Goal: Task Accomplishment & Management: Manage account settings

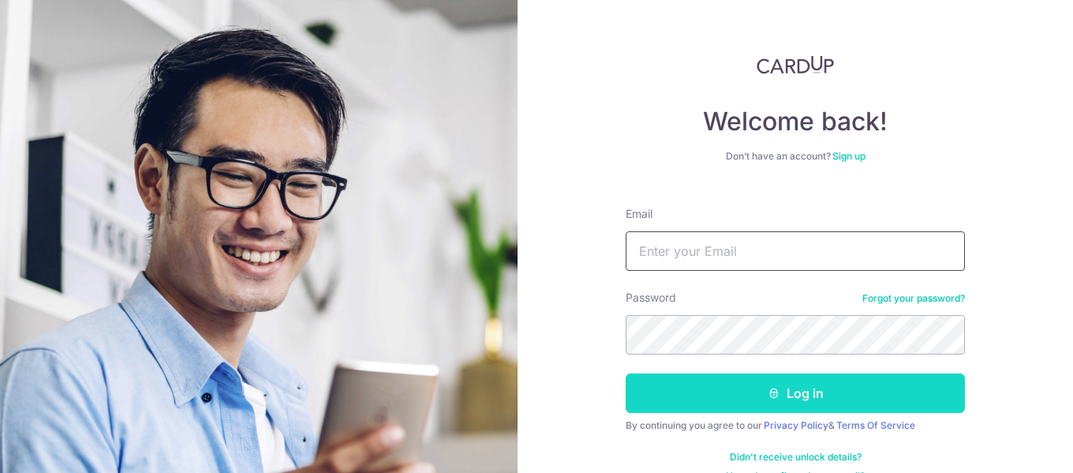
type input "Mrxpaw@gmail.com"
click at [703, 399] on button "Log in" at bounding box center [795, 392] width 339 height 39
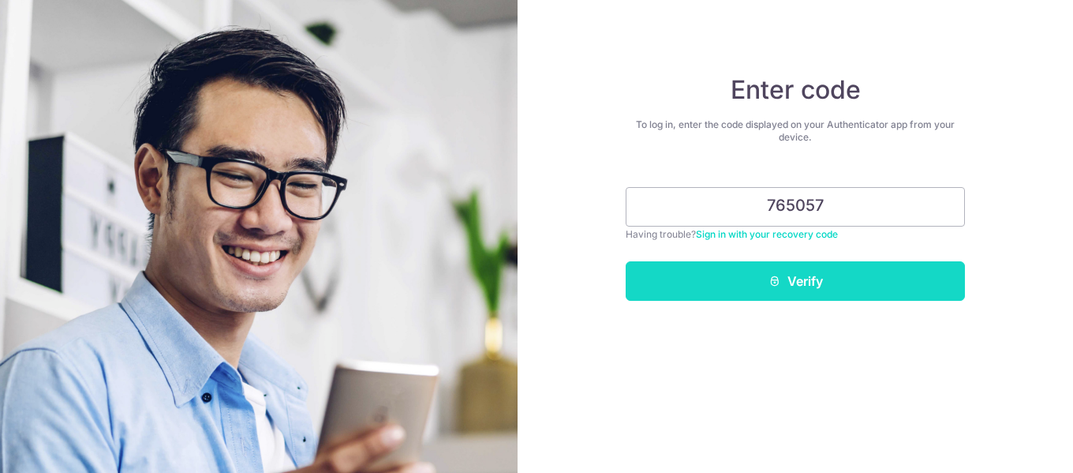
type input "765057"
click at [804, 274] on button "Verify" at bounding box center [795, 280] width 339 height 39
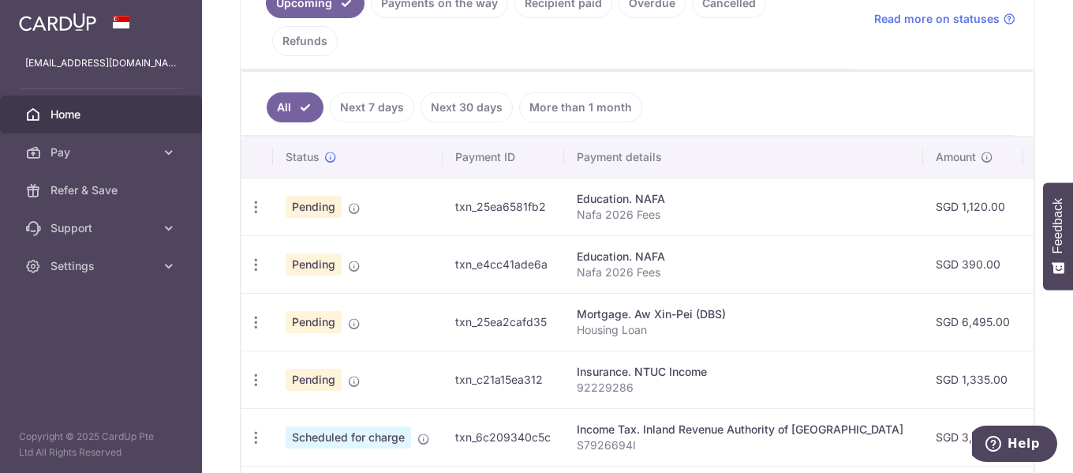
scroll to position [395, 0]
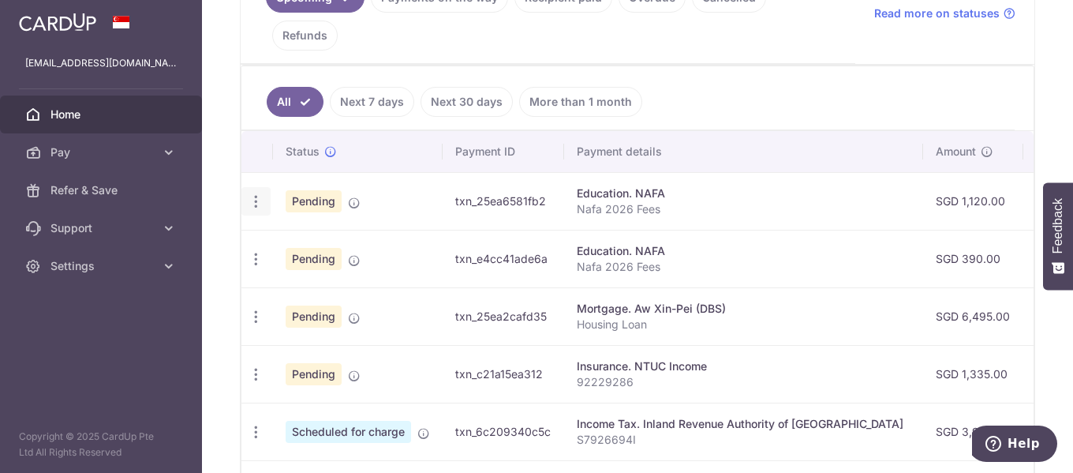
click at [255, 199] on icon "button" at bounding box center [256, 201] width 17 height 17
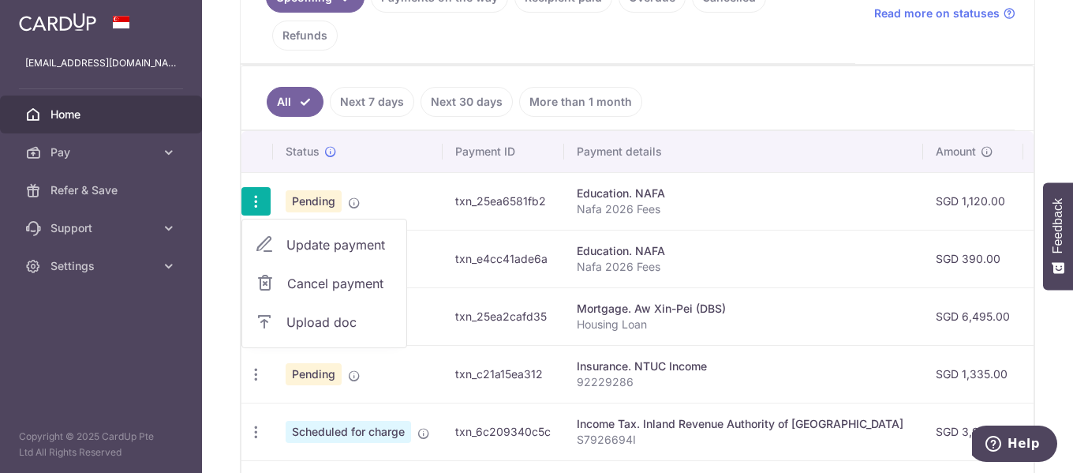
click at [304, 249] on span "Update payment" at bounding box center [339, 244] width 107 height 19
radio input "true"
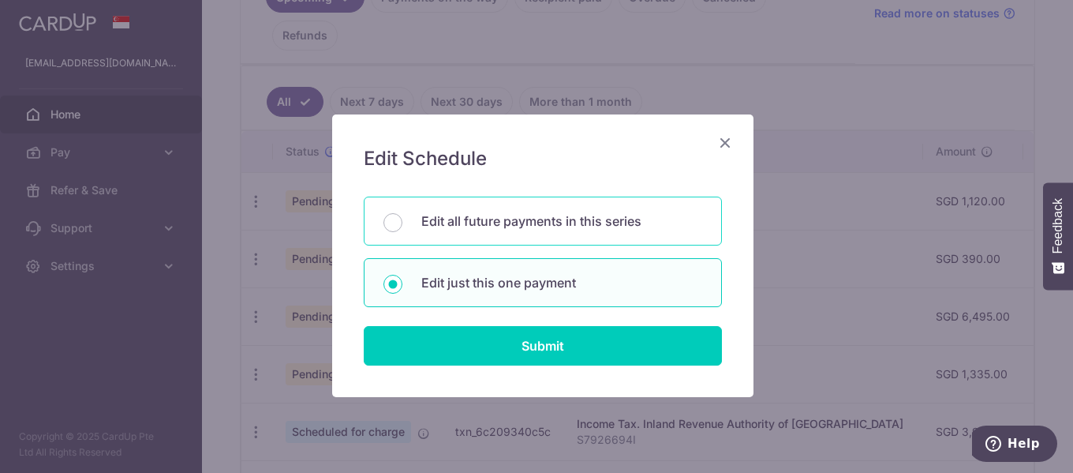
click at [526, 229] on p "Edit all future payments in this series" at bounding box center [561, 220] width 281 height 19
click at [402, 229] on input "Edit all future payments in this series" at bounding box center [392, 222] width 19 height 19
radio input "true"
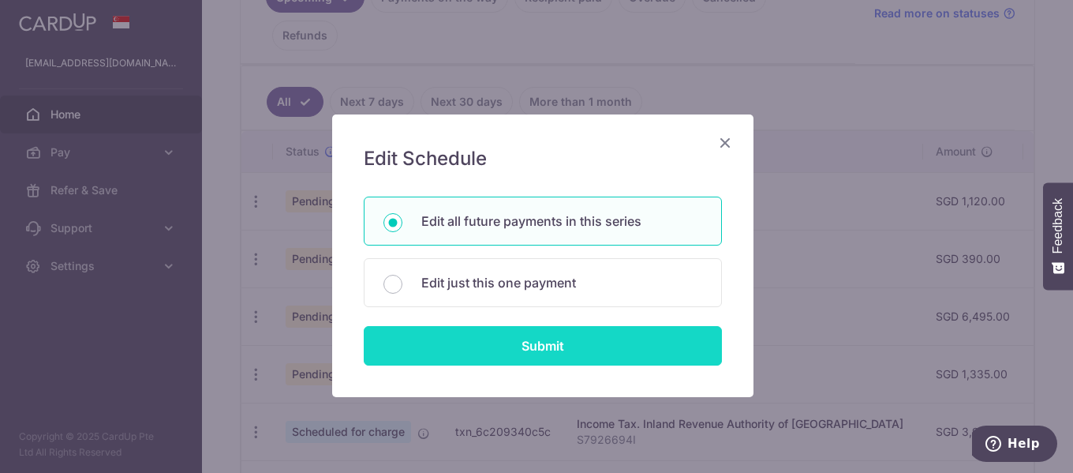
click at [542, 342] on input "Submit" at bounding box center [543, 345] width 358 height 39
radio input "true"
type input "1,120.00"
type input "Nafa 2026 Fees"
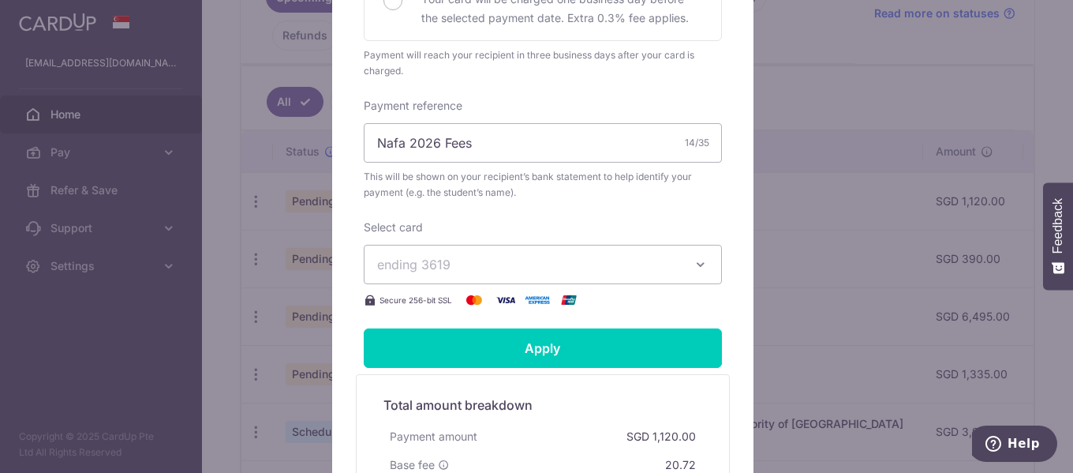
scroll to position [473, 0]
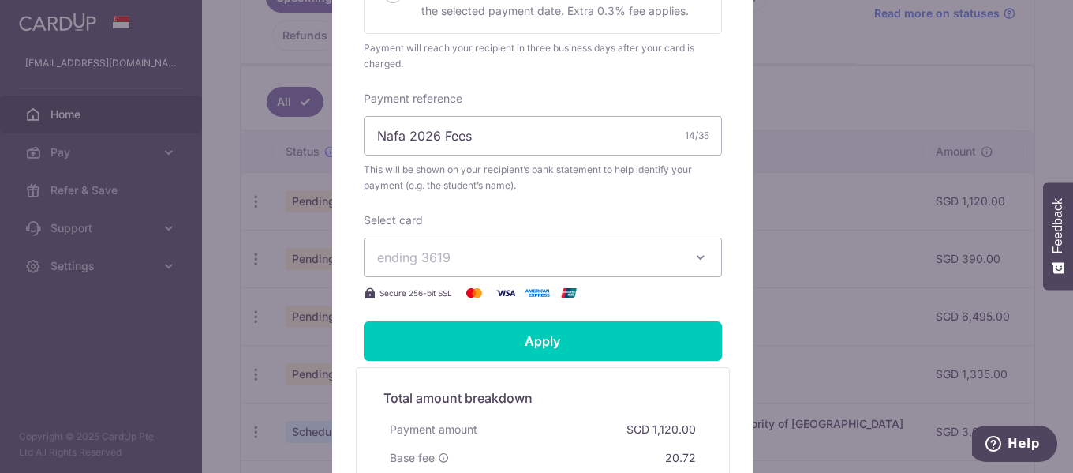
click at [532, 264] on span "ending 3619" at bounding box center [528, 257] width 303 height 19
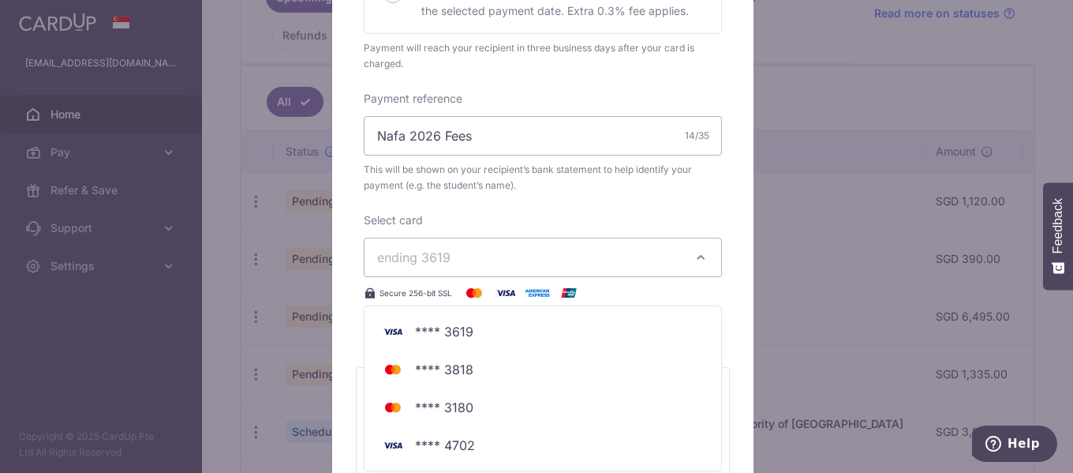
scroll to position [552, 0]
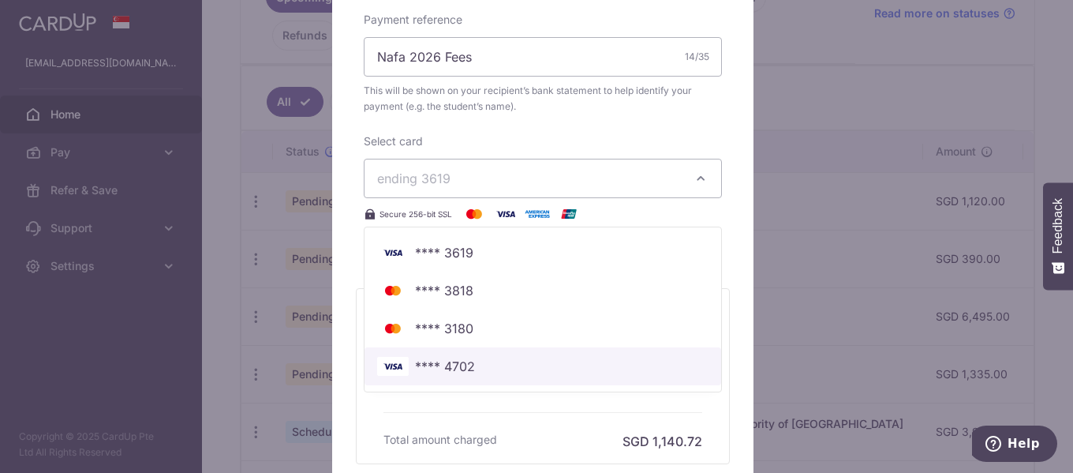
click at [445, 368] on span "**** 4702" at bounding box center [445, 366] width 60 height 19
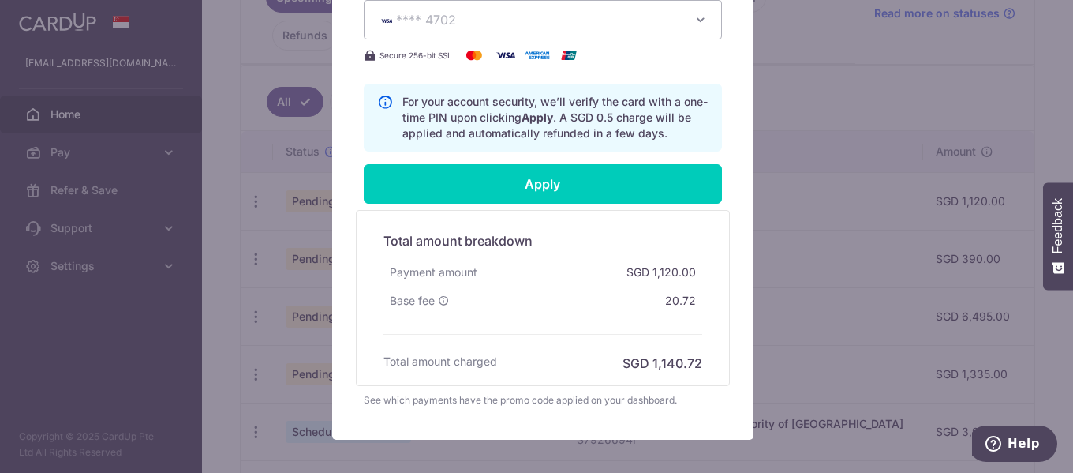
scroll to position [710, 0]
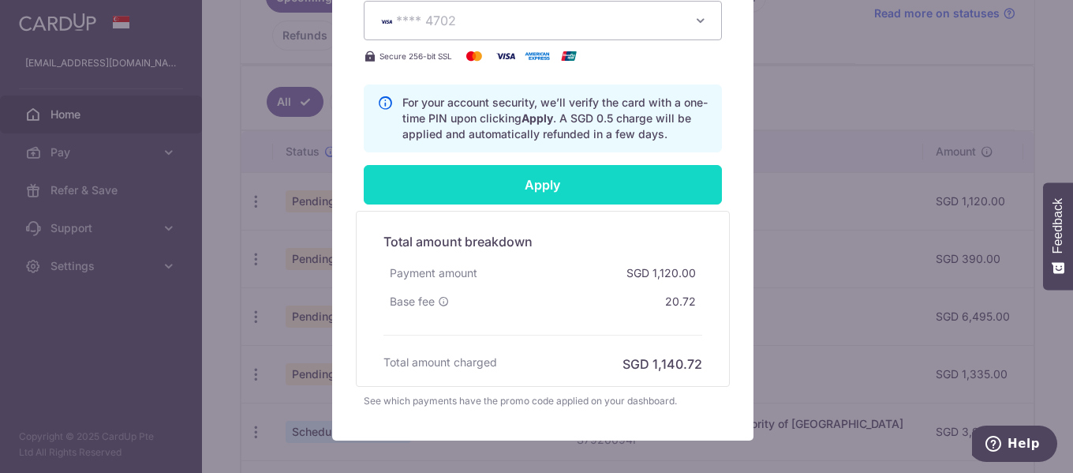
click at [522, 179] on input "Apply" at bounding box center [543, 184] width 358 height 39
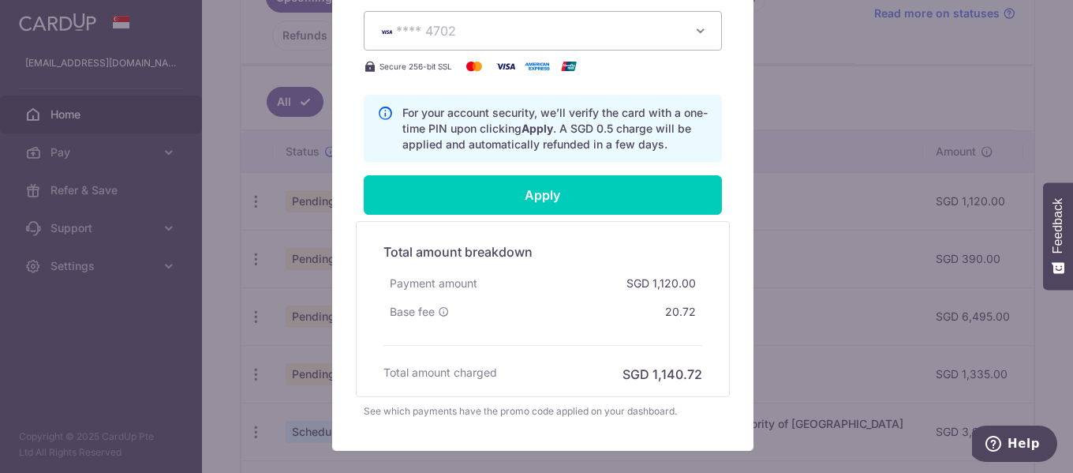
scroll to position [789, 0]
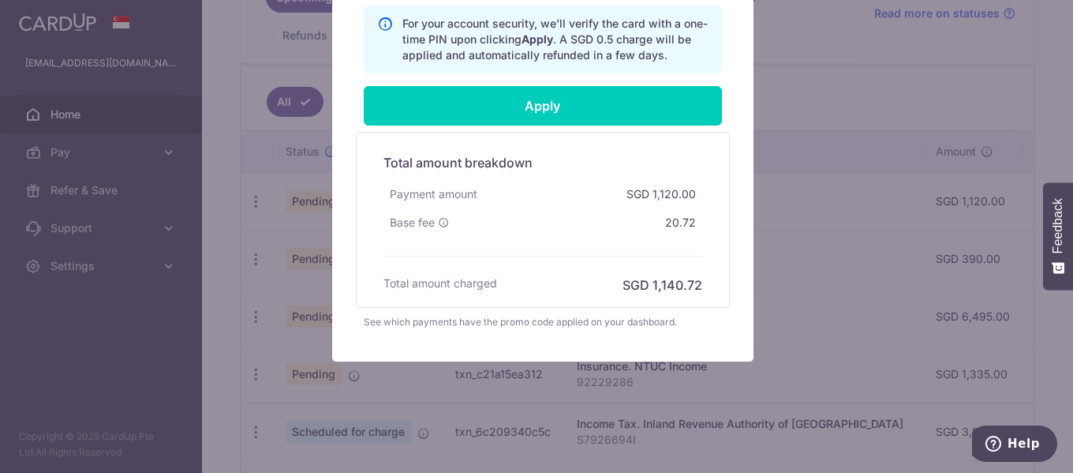
type input "Successfully Applied"
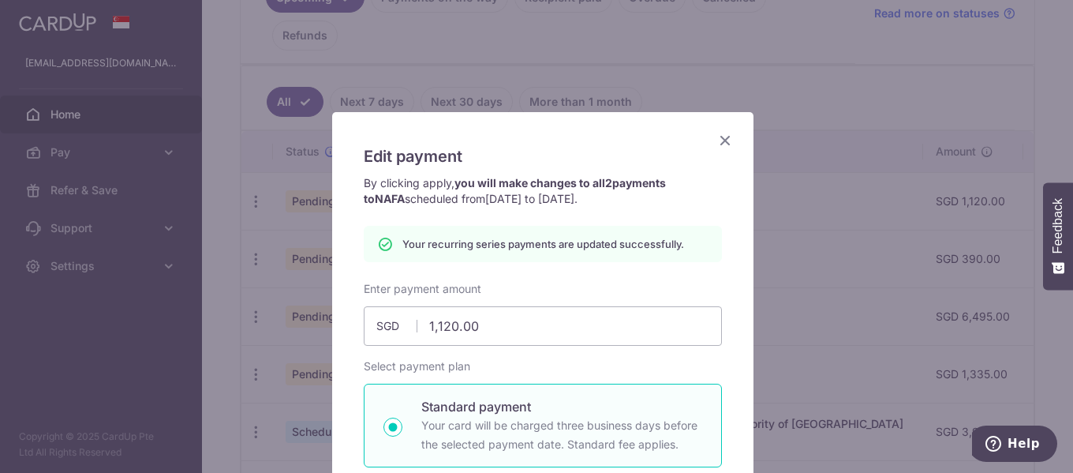
scroll to position [0, 0]
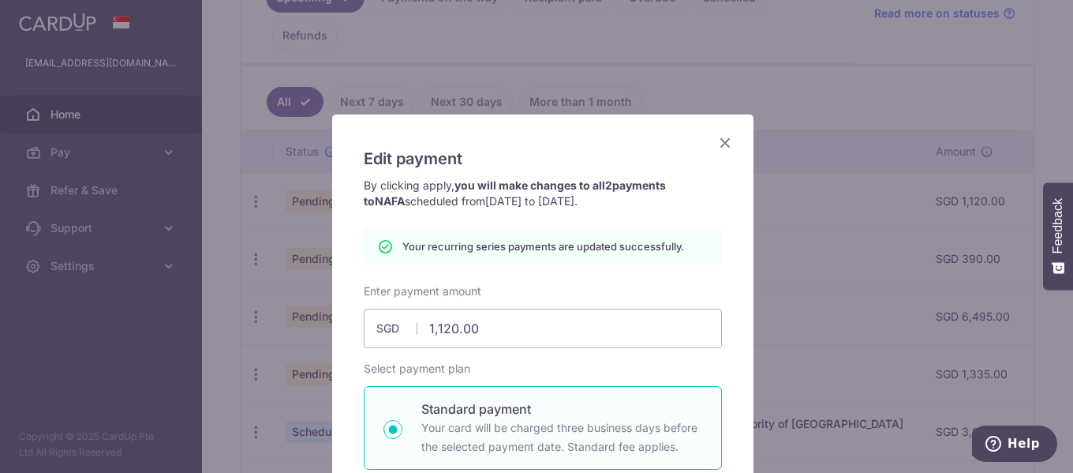
click at [722, 148] on icon "Close" at bounding box center [725, 143] width 19 height 20
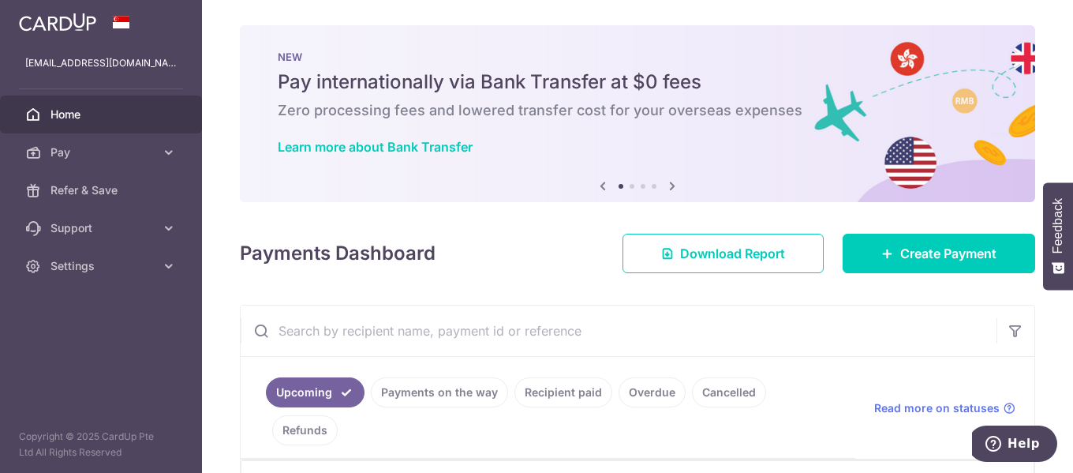
scroll to position [413, 0]
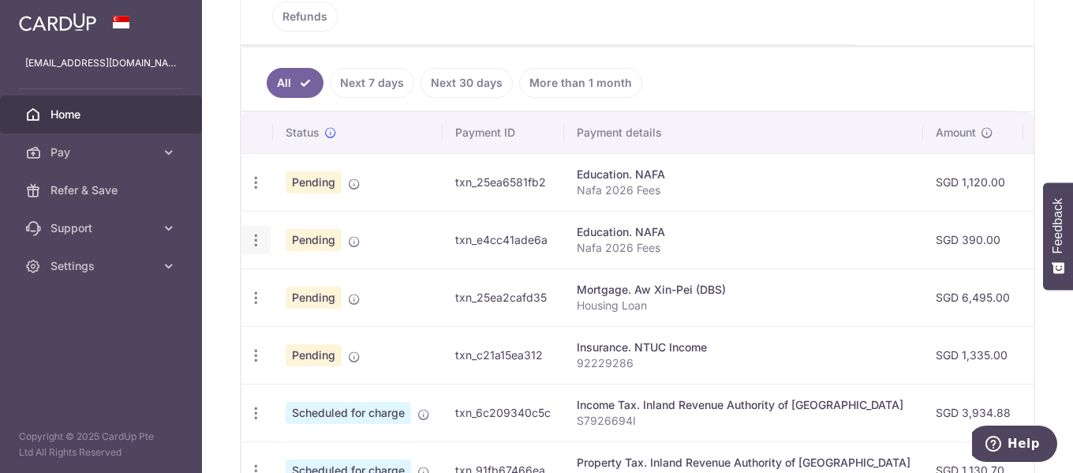
click at [256, 238] on icon "button" at bounding box center [256, 240] width 17 height 17
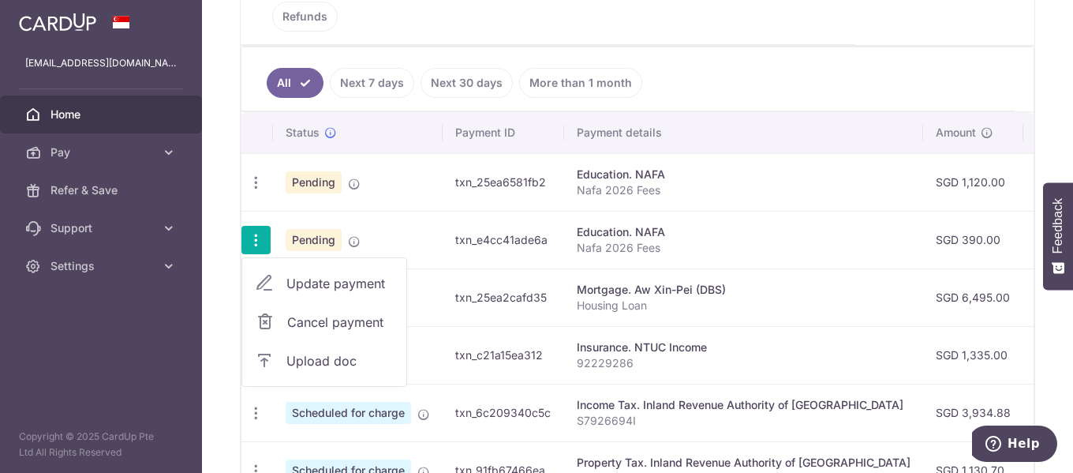
click at [316, 282] on span "Update payment" at bounding box center [339, 283] width 107 height 19
radio input "true"
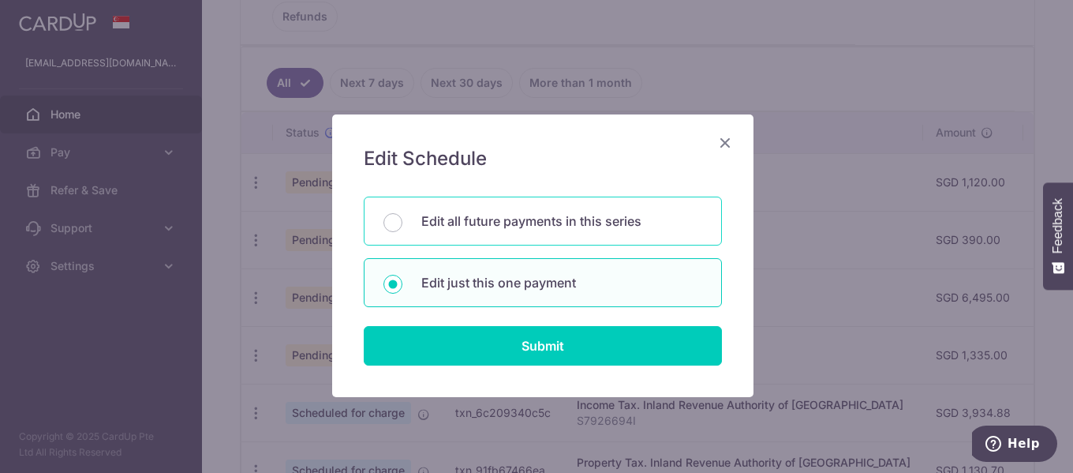
click at [513, 225] on p "Edit all future payments in this series" at bounding box center [561, 220] width 281 height 19
click at [402, 225] on input "Edit all future payments in this series" at bounding box center [392, 222] width 19 height 19
radio input "true"
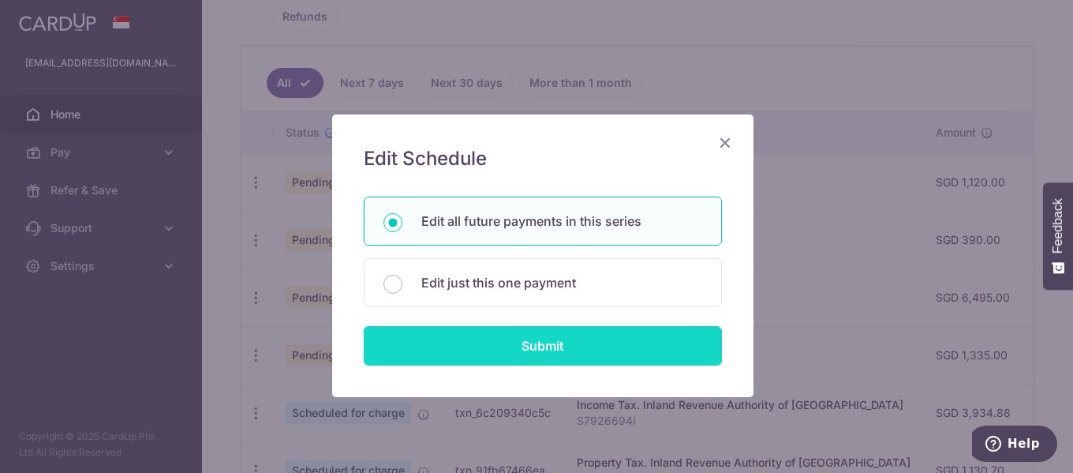
click at [536, 346] on input "Submit" at bounding box center [543, 345] width 358 height 39
radio input "true"
type input "390.00"
type input "Nafa 2026 Fees"
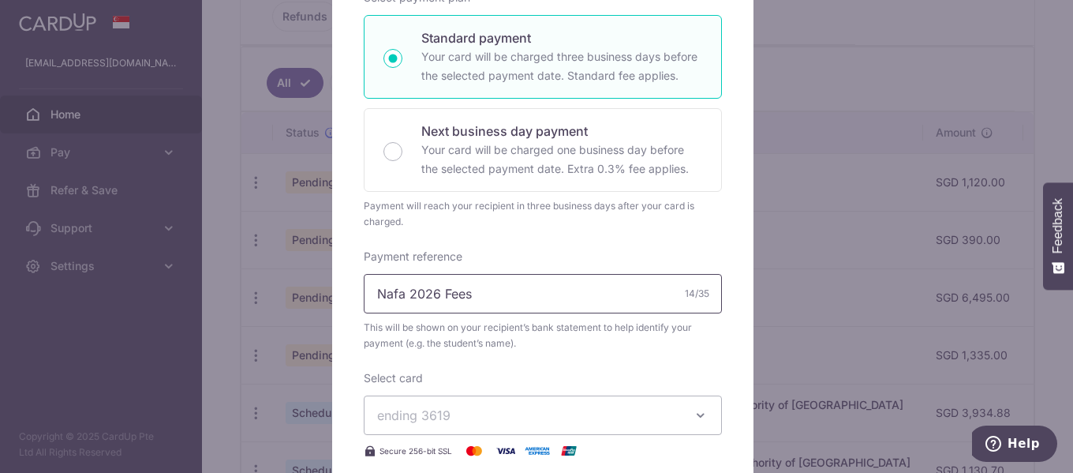
scroll to position [473, 0]
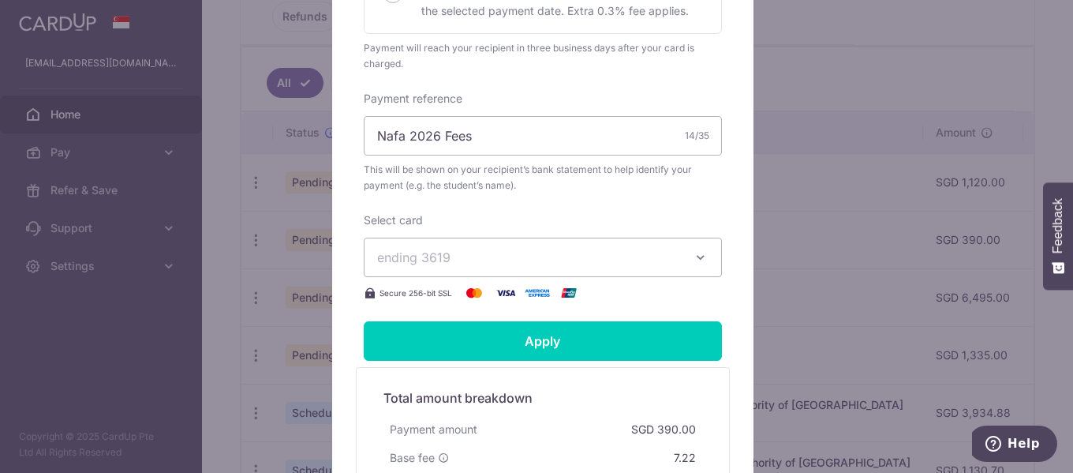
click at [570, 260] on span "ending 3619" at bounding box center [528, 257] width 303 height 19
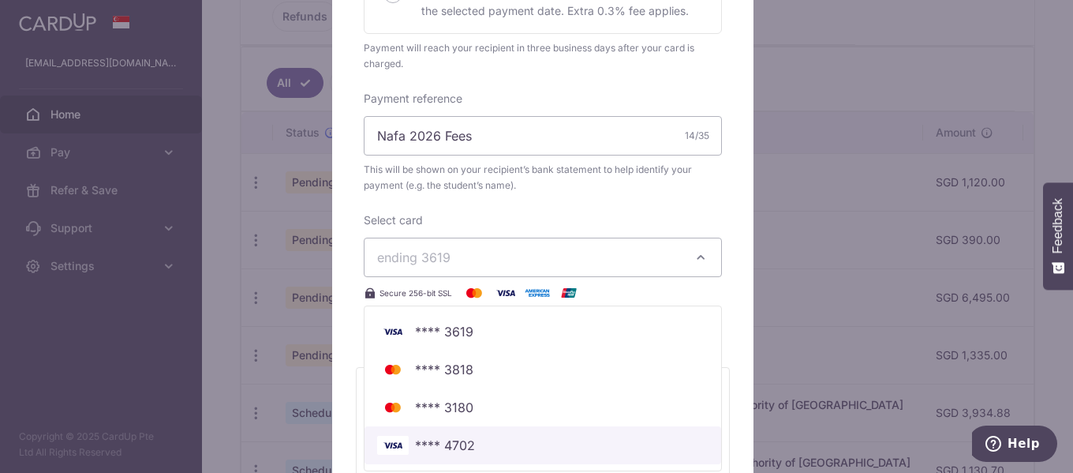
click at [499, 441] on span "**** 4702" at bounding box center [542, 445] width 331 height 19
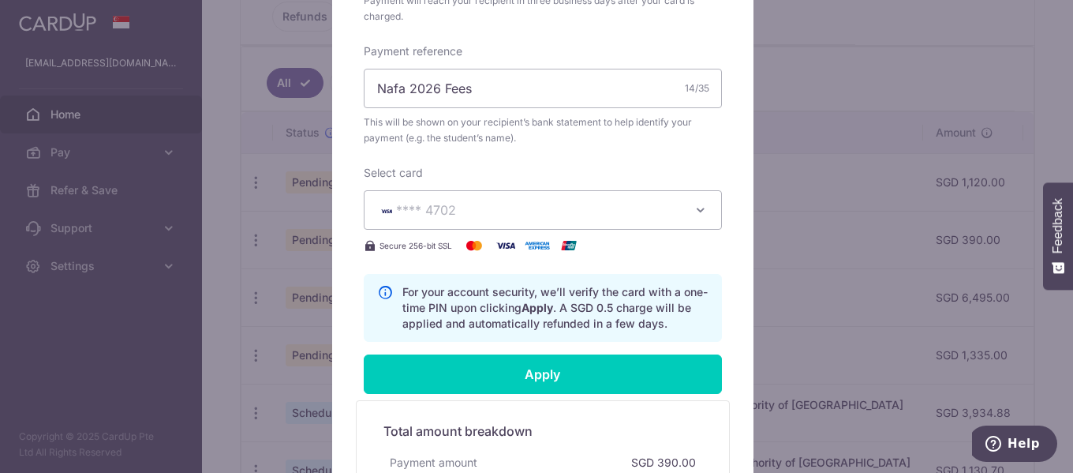
scroll to position [631, 0]
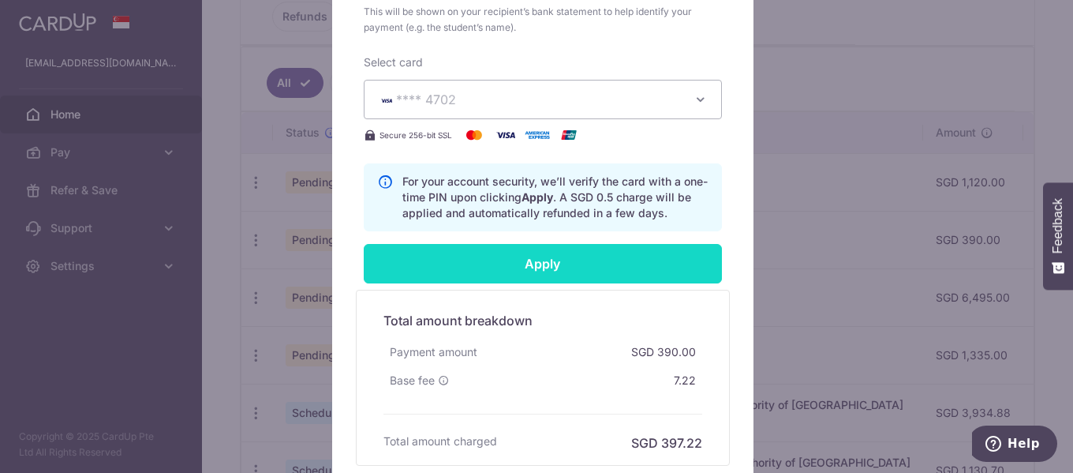
click at [564, 267] on input "Apply" at bounding box center [543, 263] width 358 height 39
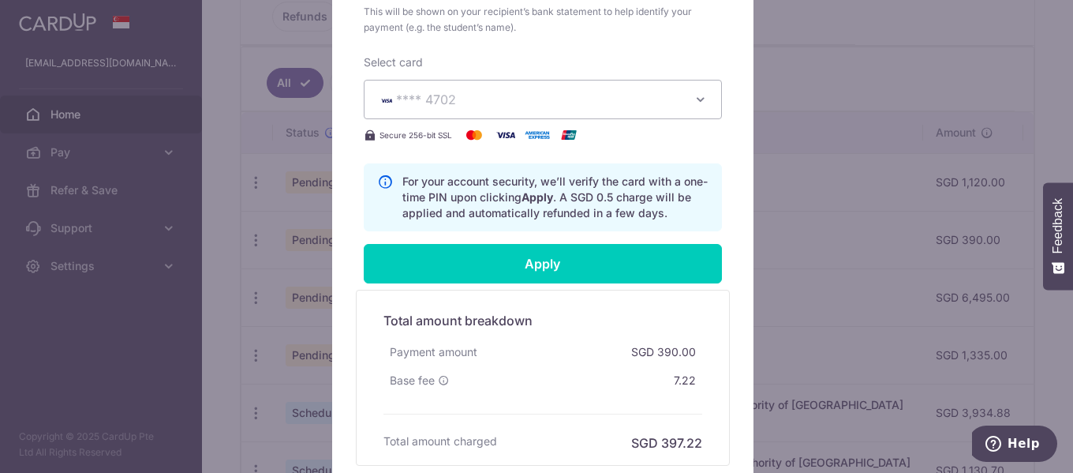
type input "Successfully Applied"
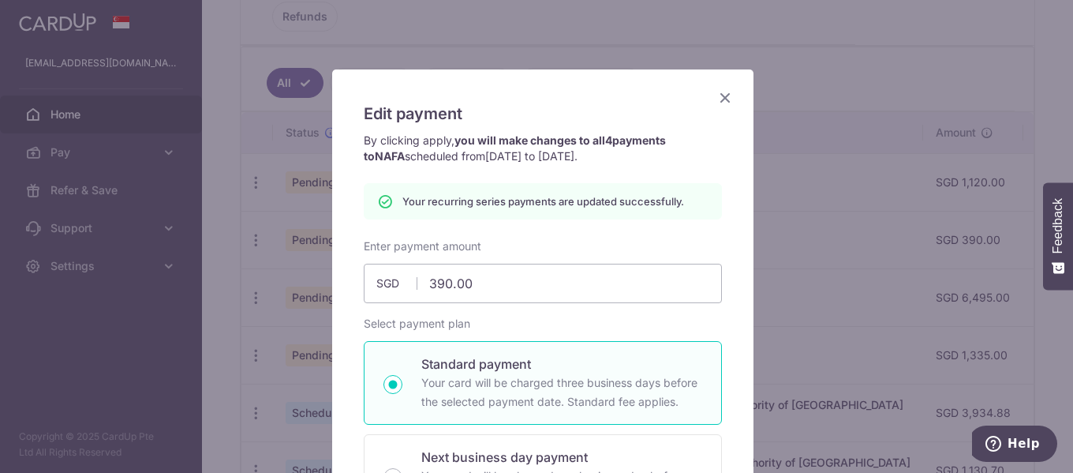
scroll to position [0, 0]
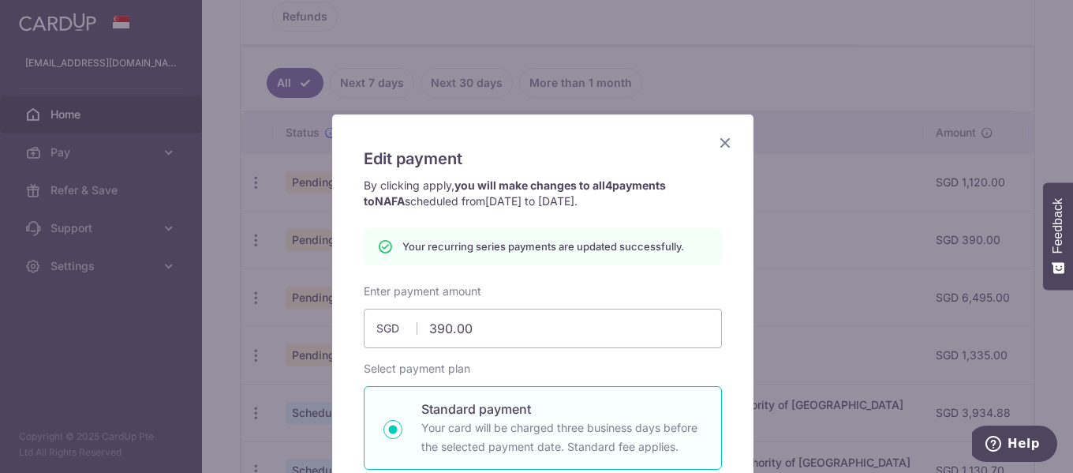
click at [716, 142] on icon "Close" at bounding box center [725, 143] width 19 height 20
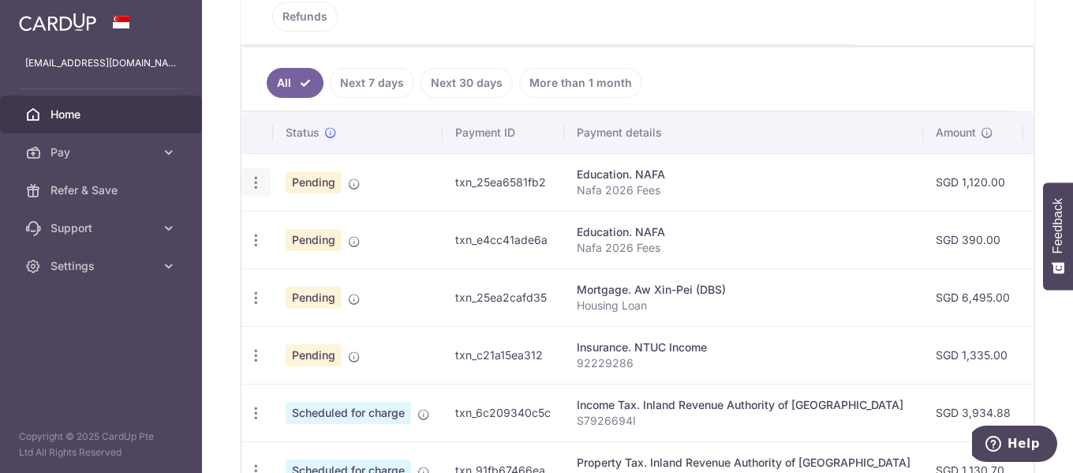
click at [260, 176] on icon "button" at bounding box center [256, 182] width 17 height 17
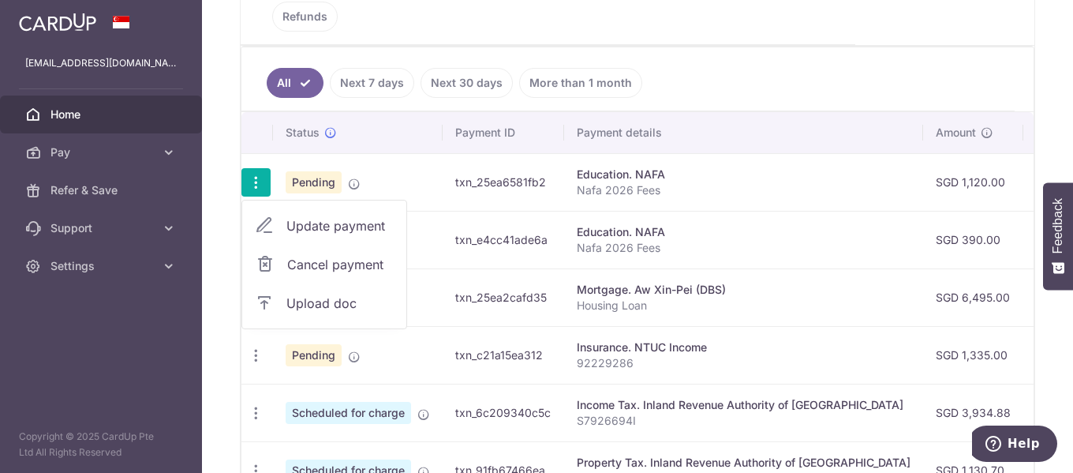
click at [305, 213] on link "Update payment" at bounding box center [324, 226] width 164 height 38
radio input "true"
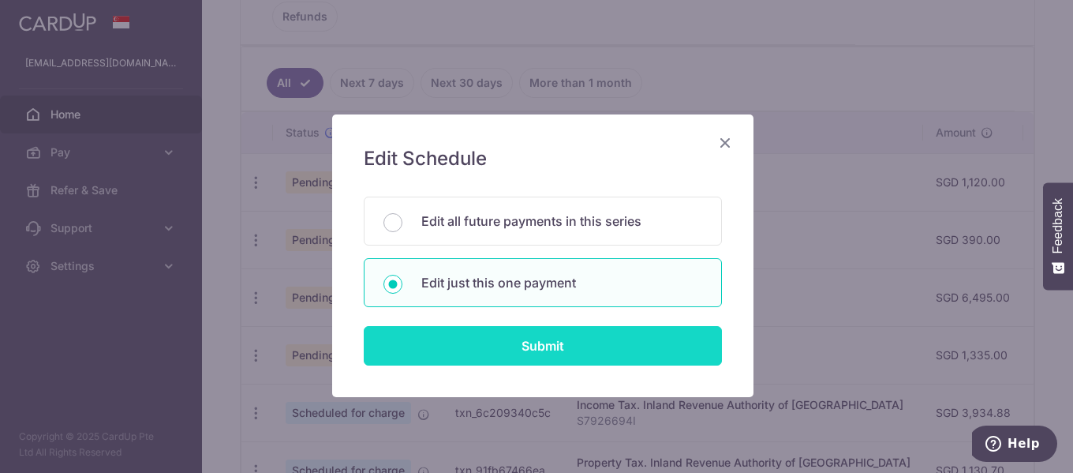
click at [515, 341] on input "Submit" at bounding box center [543, 345] width 358 height 39
radio input "true"
type input "1,120.00"
type input "[DATE]"
type input "Nafa 2026 Fees"
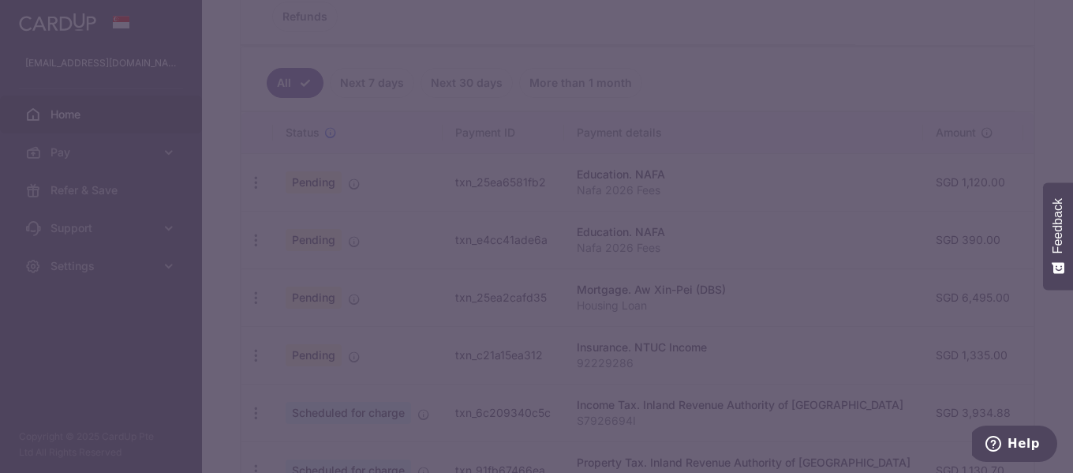
type input "REC185"
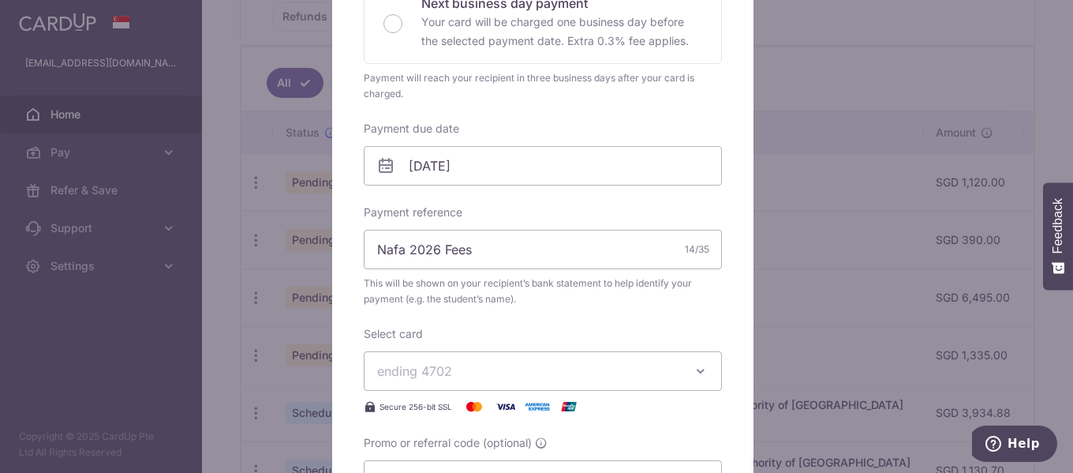
scroll to position [395, 0]
click at [485, 159] on input "[DATE]" at bounding box center [543, 163] width 358 height 39
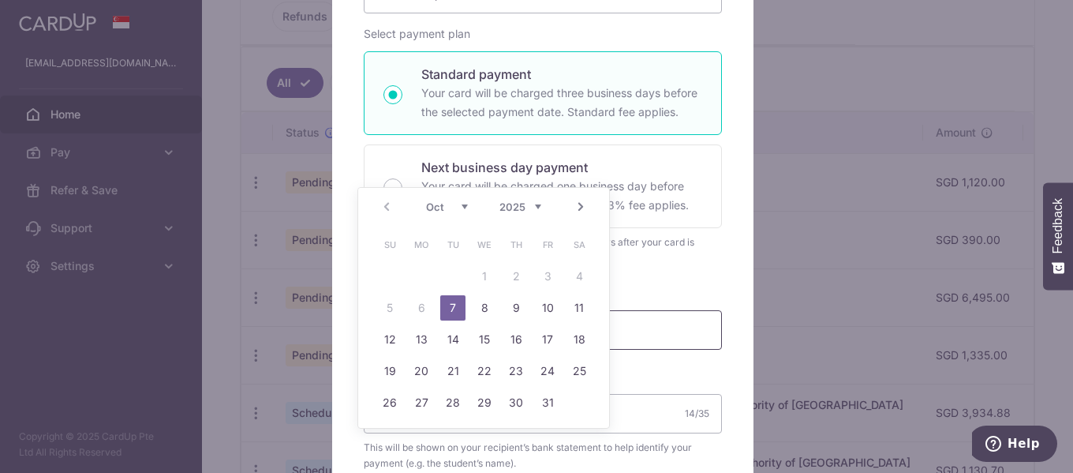
scroll to position [0, 0]
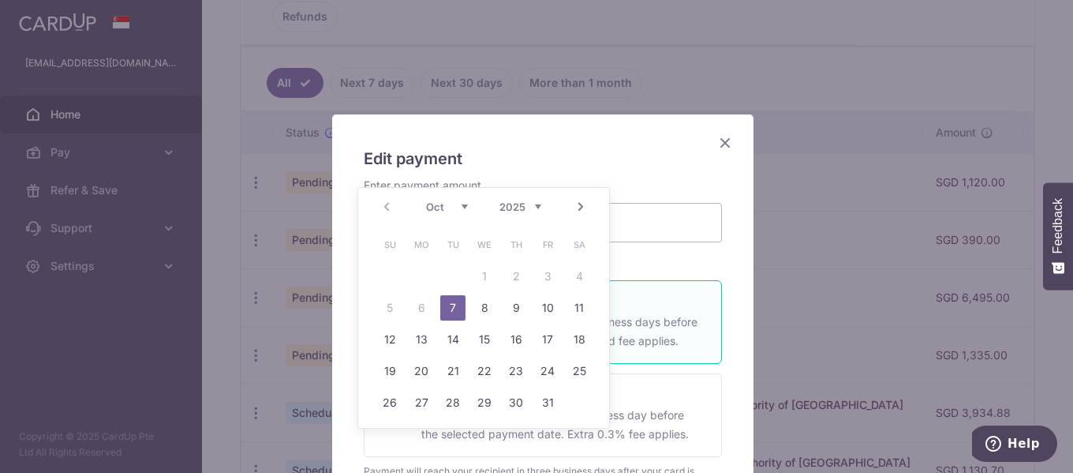
click at [721, 137] on icon "Close" at bounding box center [725, 143] width 19 height 20
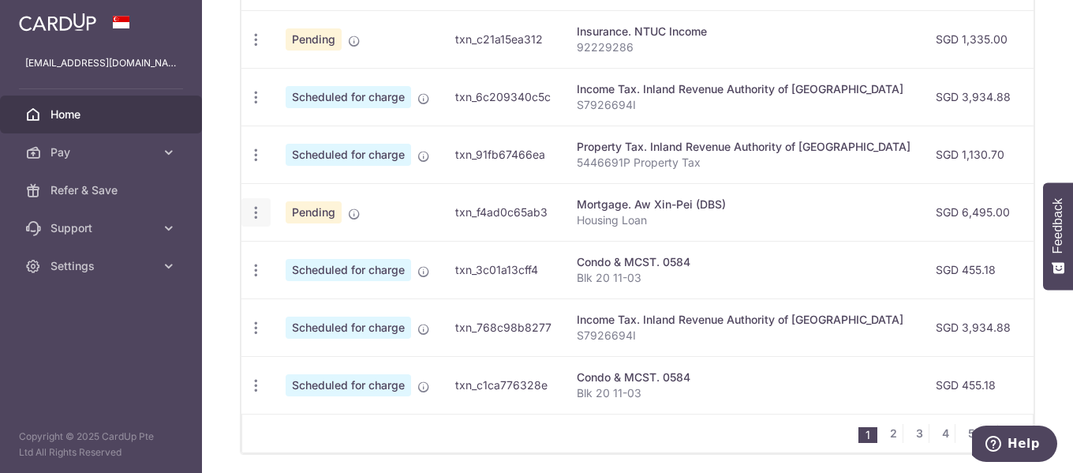
click at [260, 214] on icon "button" at bounding box center [256, 212] width 17 height 17
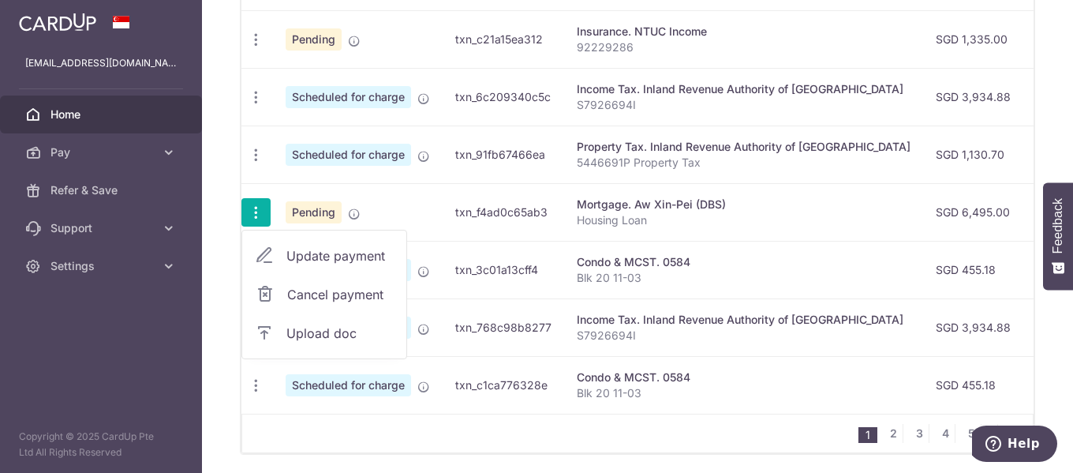
click at [316, 249] on span "Update payment" at bounding box center [339, 255] width 107 height 19
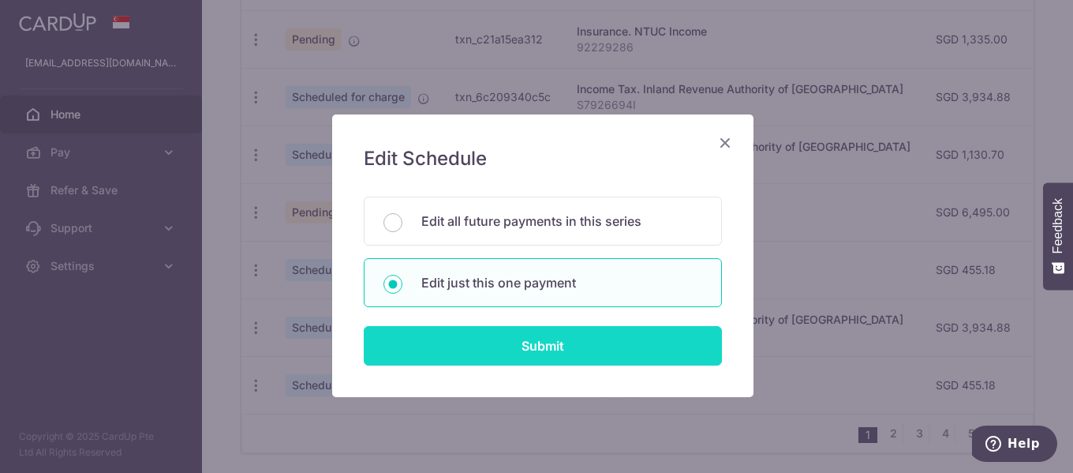
click at [489, 342] on input "Submit" at bounding box center [543, 345] width 358 height 39
type input "6,495.00"
radio input "true"
type input "[DATE]"
type input "Housing Loan"
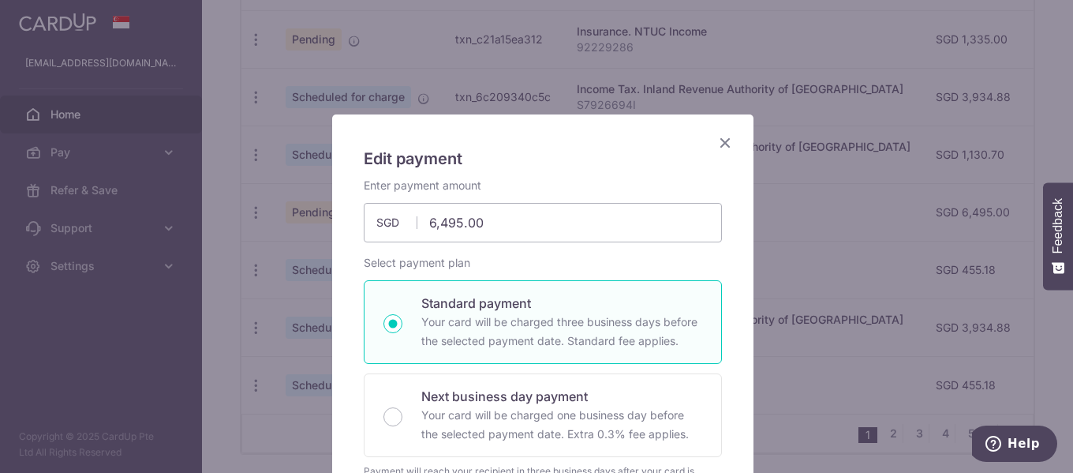
click at [722, 142] on icon "Close" at bounding box center [725, 143] width 19 height 20
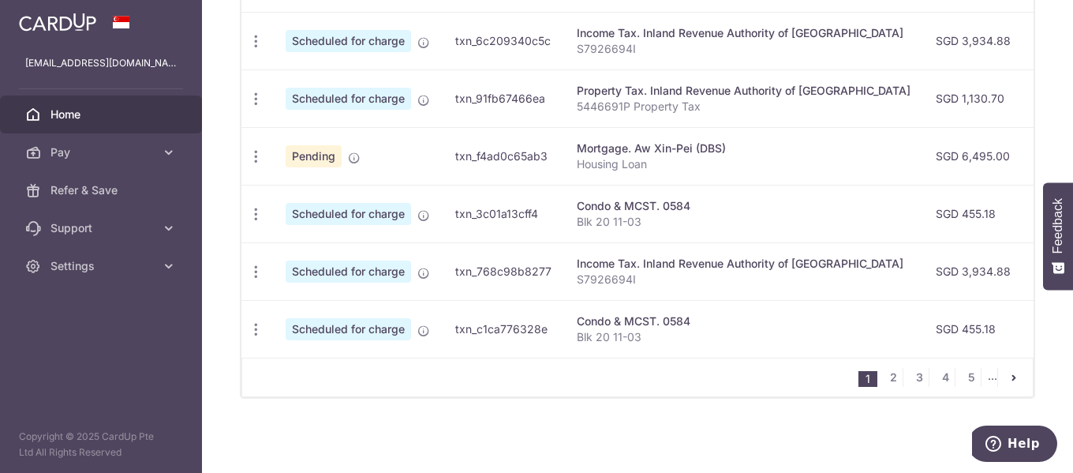
scroll to position [793, 0]
click at [884, 377] on link "2" at bounding box center [893, 377] width 19 height 19
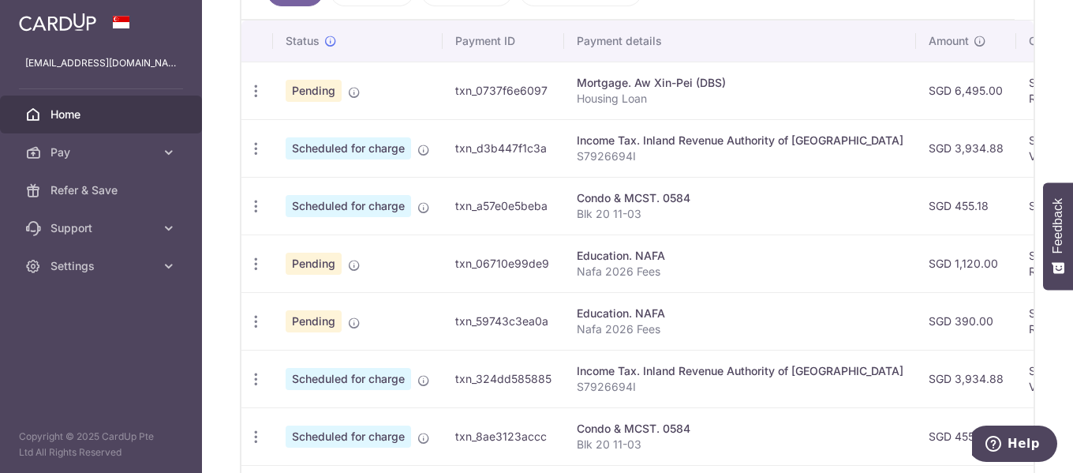
scroll to position [477, 0]
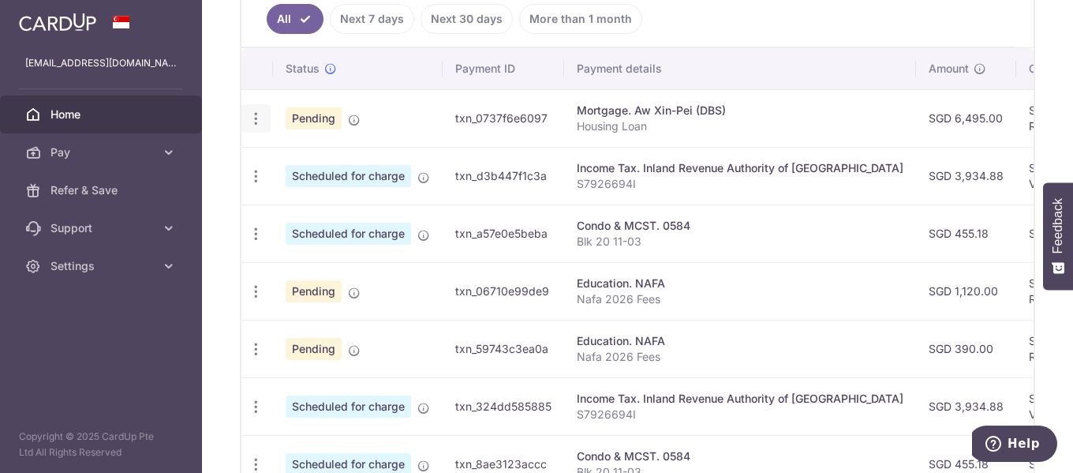
click at [255, 124] on icon "button" at bounding box center [256, 118] width 17 height 17
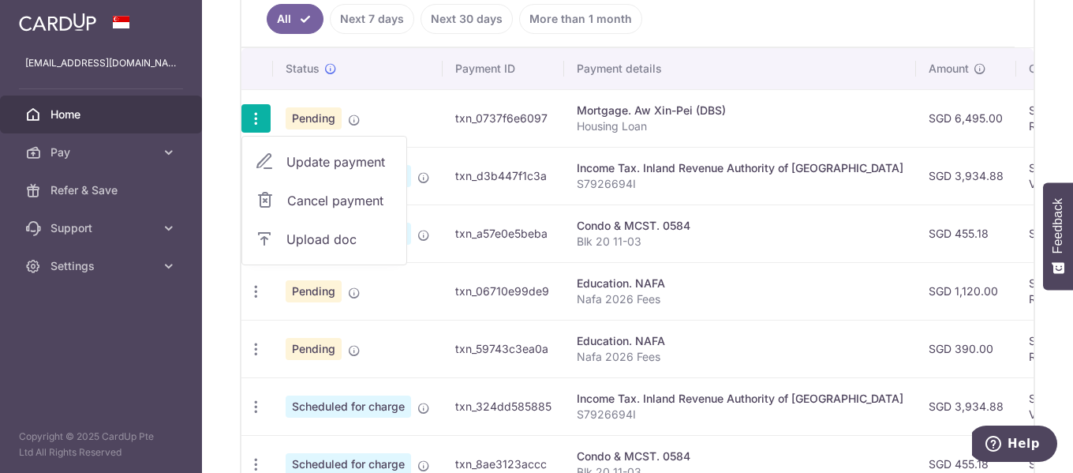
click at [301, 167] on span "Update payment" at bounding box center [339, 161] width 107 height 19
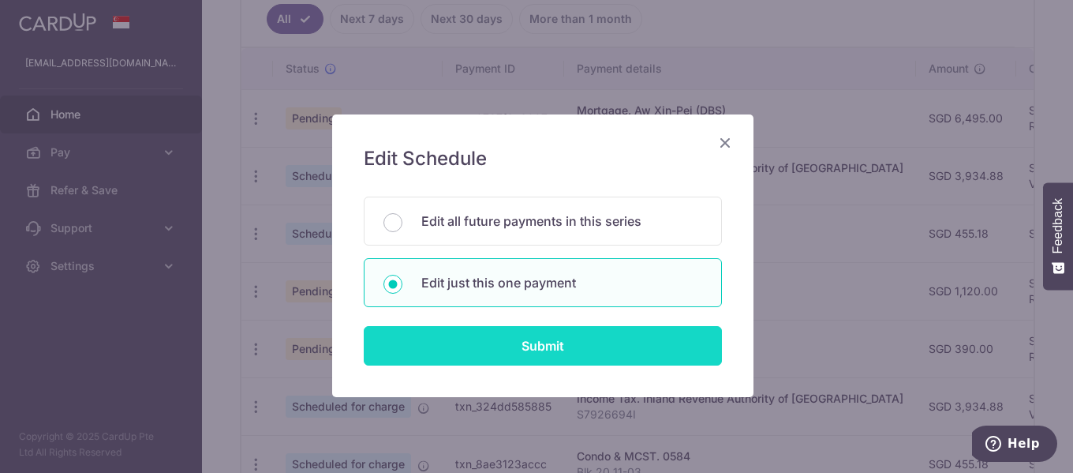
click at [503, 350] on input "Submit" at bounding box center [543, 345] width 358 height 39
radio input "true"
type input "[DATE]"
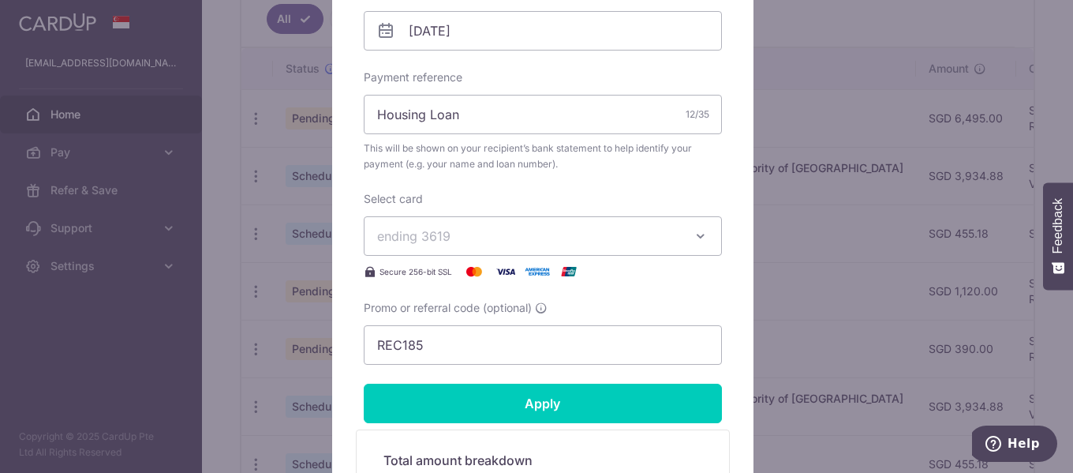
scroll to position [552, 0]
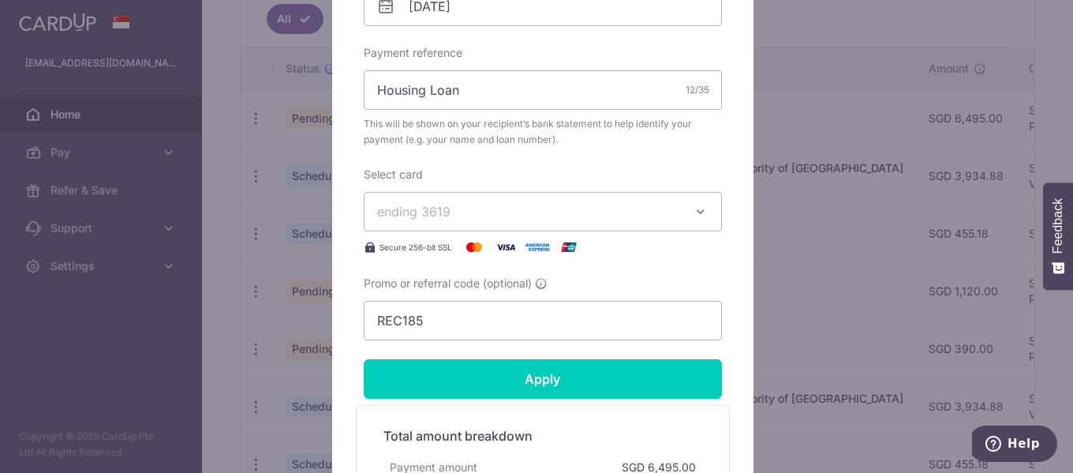
click at [538, 208] on span "ending 3619" at bounding box center [528, 211] width 303 height 19
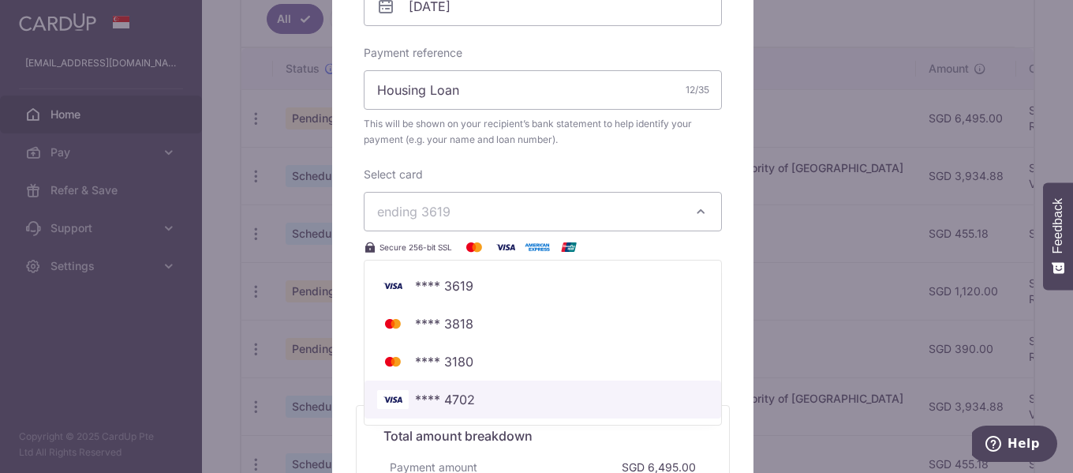
click at [475, 398] on span "**** 4702" at bounding box center [542, 399] width 331 height 19
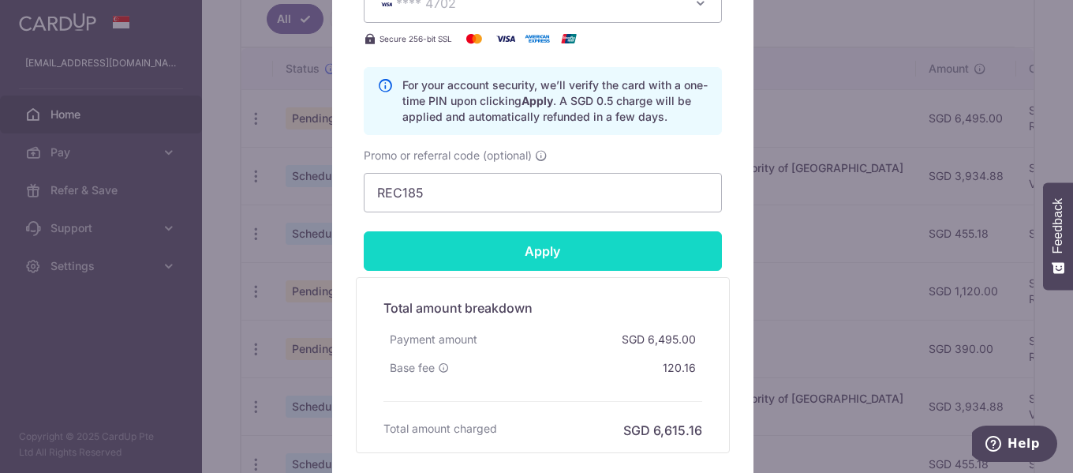
scroll to position [789, 0]
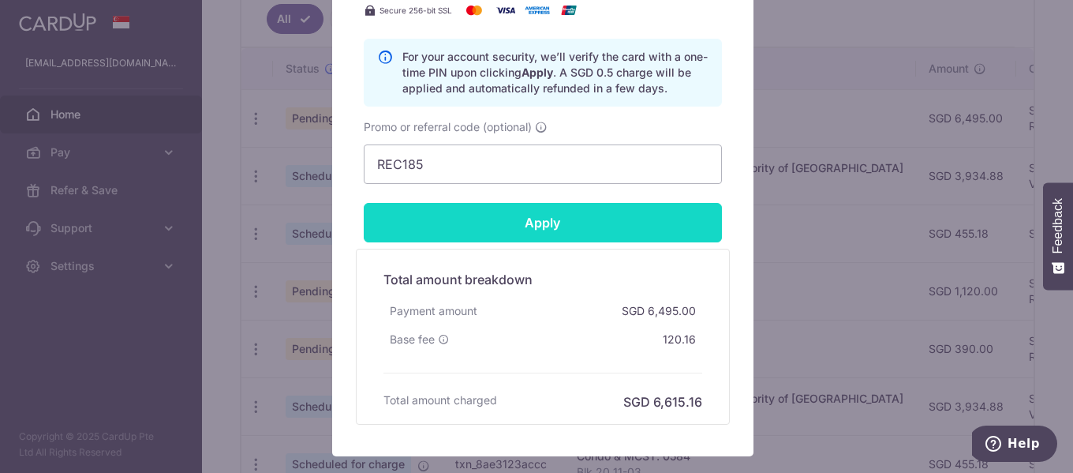
click at [555, 213] on input "Apply" at bounding box center [543, 222] width 358 height 39
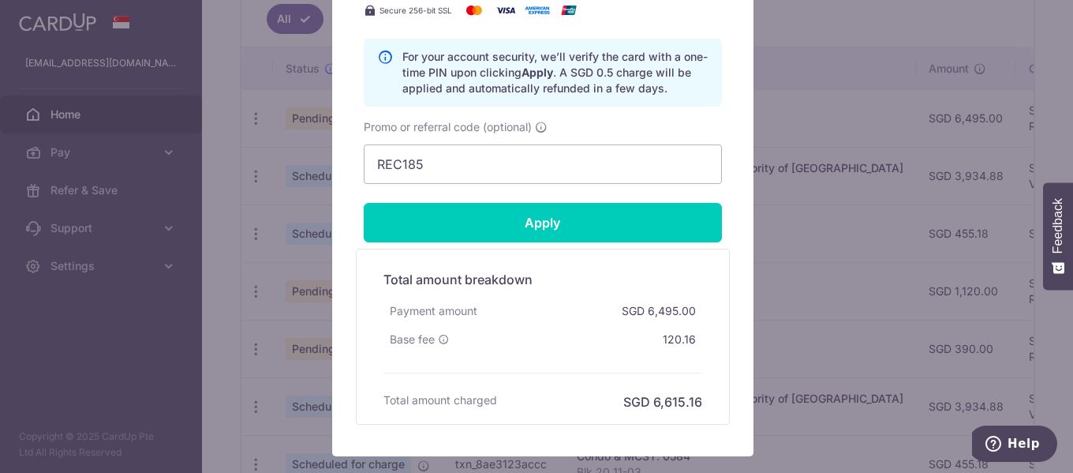
type input "Successfully Applied"
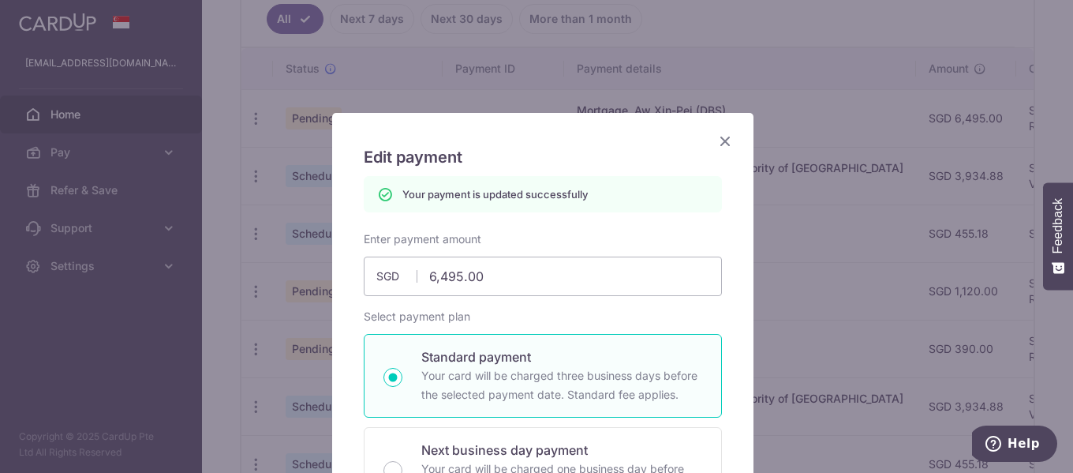
scroll to position [0, 0]
click at [717, 141] on icon "Close" at bounding box center [725, 143] width 19 height 20
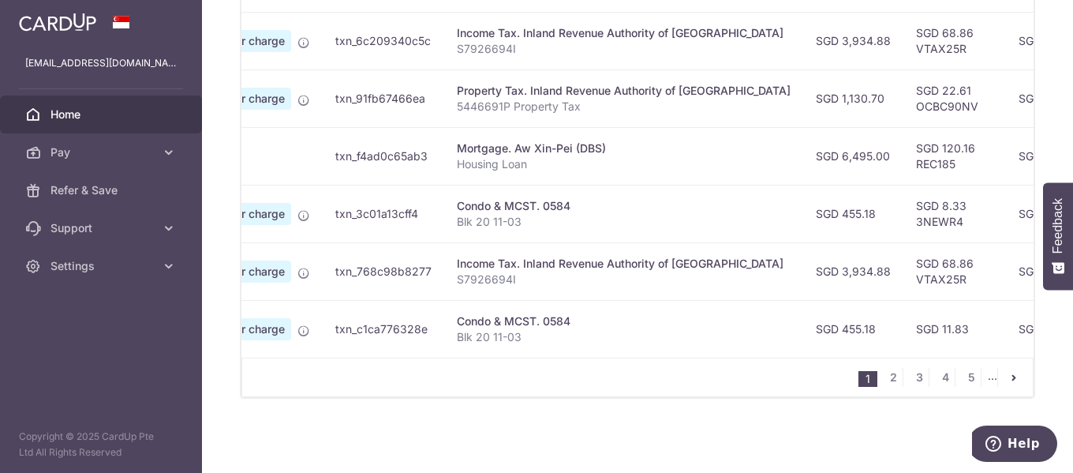
scroll to position [0, 2]
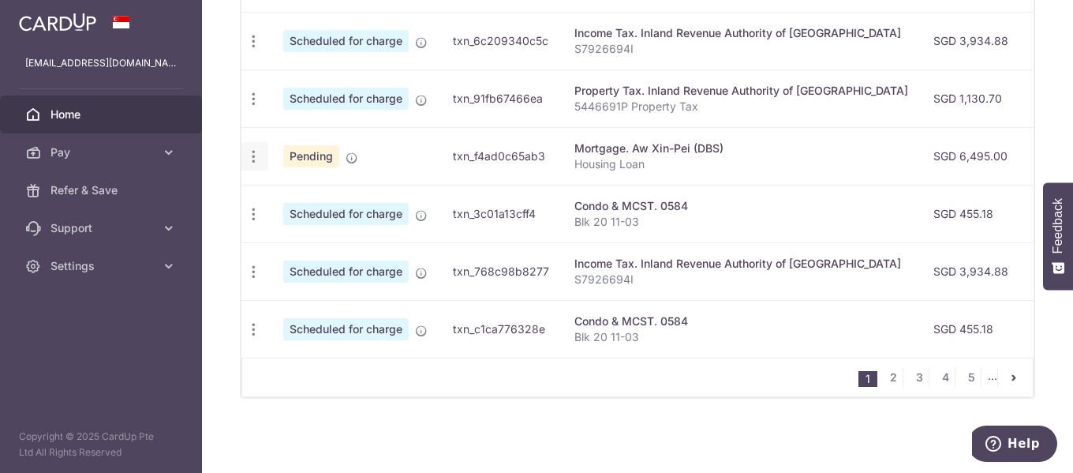
click at [251, 150] on icon "button" at bounding box center [253, 156] width 17 height 17
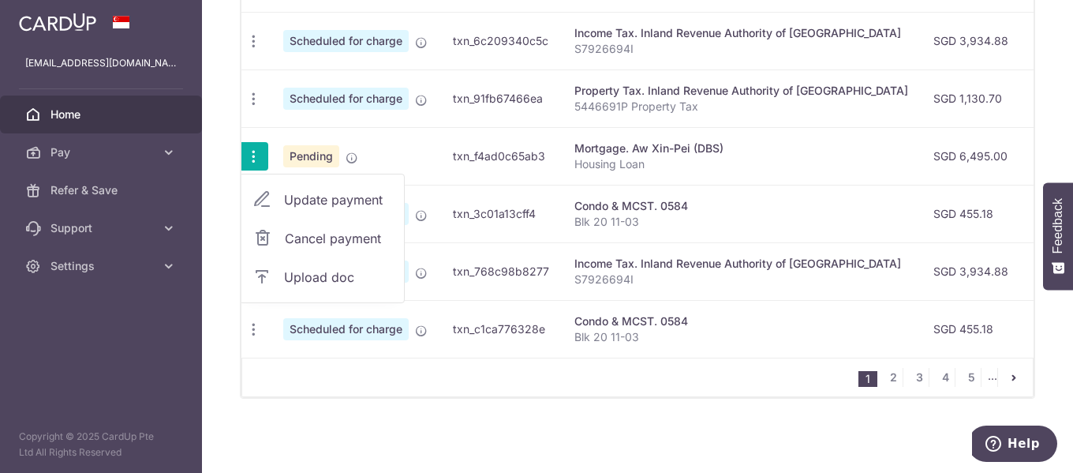
click at [274, 187] on link "Update payment" at bounding box center [322, 200] width 164 height 38
radio input "true"
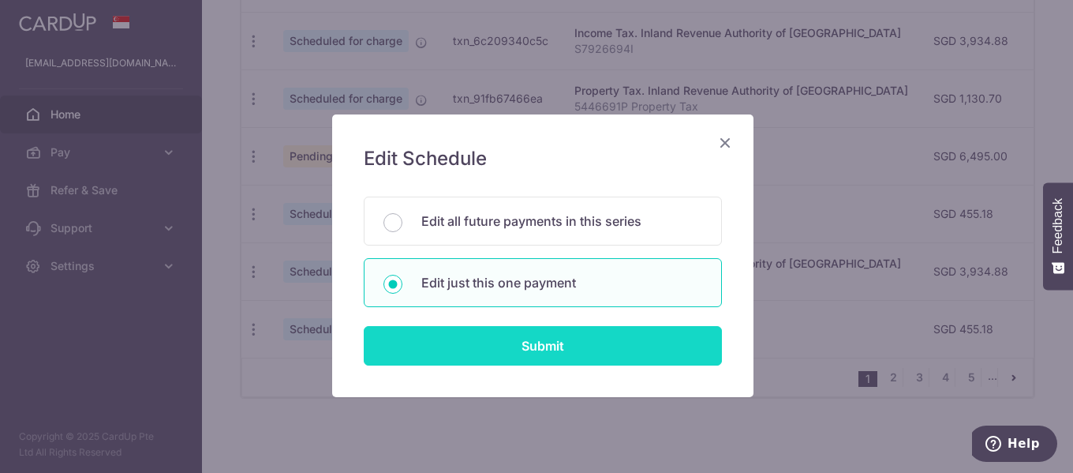
click at [574, 343] on input "Submit" at bounding box center [543, 345] width 358 height 39
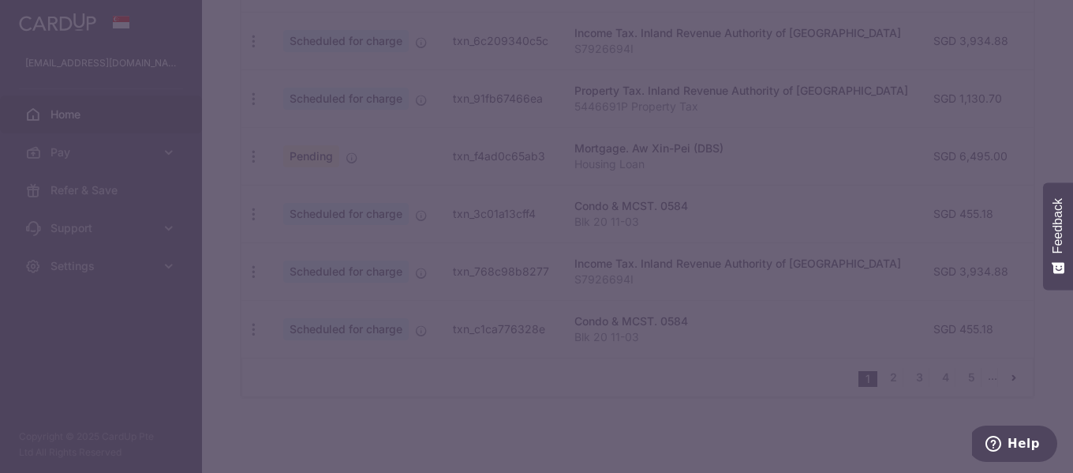
type input "REC185"
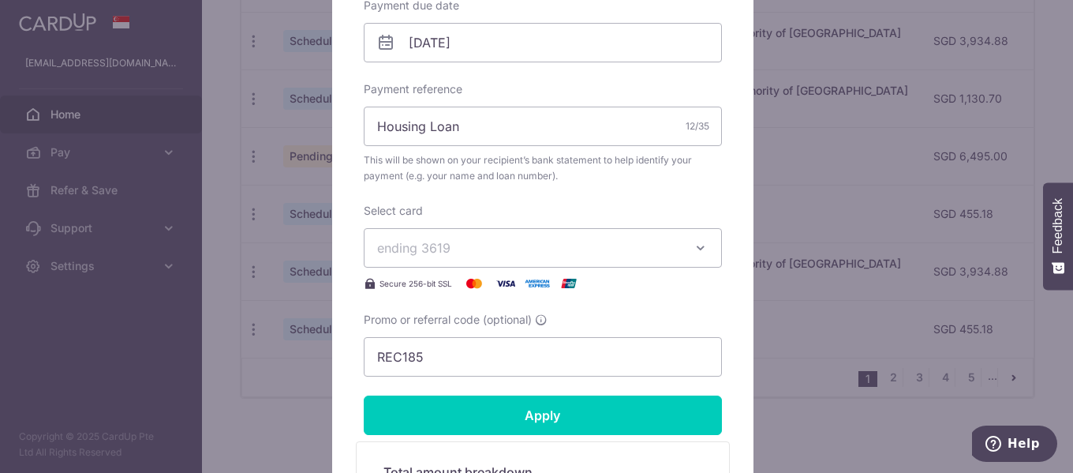
scroll to position [552, 0]
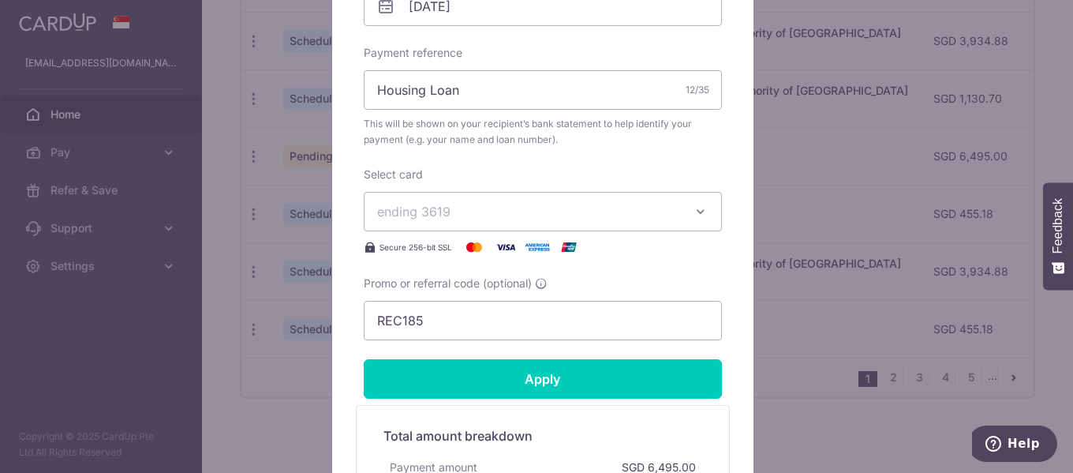
click at [492, 215] on span "ending 3619" at bounding box center [528, 211] width 303 height 19
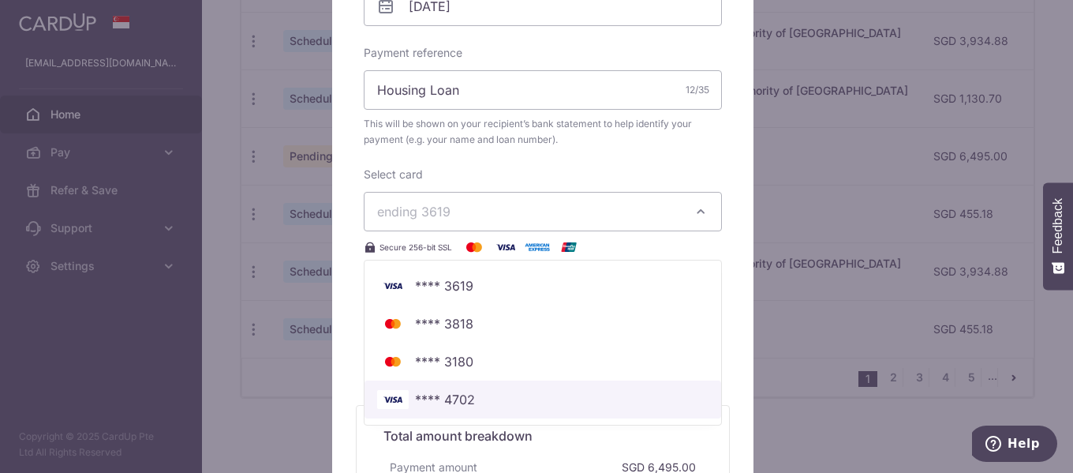
click at [473, 395] on span "**** 4702" at bounding box center [542, 399] width 331 height 19
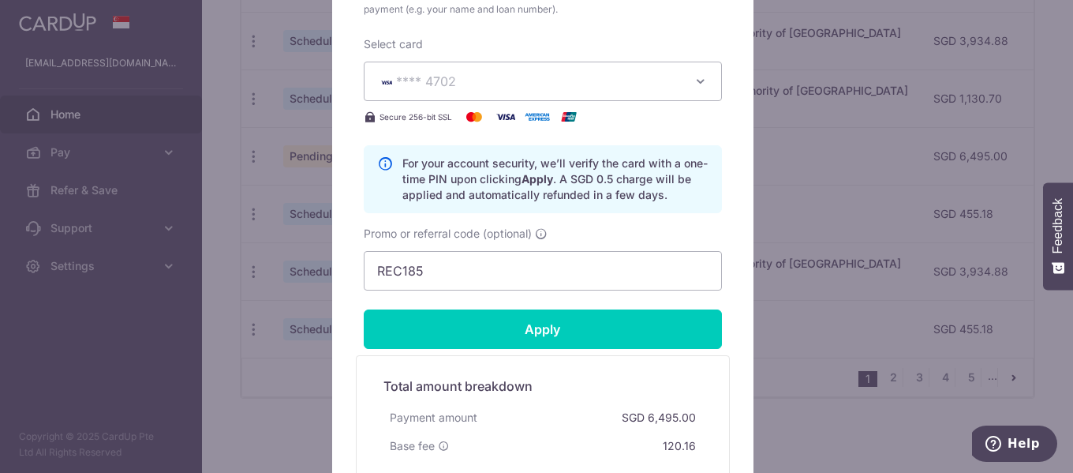
scroll to position [710, 0]
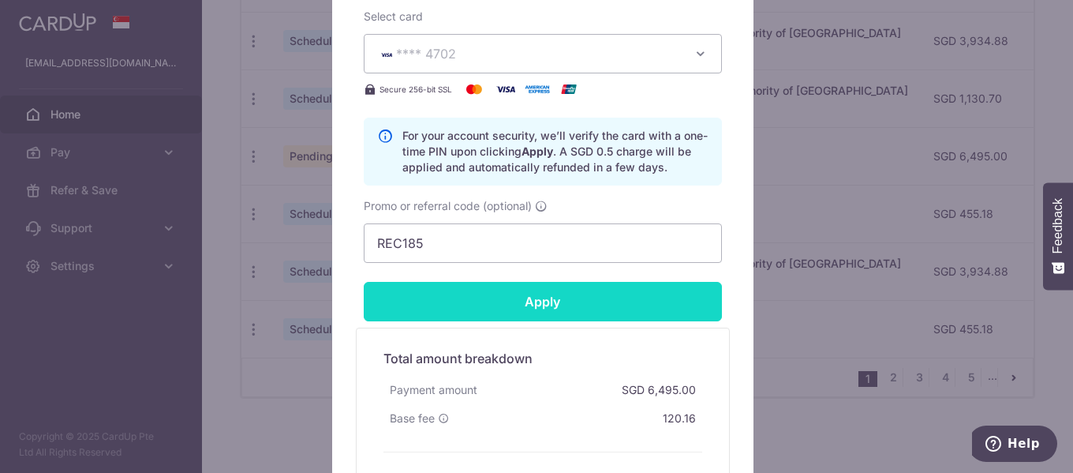
click at [555, 308] on input "Apply" at bounding box center [543, 301] width 358 height 39
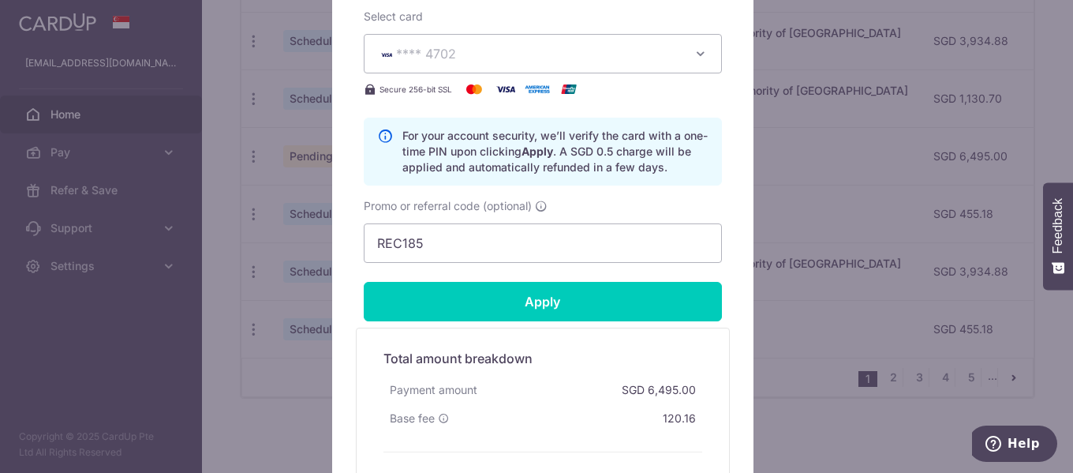
type input "Successfully Applied"
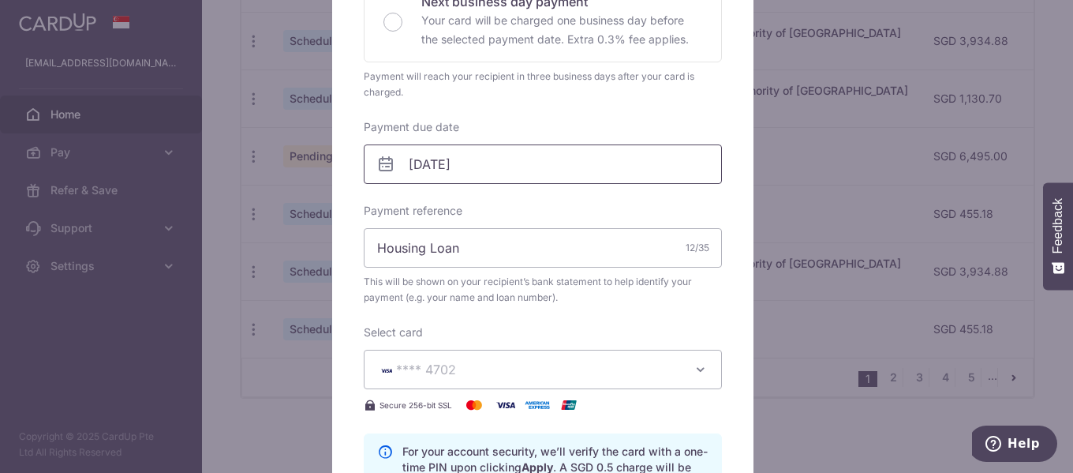
scroll to position [0, 0]
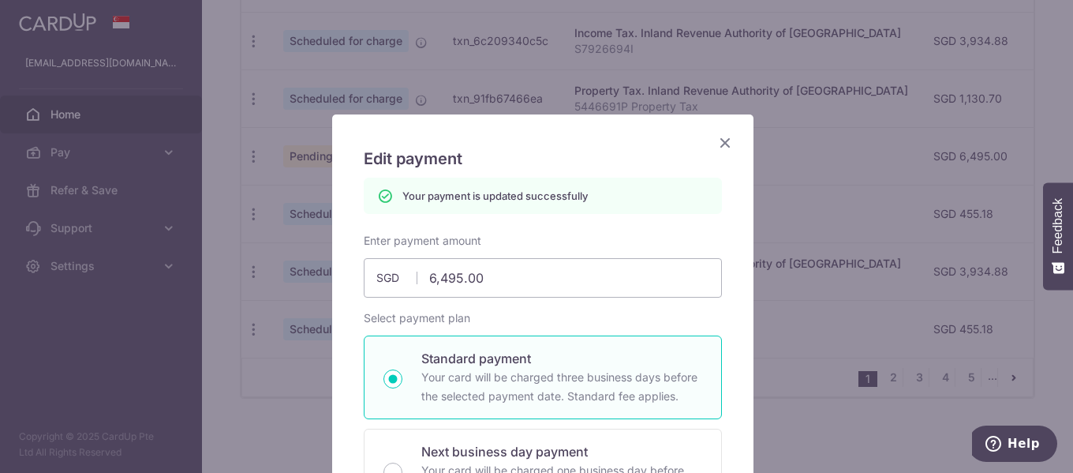
click at [720, 144] on icon "Close" at bounding box center [725, 143] width 19 height 20
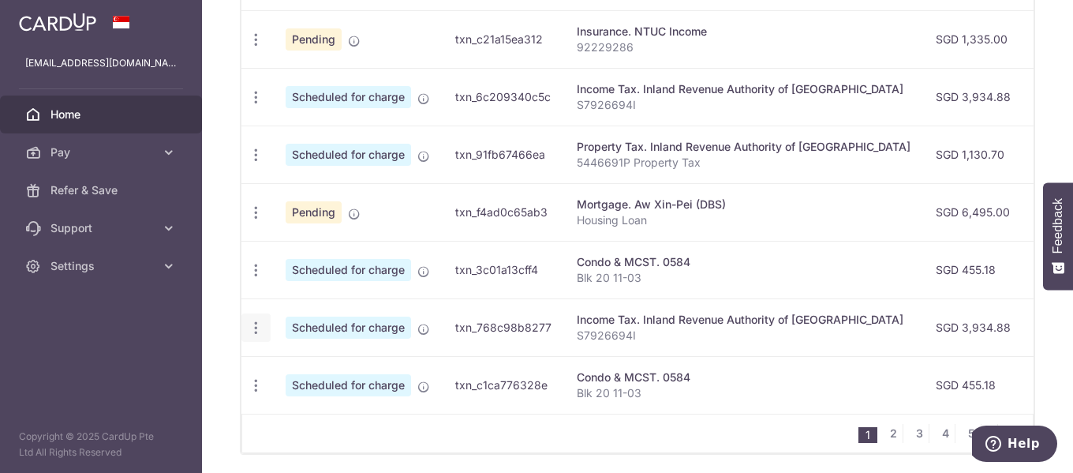
click at [255, 327] on icon "button" at bounding box center [256, 328] width 17 height 17
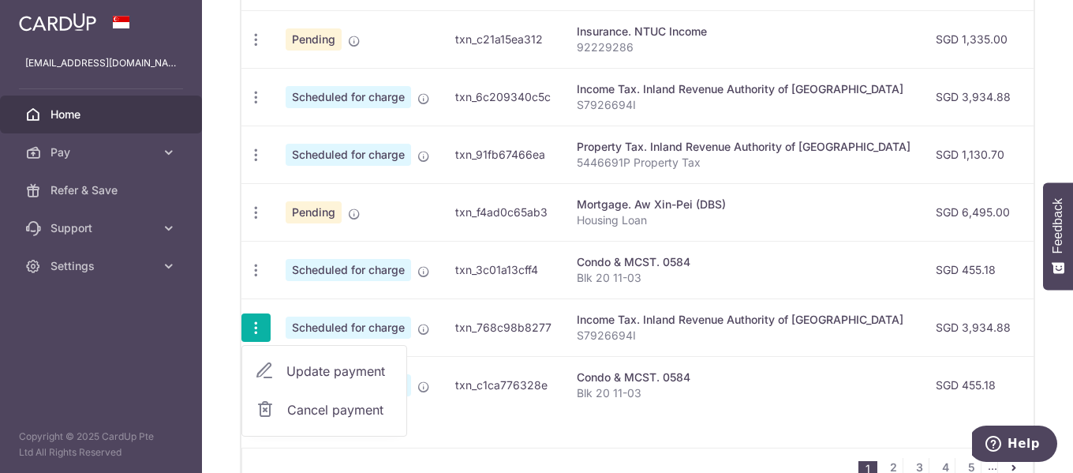
click at [311, 365] on span "Update payment" at bounding box center [339, 370] width 107 height 19
radio input "true"
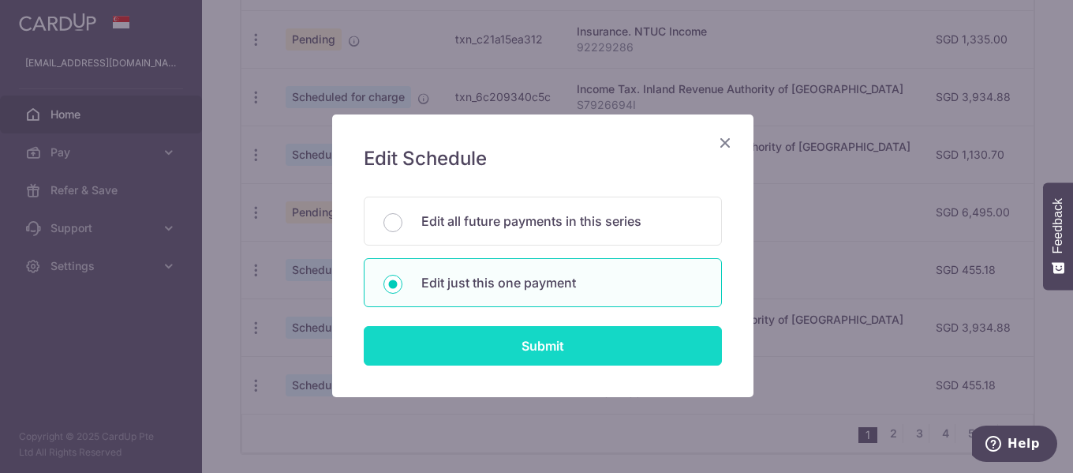
click at [530, 345] on input "Submit" at bounding box center [543, 345] width 358 height 39
radio input "true"
type input "3,934.88"
type input "[DATE]"
type input "S7926694I"
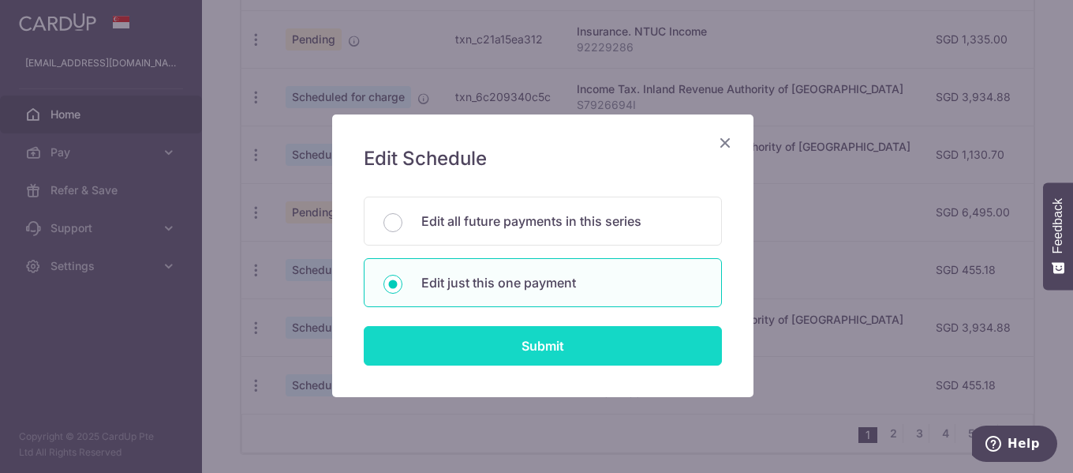
type input "VTAX25R"
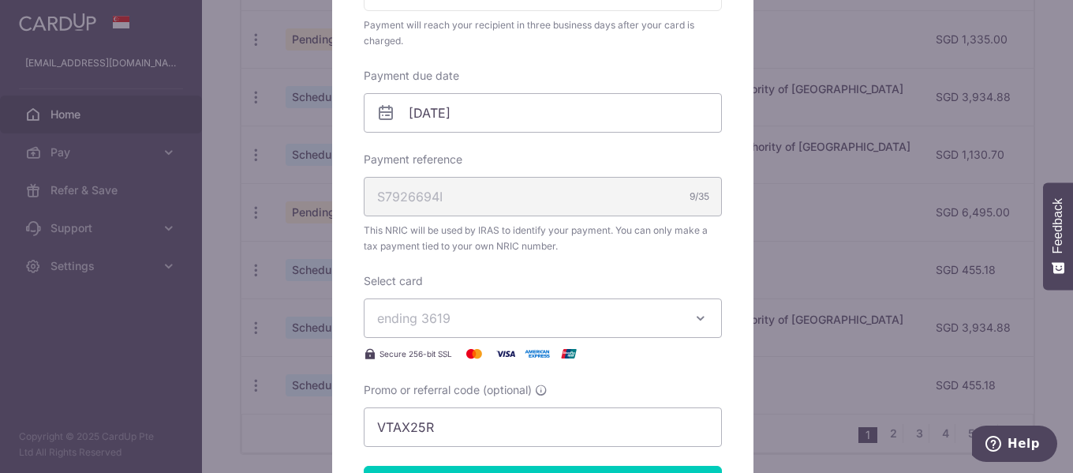
scroll to position [473, 0]
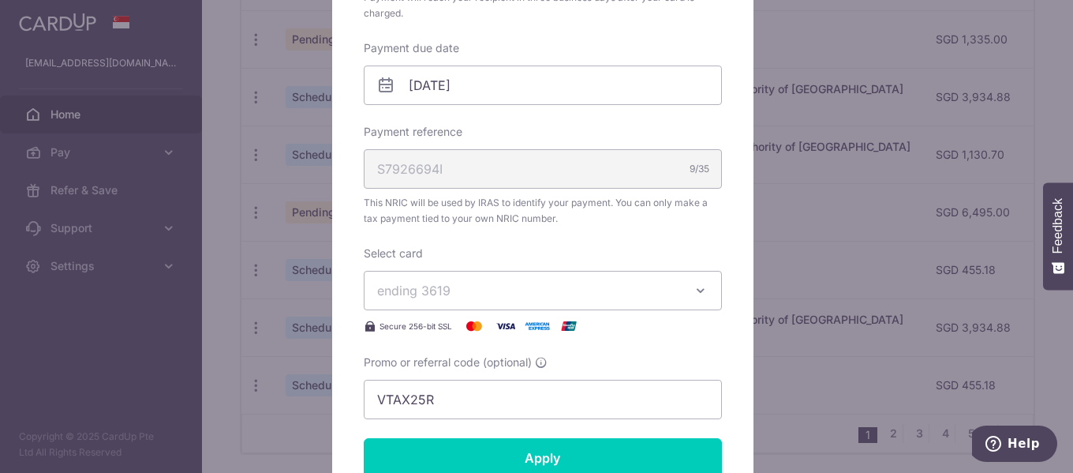
click at [541, 291] on span "ending 3619" at bounding box center [528, 290] width 303 height 19
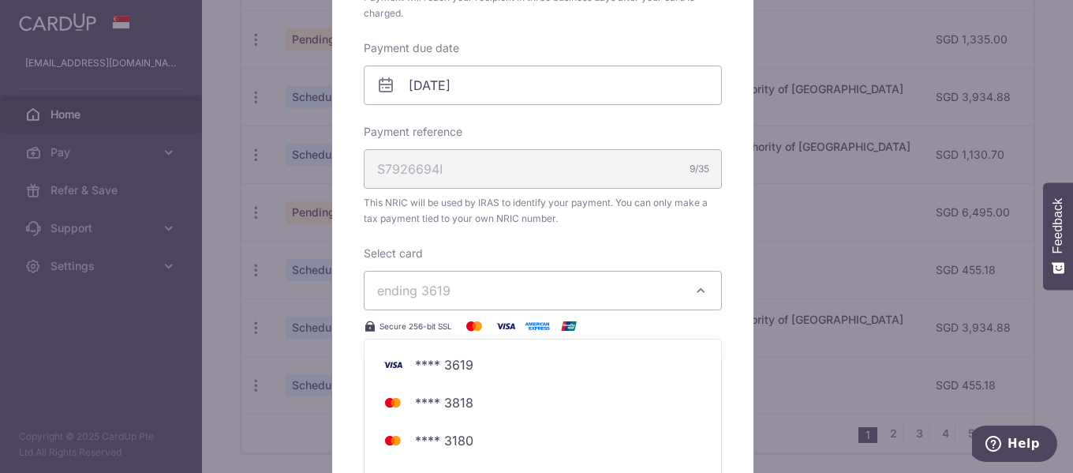
scroll to position [552, 0]
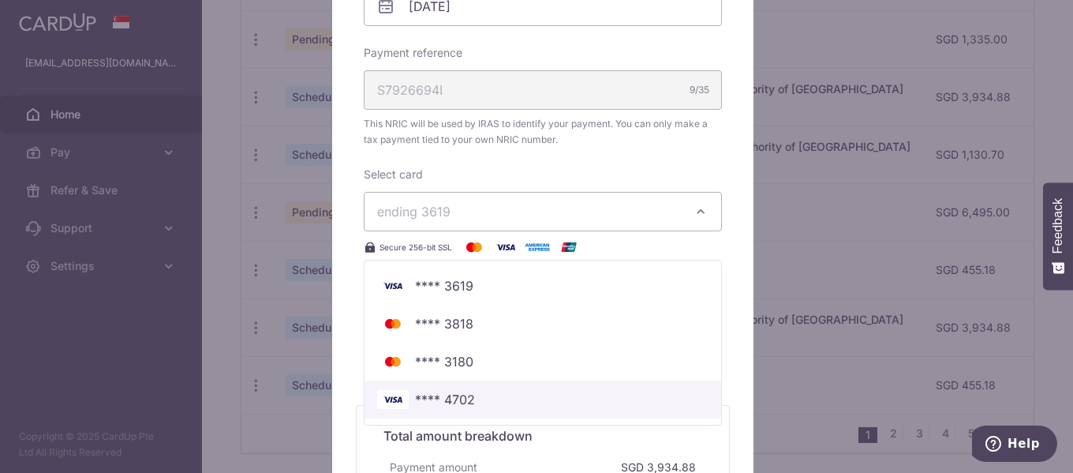
click at [468, 393] on span "**** 4702" at bounding box center [445, 399] width 60 height 19
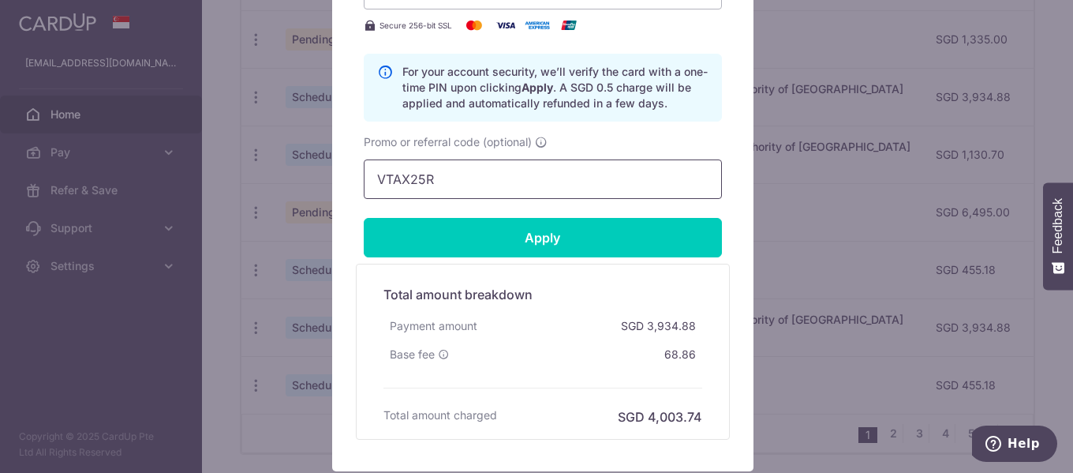
scroll to position [789, 0]
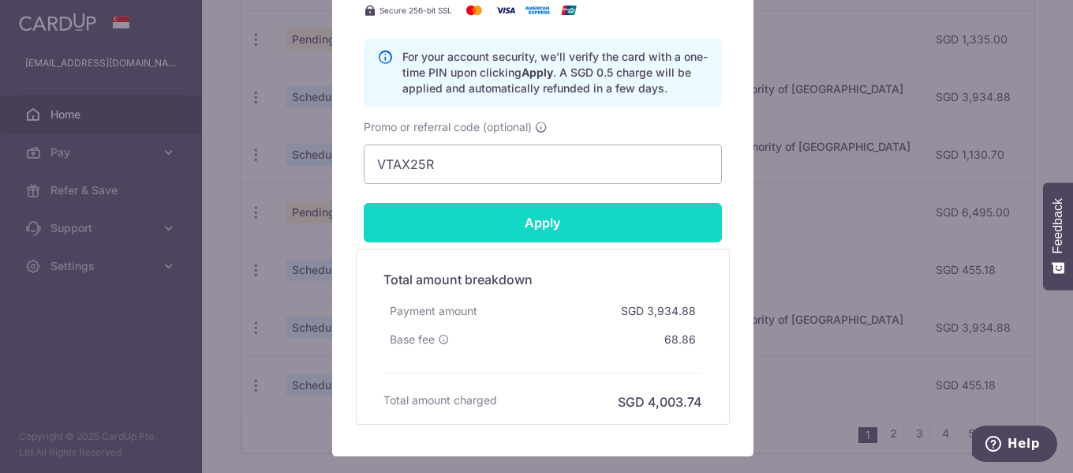
click at [553, 222] on input "Apply" at bounding box center [543, 222] width 358 height 39
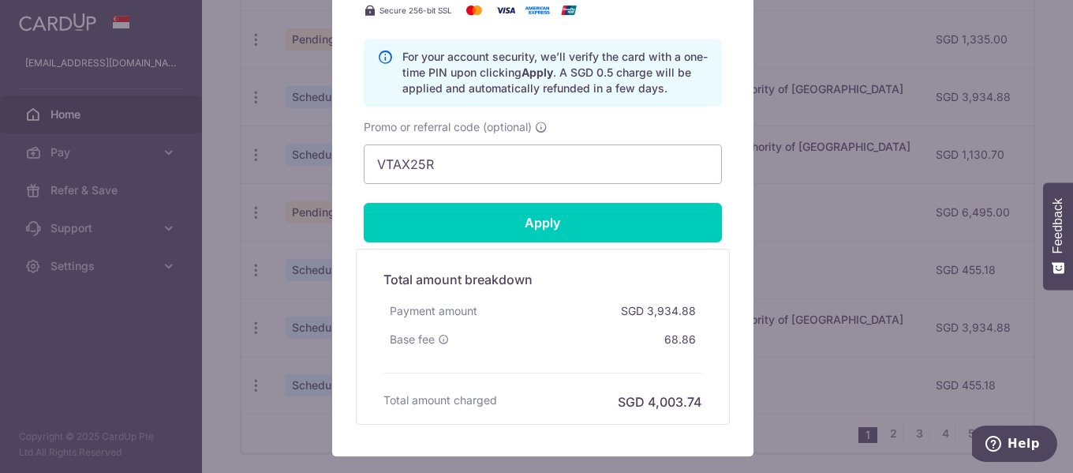
type input "Successfully Applied"
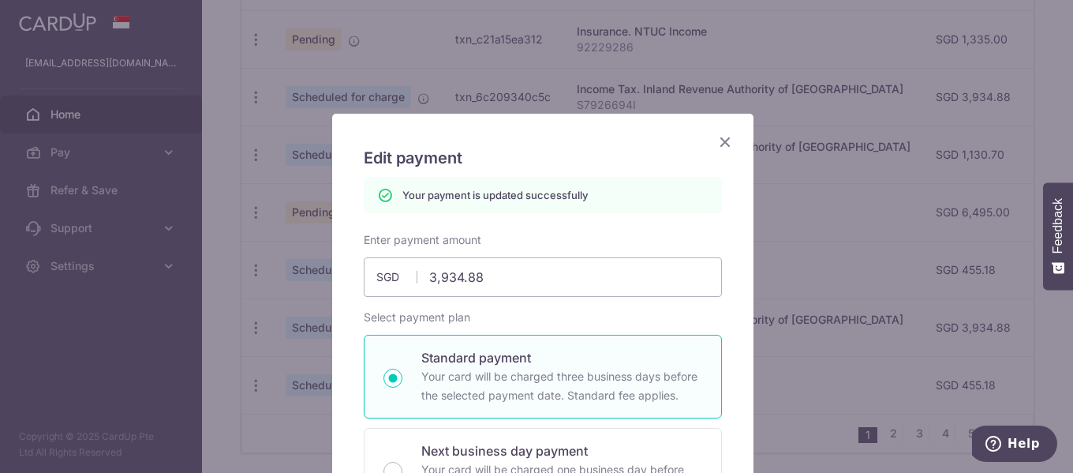
scroll to position [0, 0]
click at [716, 138] on icon "Close" at bounding box center [725, 143] width 19 height 20
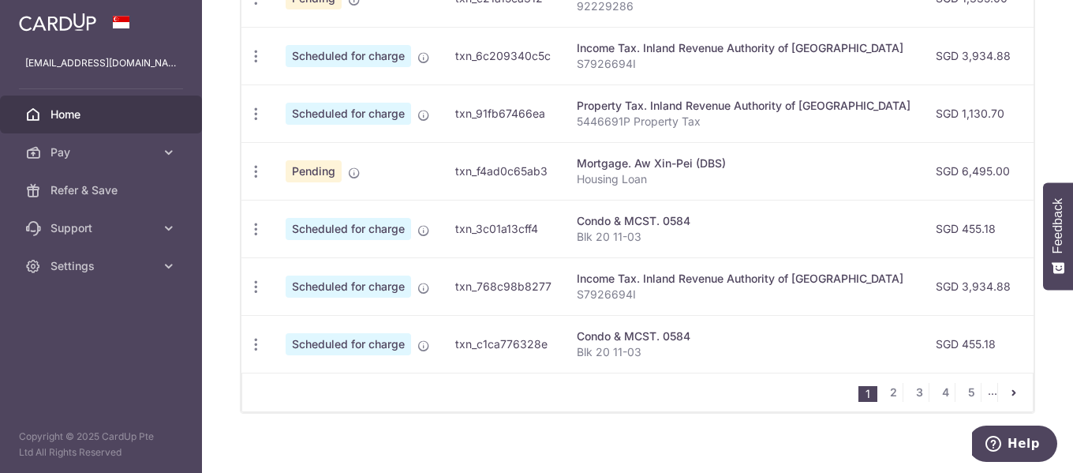
scroll to position [793, 0]
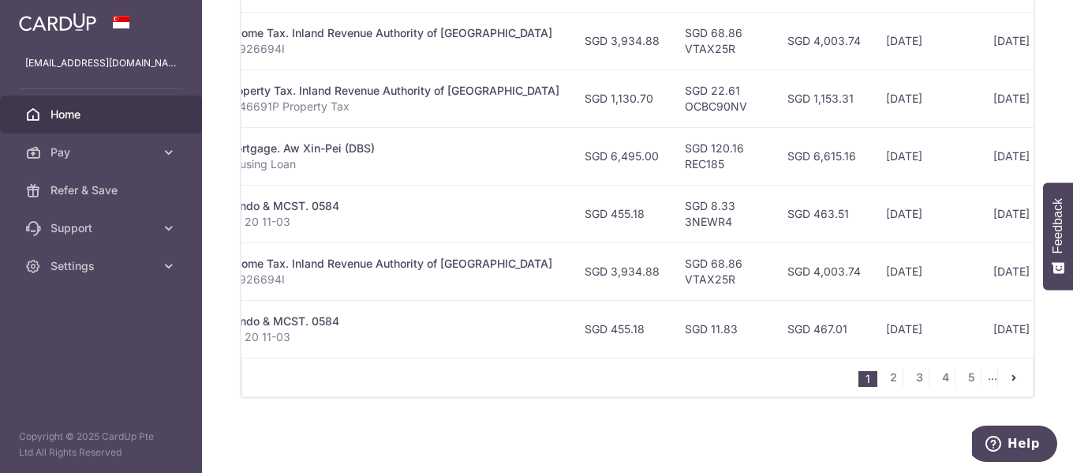
scroll to position [0, 451]
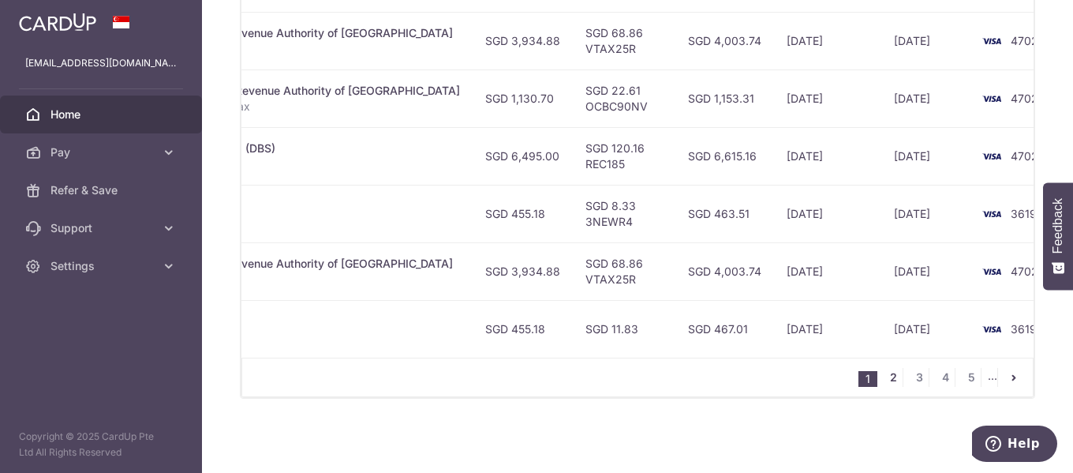
click at [884, 376] on link "2" at bounding box center [893, 377] width 19 height 19
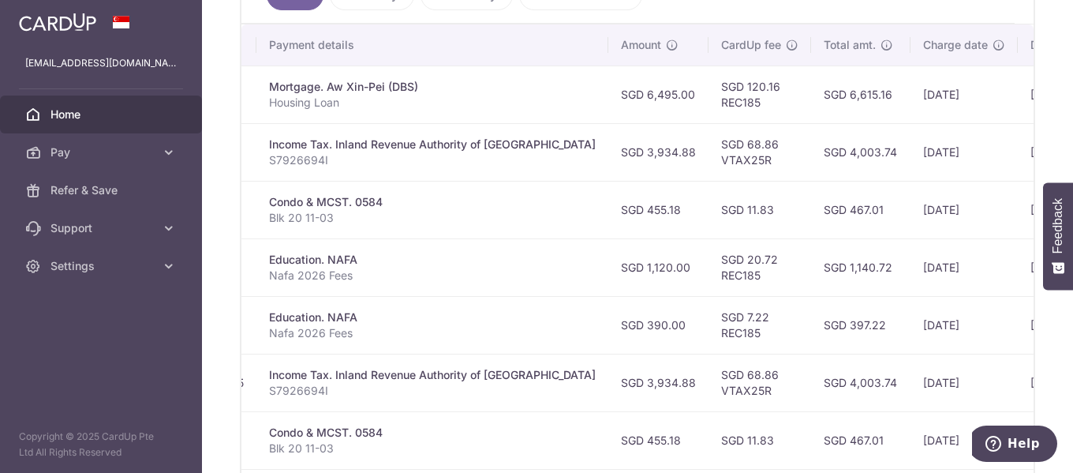
scroll to position [477, 0]
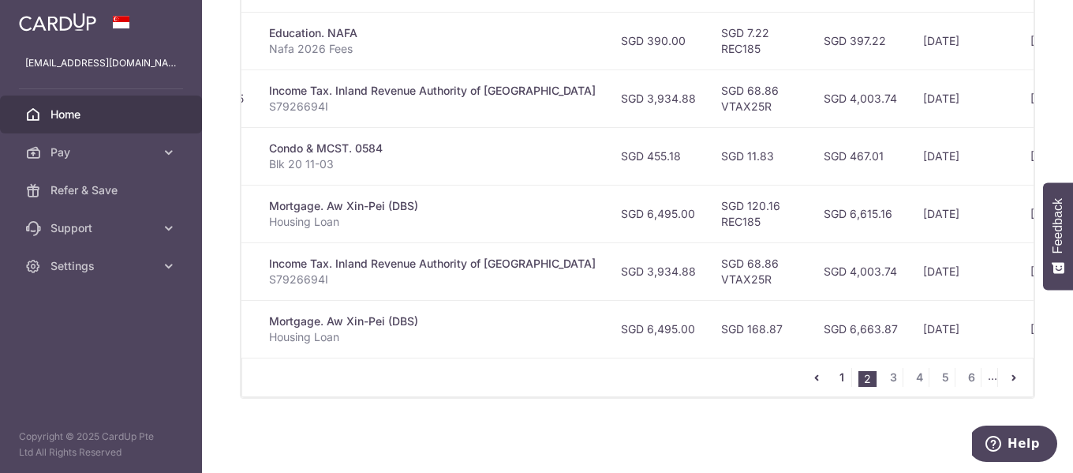
click at [832, 376] on link "1" at bounding box center [841, 377] width 19 height 19
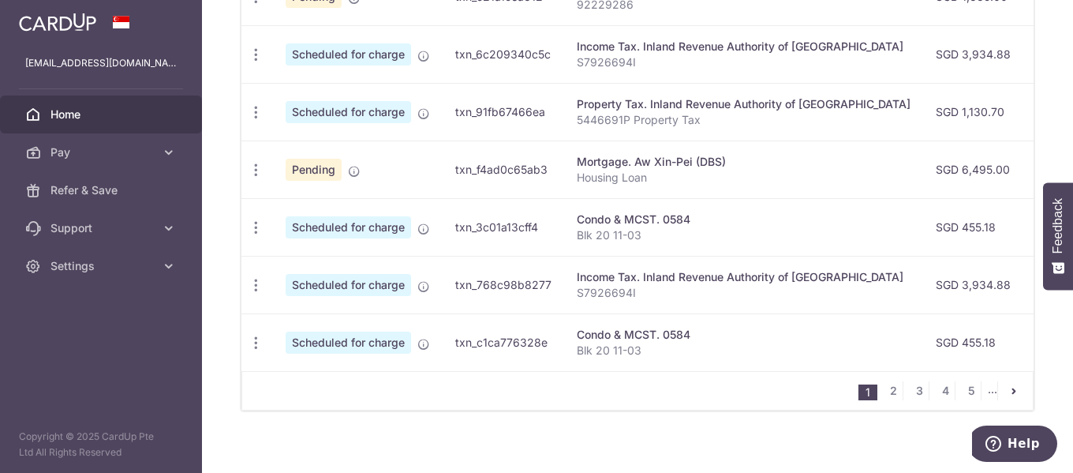
scroll to position [793, 0]
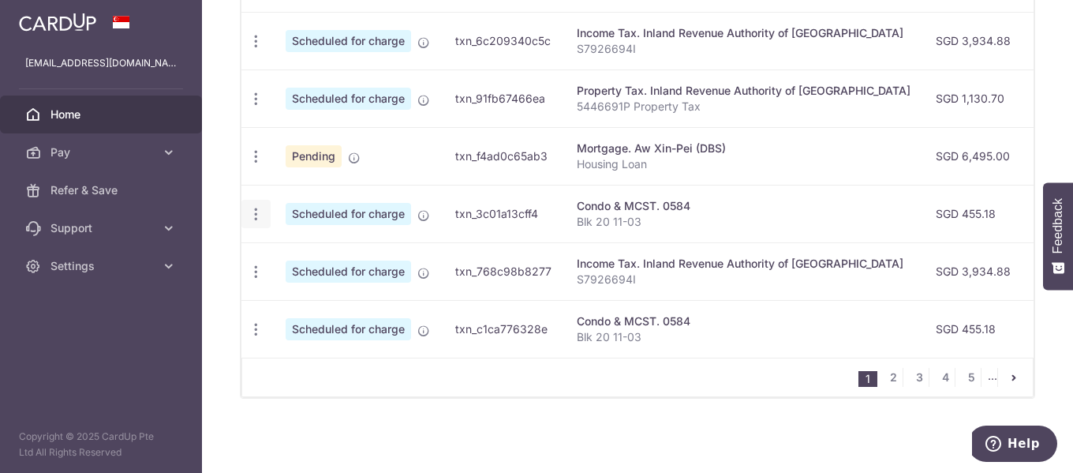
click at [260, 206] on icon "button" at bounding box center [256, 214] width 17 height 17
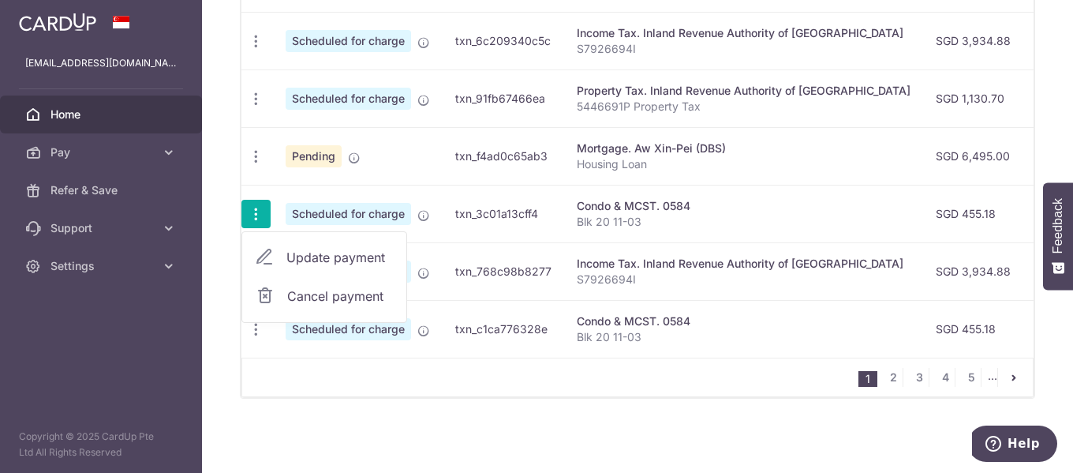
click at [332, 252] on span "Update payment" at bounding box center [339, 257] width 107 height 19
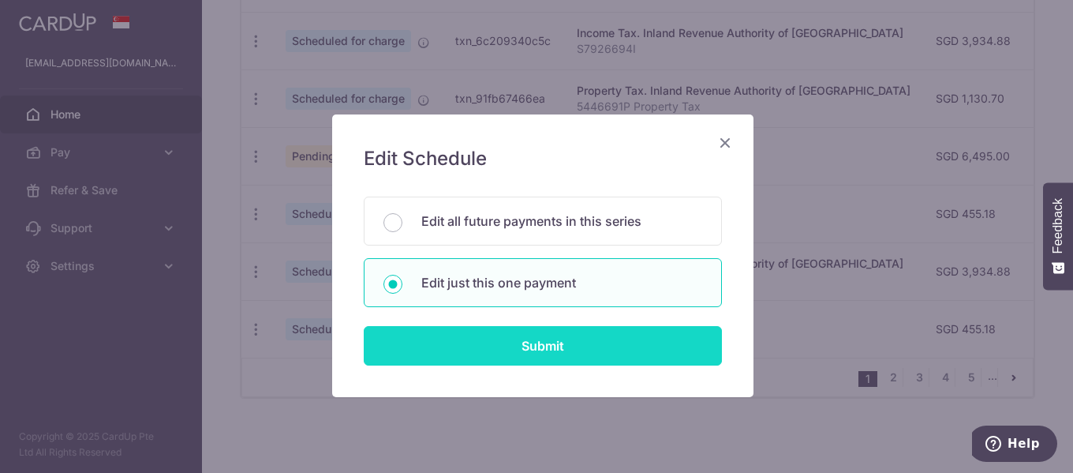
click at [510, 344] on input "Submit" at bounding box center [543, 345] width 358 height 39
radio input "true"
type input "455.18"
type input "[DATE]"
type input "Blk 20 11-03"
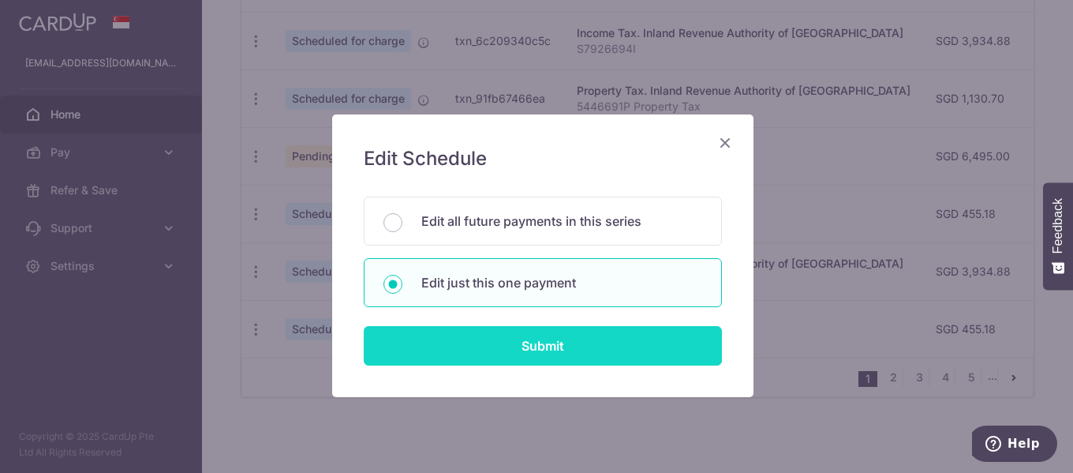
type input "3NEWR4"
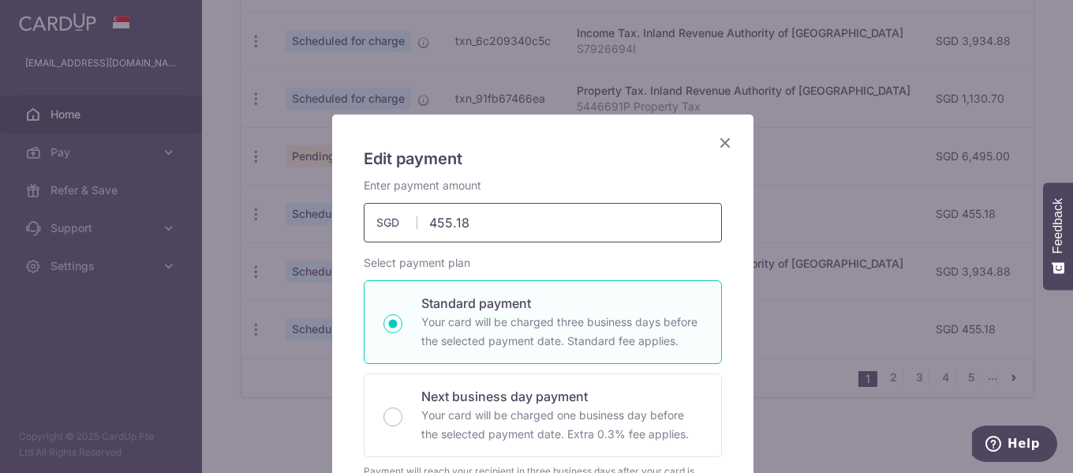
drag, startPoint x: 367, startPoint y: 208, endPoint x: 312, endPoint y: 204, distance: 55.4
click at [314, 202] on div "Edit payment By clicking apply, you will make changes to all payments to 0584 s…" at bounding box center [536, 236] width 1073 height 473
type input "863.28"
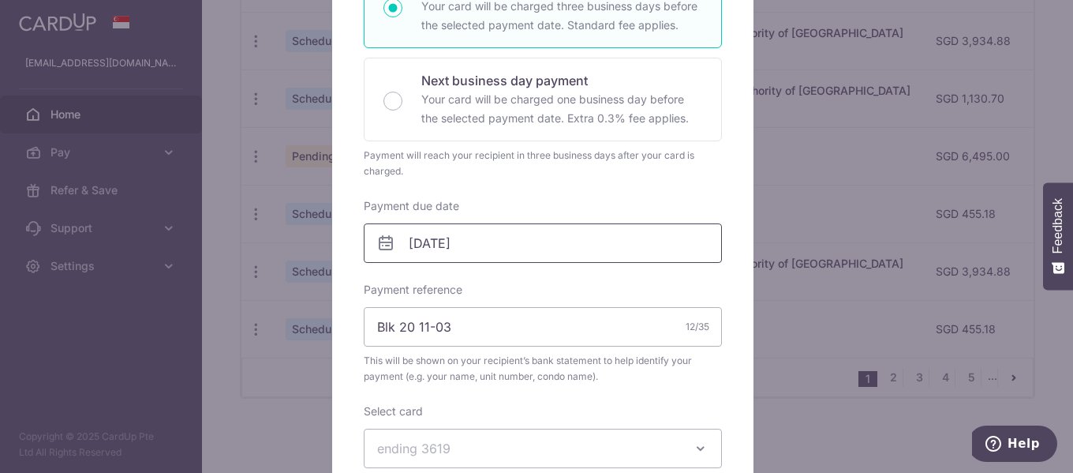
scroll to position [395, 0]
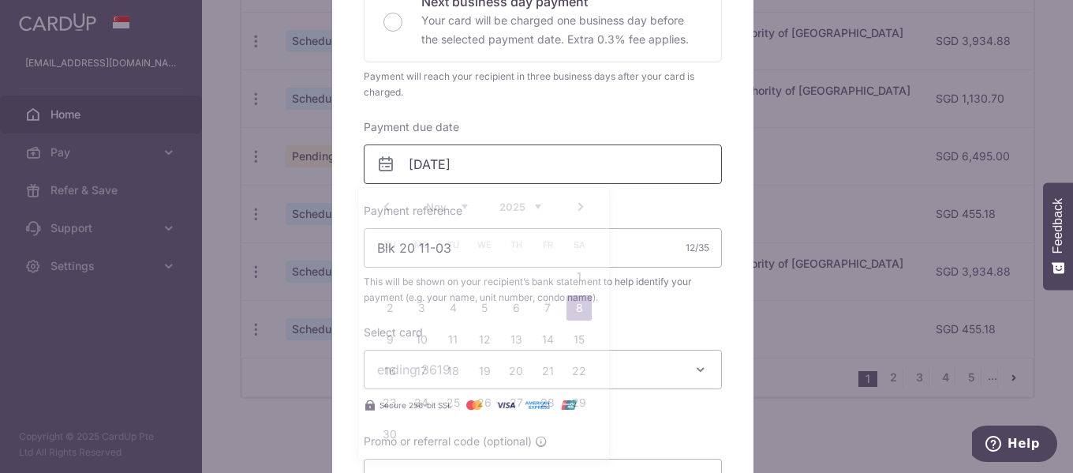
click at [496, 163] on input "[DATE]" at bounding box center [543, 163] width 358 height 39
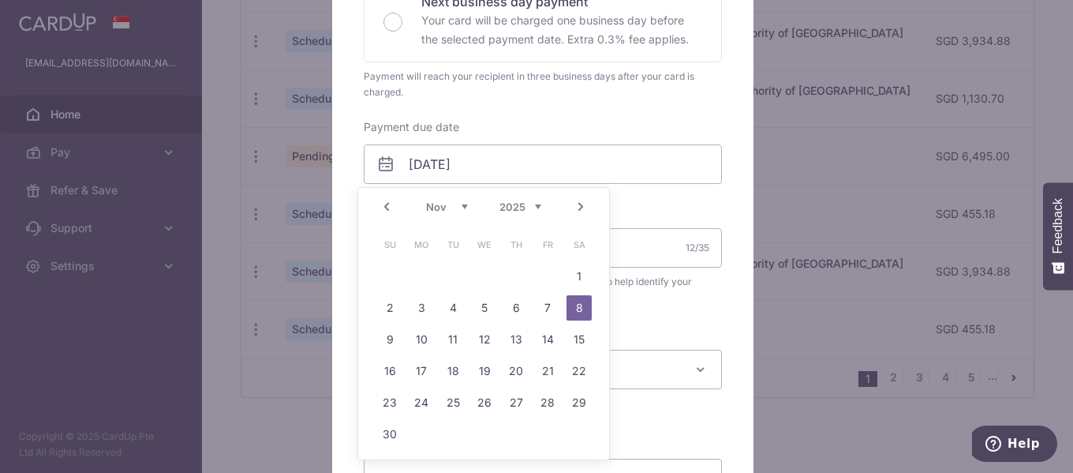
click at [387, 207] on link "Prev" at bounding box center [386, 206] width 19 height 19
click at [454, 306] on link "7" at bounding box center [452, 307] width 25 height 25
type input "[DATE]"
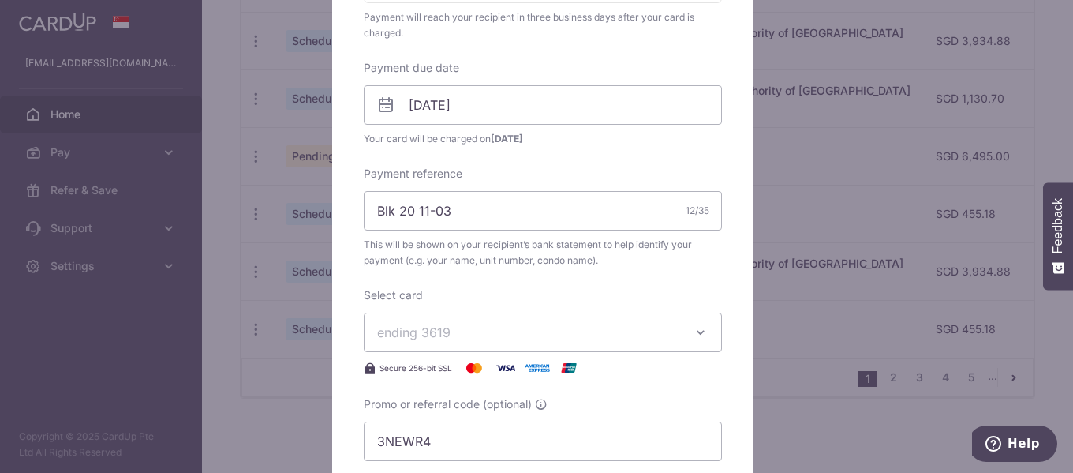
scroll to position [552, 0]
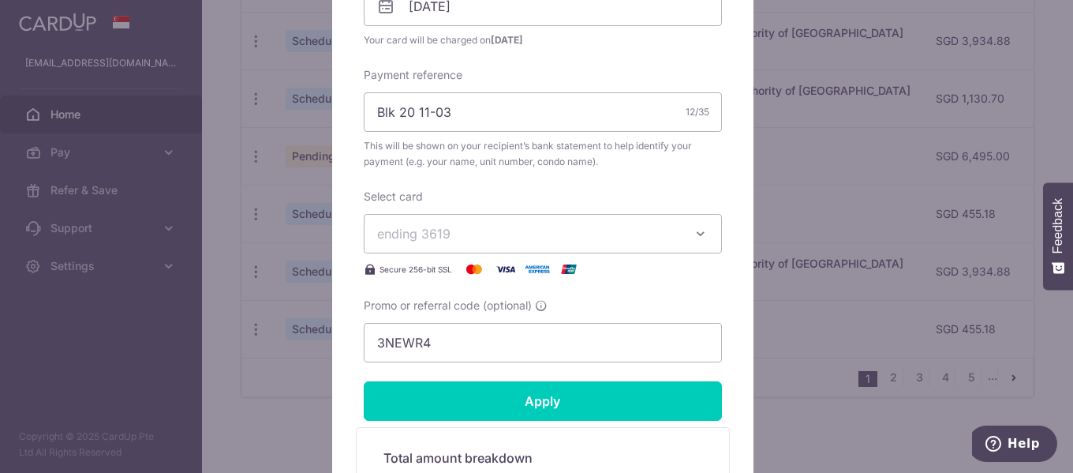
click at [553, 233] on span "ending 3619" at bounding box center [528, 233] width 303 height 19
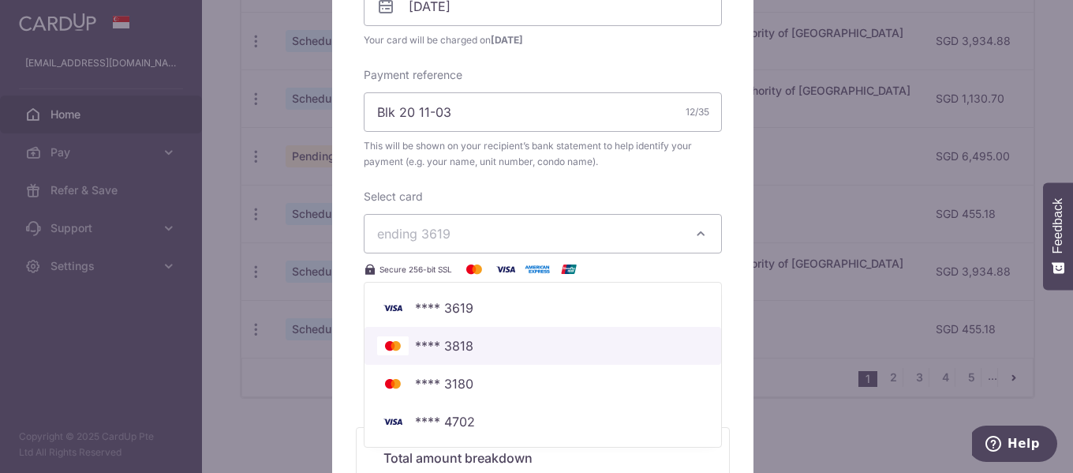
click at [493, 343] on span "**** 3818" at bounding box center [542, 345] width 331 height 19
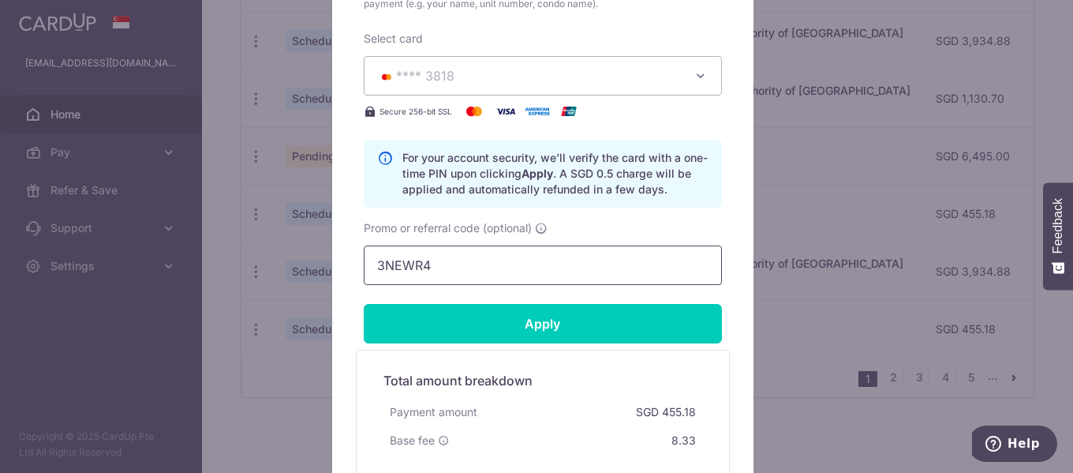
scroll to position [789, 0]
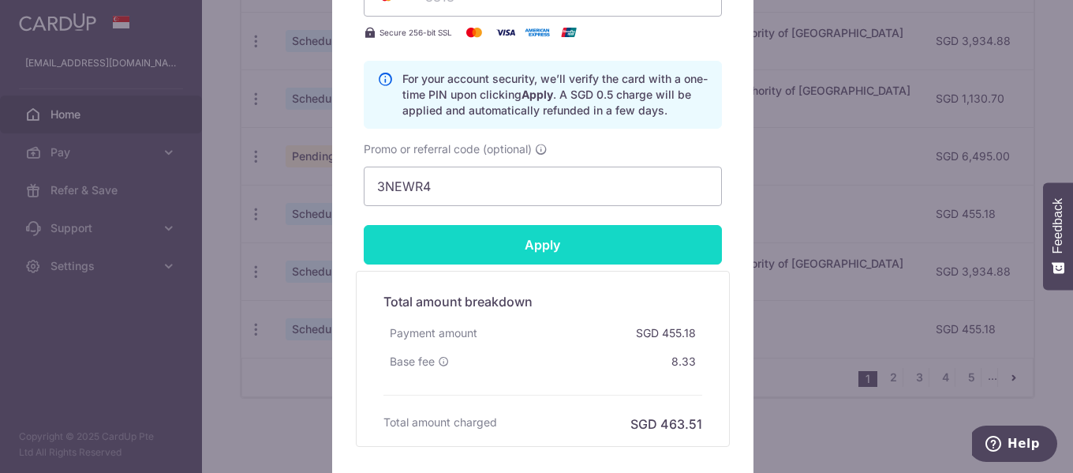
click at [515, 242] on input "Apply" at bounding box center [543, 244] width 358 height 39
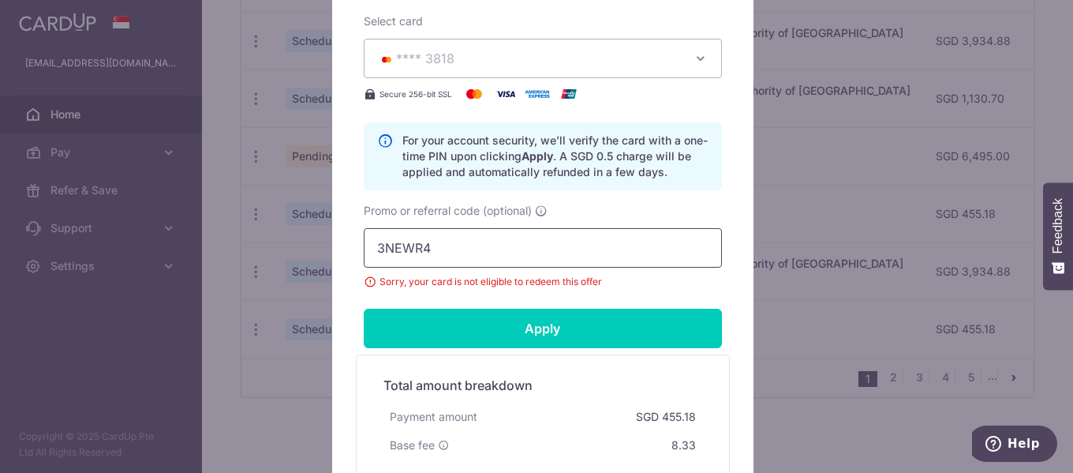
scroll to position [631, 0]
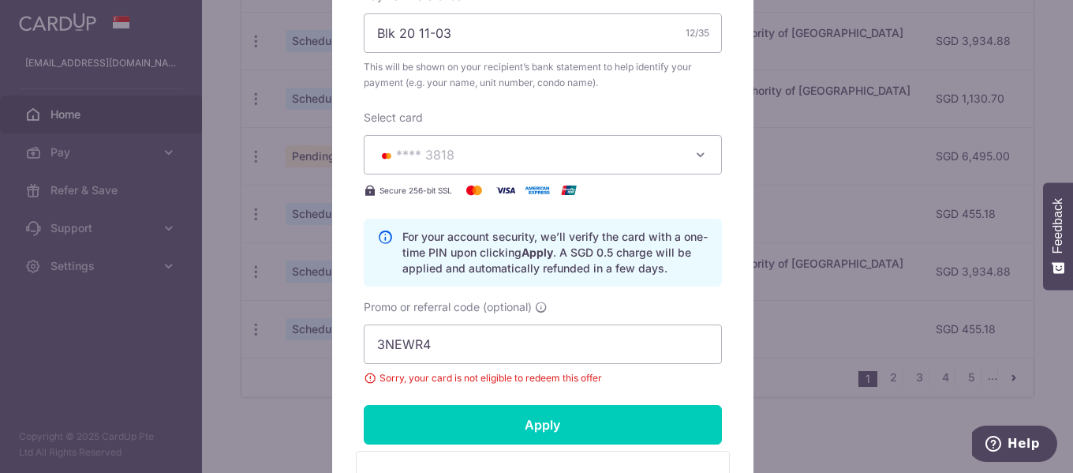
click at [497, 159] on span "**** 3818" at bounding box center [528, 154] width 303 height 19
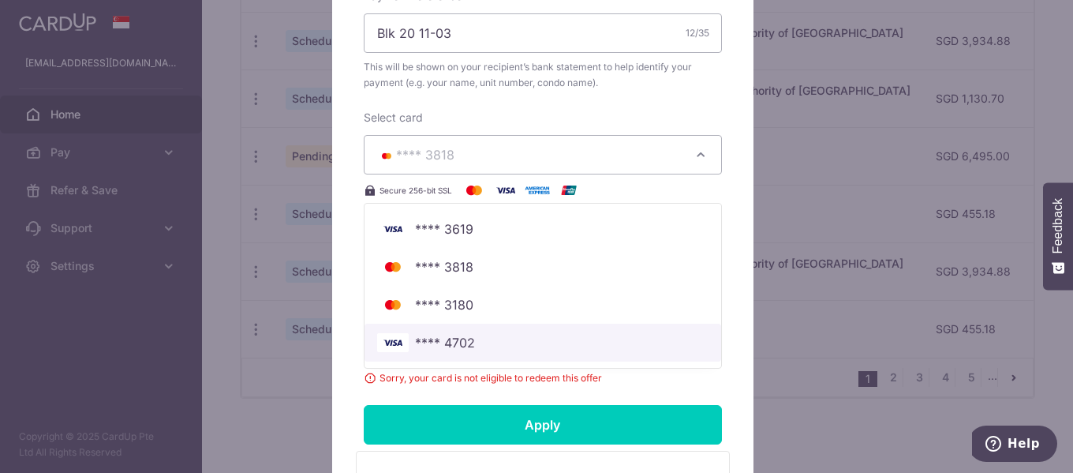
click at [462, 346] on span "**** 4702" at bounding box center [445, 342] width 60 height 19
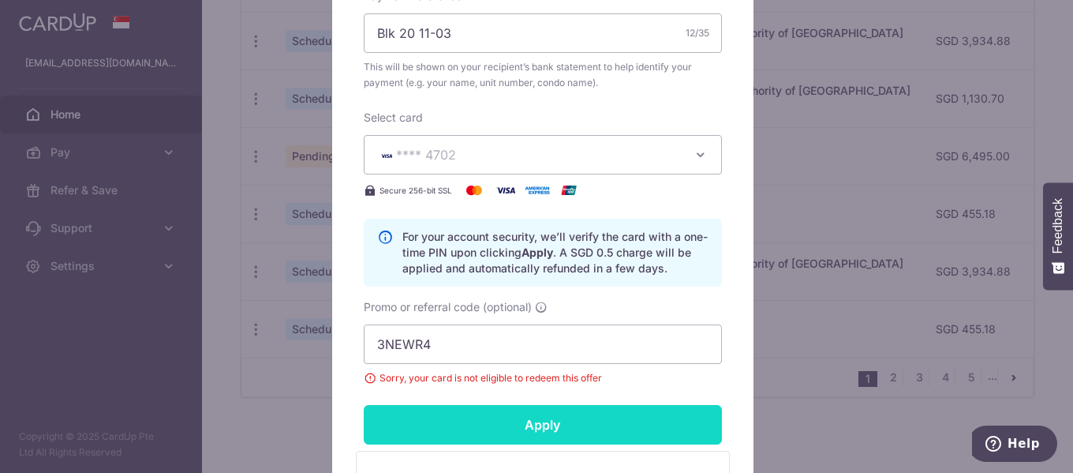
click at [507, 423] on input "Apply" at bounding box center [543, 424] width 358 height 39
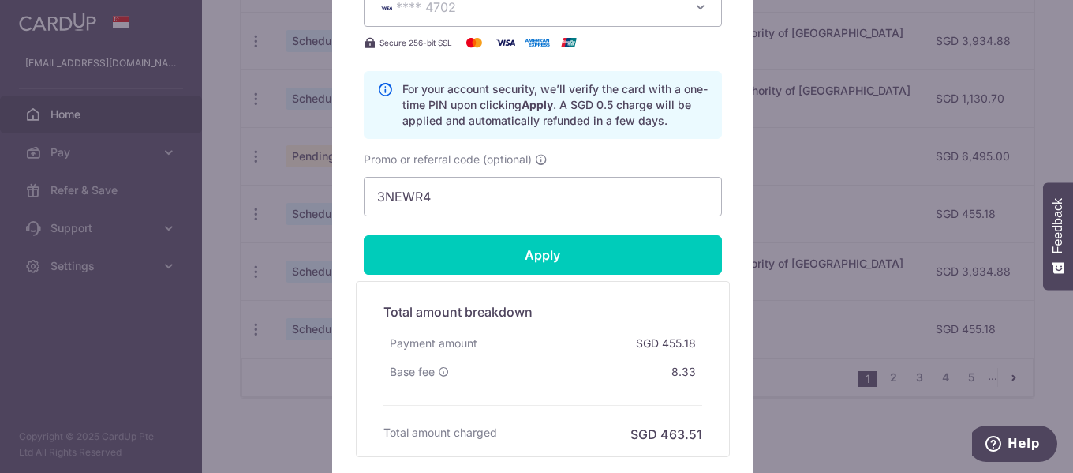
scroll to position [789, 0]
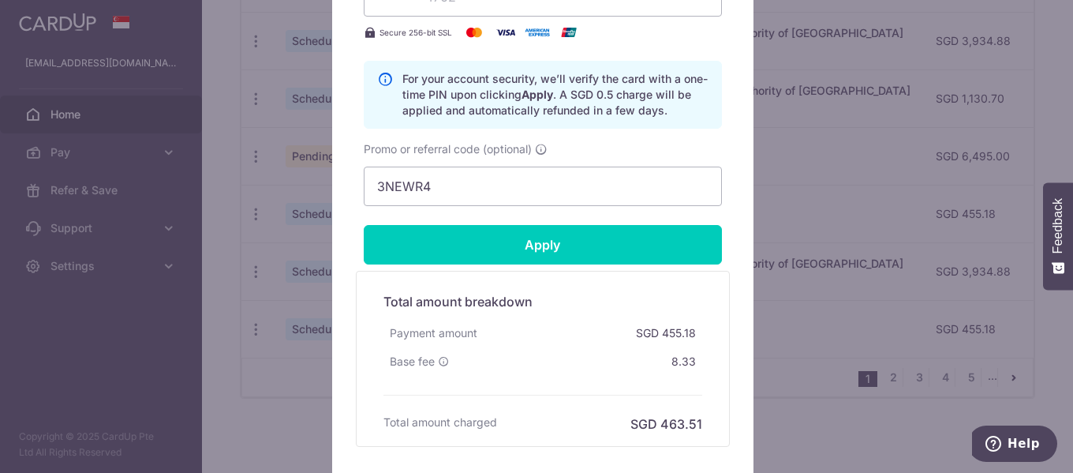
type input "Successfully Applied"
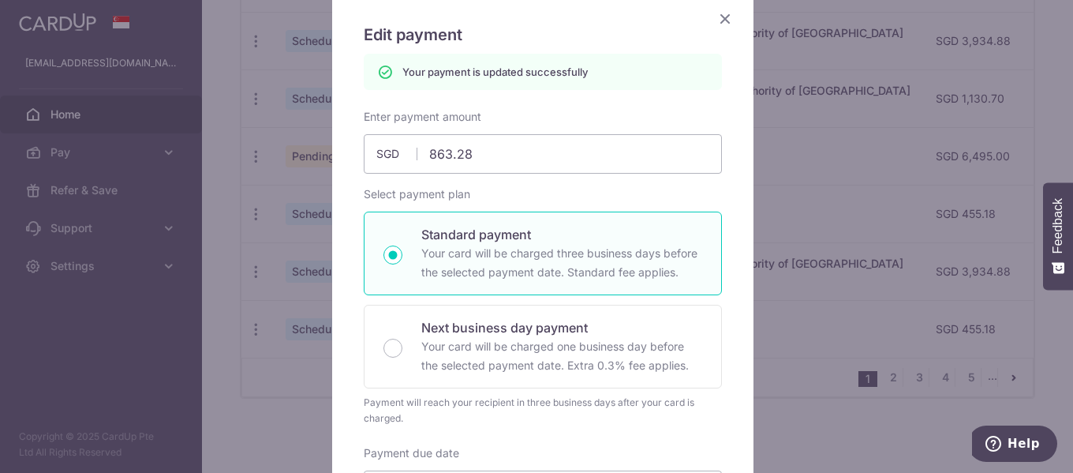
scroll to position [0, 0]
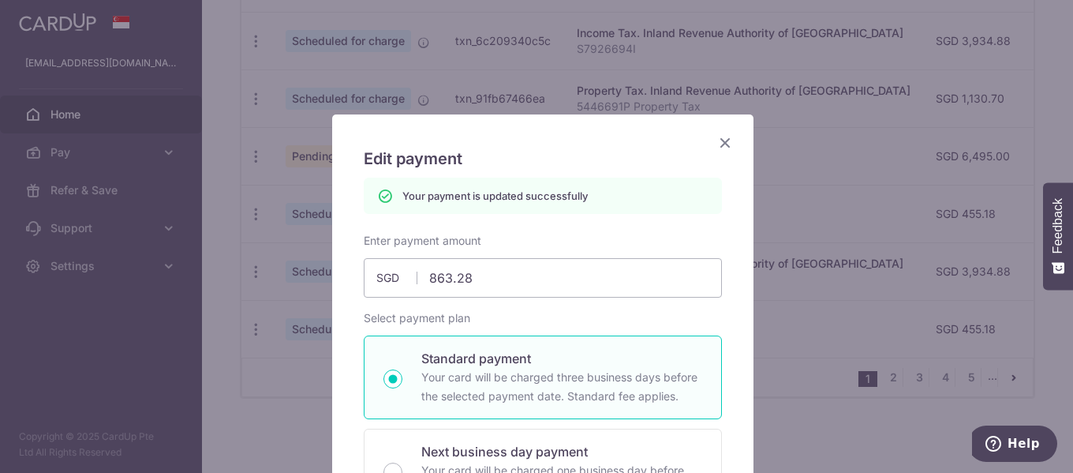
click at [716, 139] on icon "Close" at bounding box center [725, 143] width 19 height 20
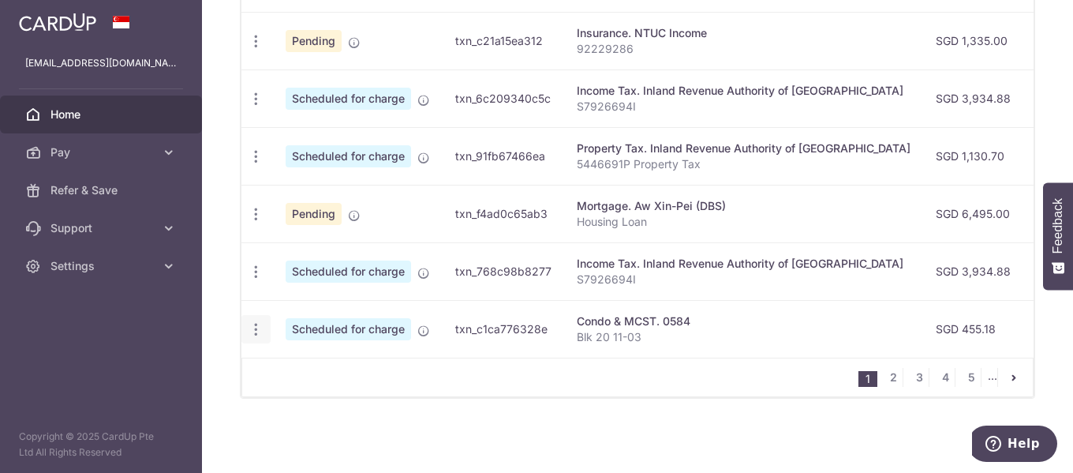
click at [257, 321] on icon "button" at bounding box center [256, 329] width 17 height 17
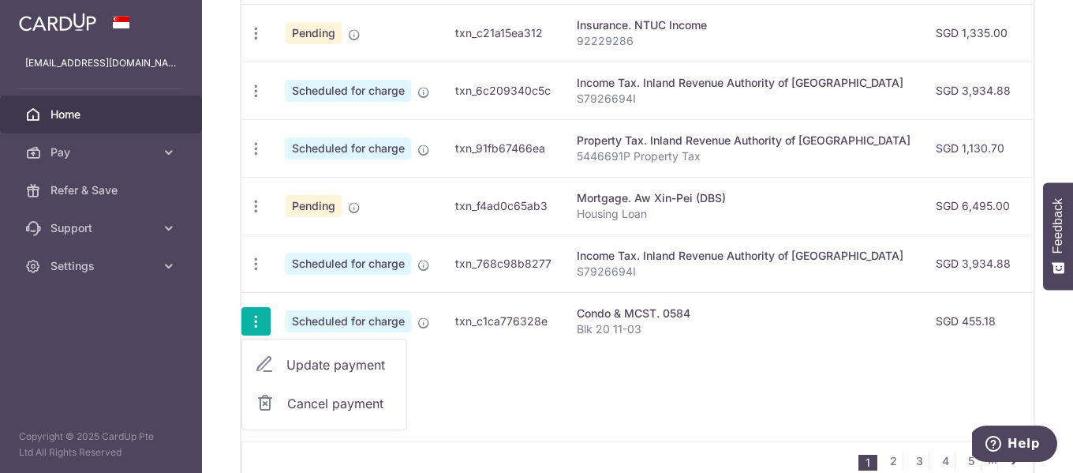
click at [294, 355] on span "Update payment" at bounding box center [339, 364] width 107 height 19
radio input "true"
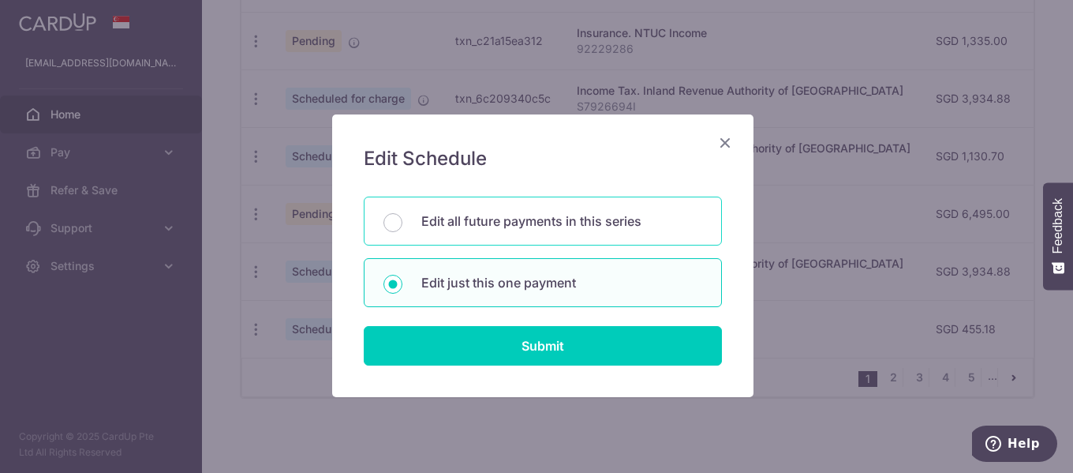
click at [458, 219] on p "Edit all future payments in this series" at bounding box center [561, 220] width 281 height 19
click at [402, 219] on input "Edit all future payments in this series" at bounding box center [392, 222] width 19 height 19
radio input "true"
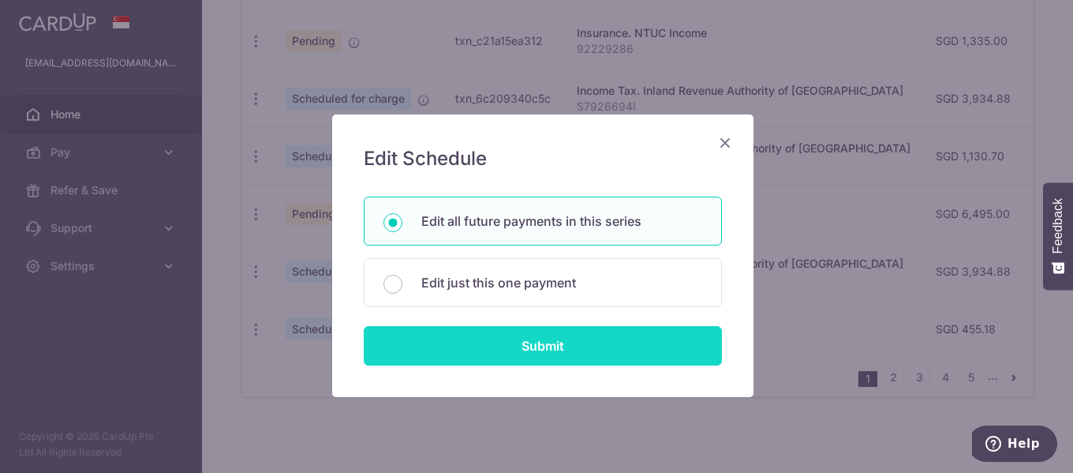
click at [535, 340] on input "Submit" at bounding box center [543, 345] width 358 height 39
radio input "true"
type input "455.18"
type input "Blk 20 11-03"
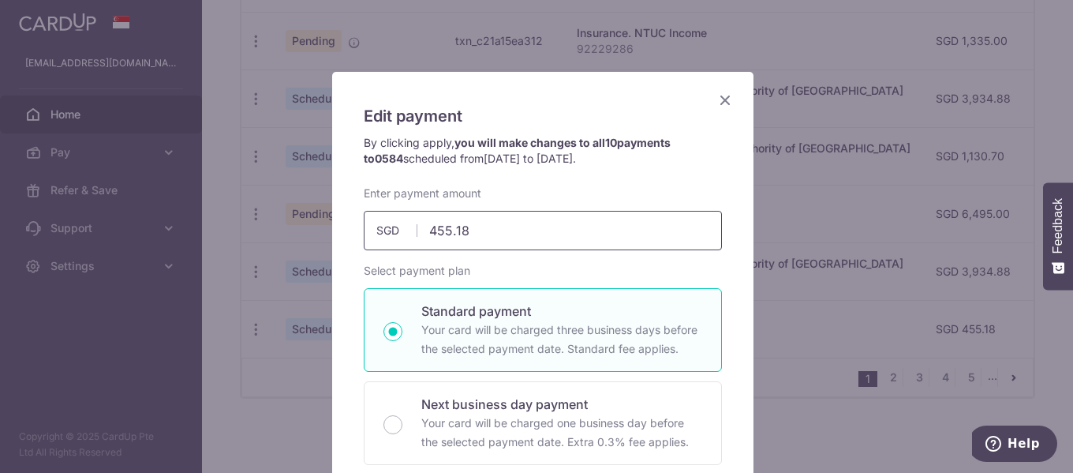
scroll to position [79, 0]
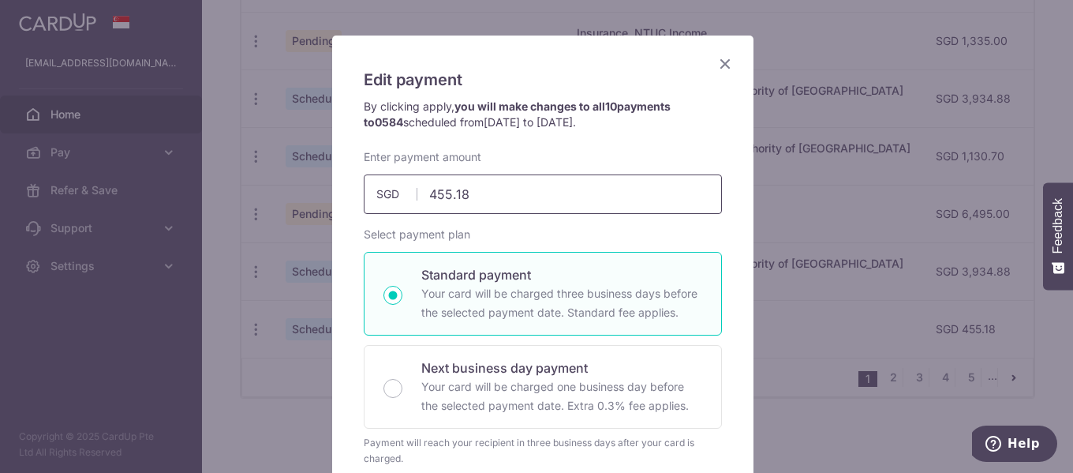
drag, startPoint x: 380, startPoint y: 183, endPoint x: 219, endPoint y: 178, distance: 160.2
click at [267, 179] on div "Edit payment By clicking apply, you will make changes to all 10 payments to 058…" at bounding box center [536, 236] width 1073 height 473
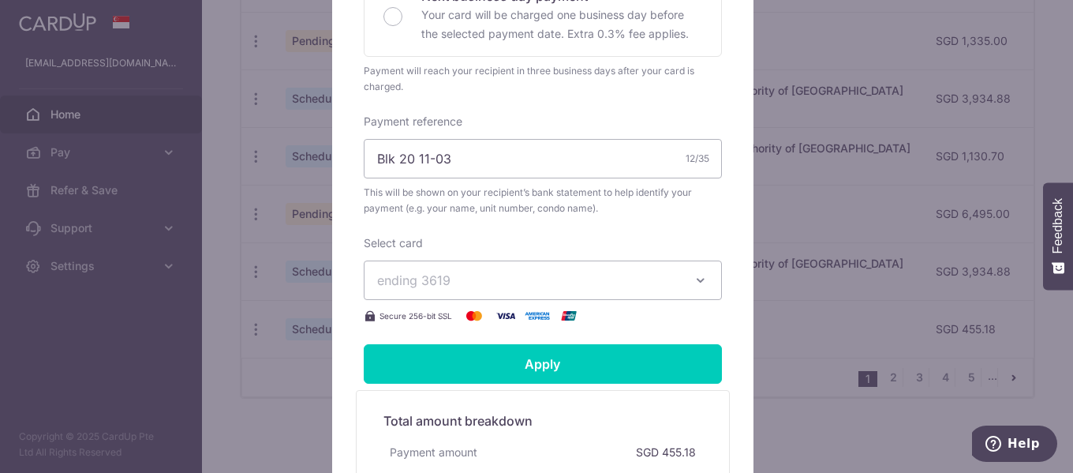
scroll to position [473, 0]
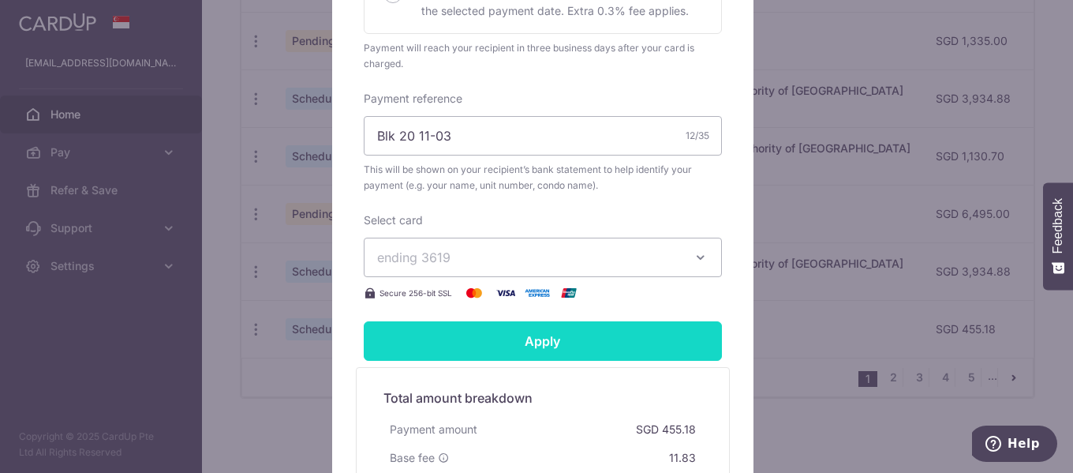
type input "1,318.46"
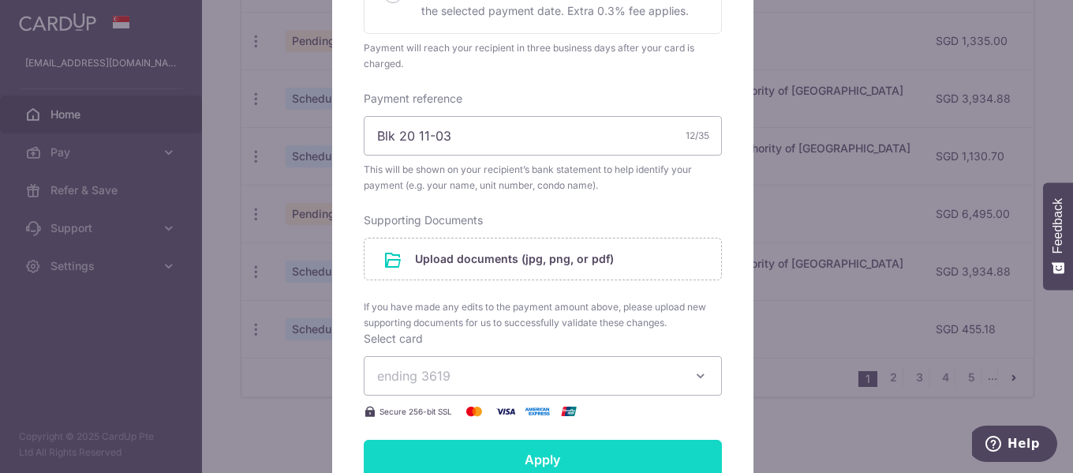
click at [540, 340] on form "By clicking apply, you will make changes to all 10 payments to 0584 scheduled f…" at bounding box center [543, 182] width 358 height 957
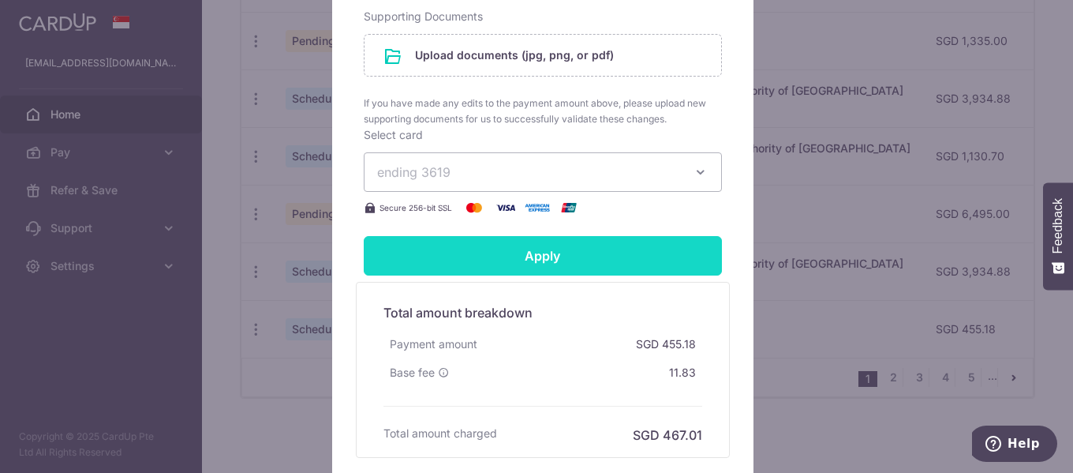
scroll to position [710, 0]
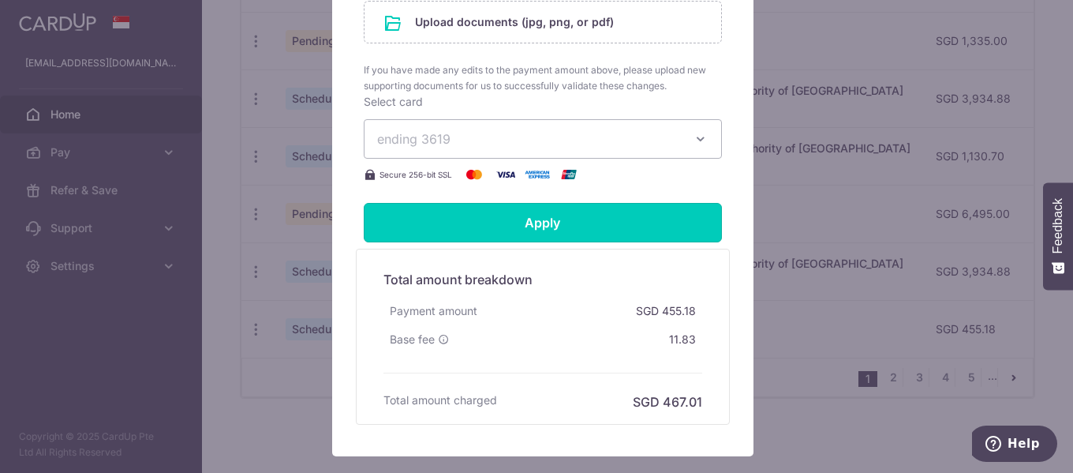
click at [535, 226] on input "Apply" at bounding box center [543, 222] width 358 height 39
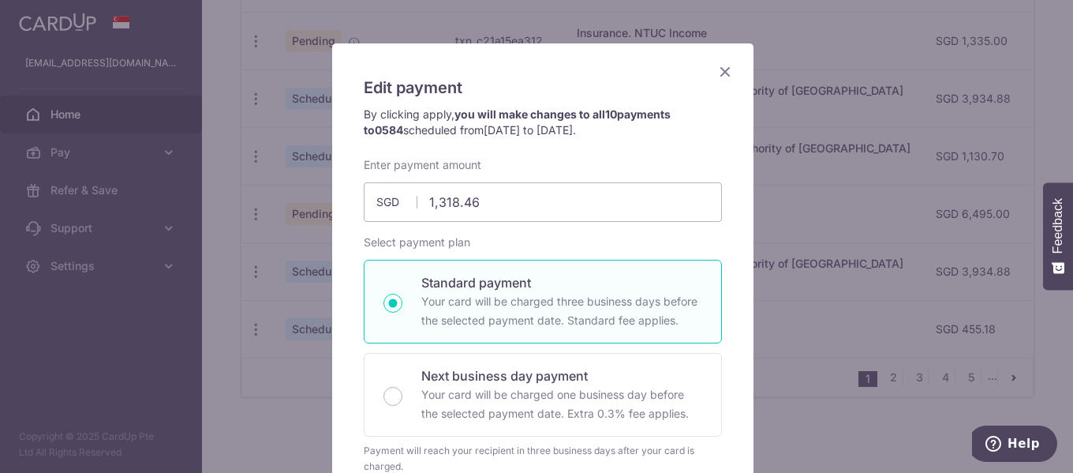
scroll to position [0, 0]
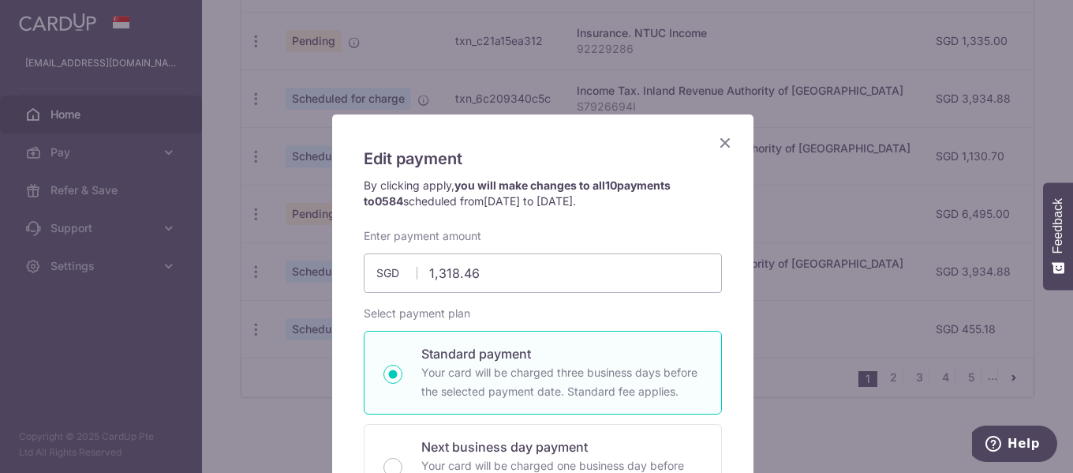
click at [718, 138] on icon "Close" at bounding box center [725, 143] width 19 height 20
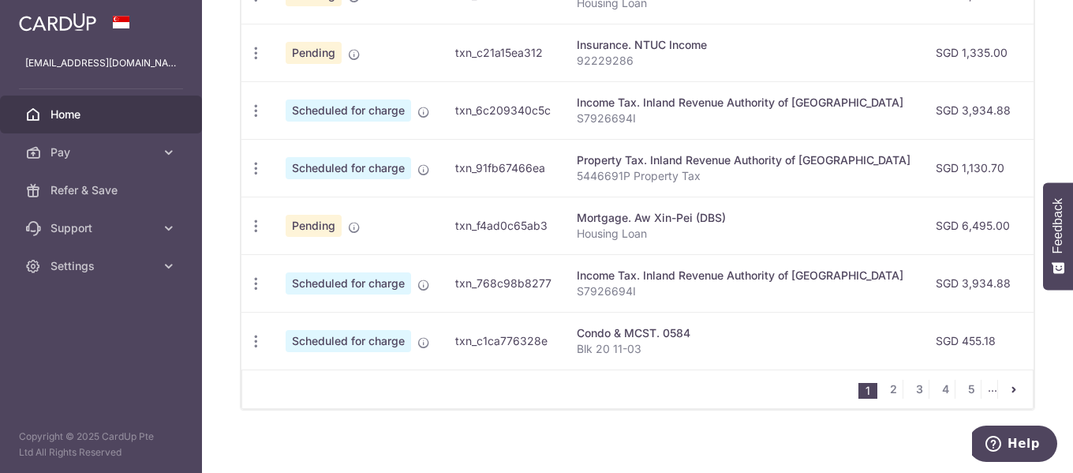
scroll to position [793, 0]
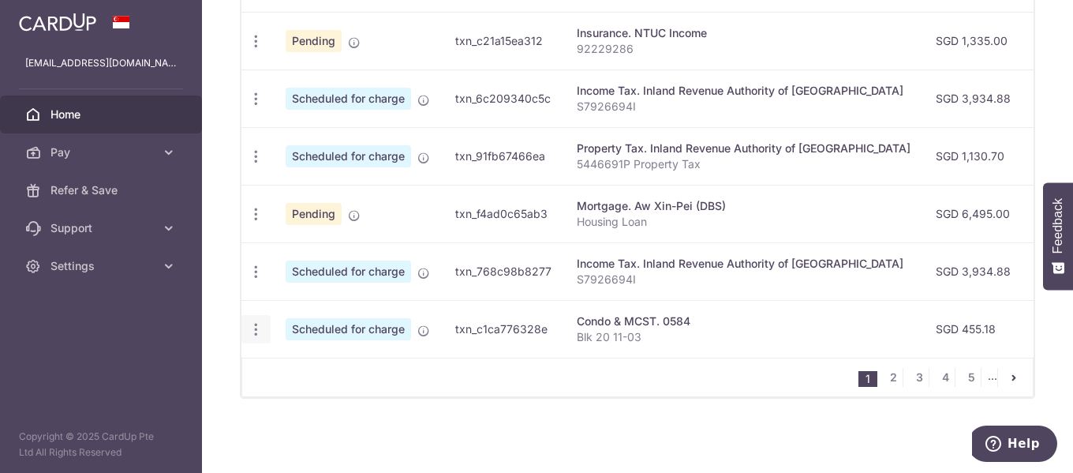
click at [260, 322] on icon "button" at bounding box center [256, 329] width 17 height 17
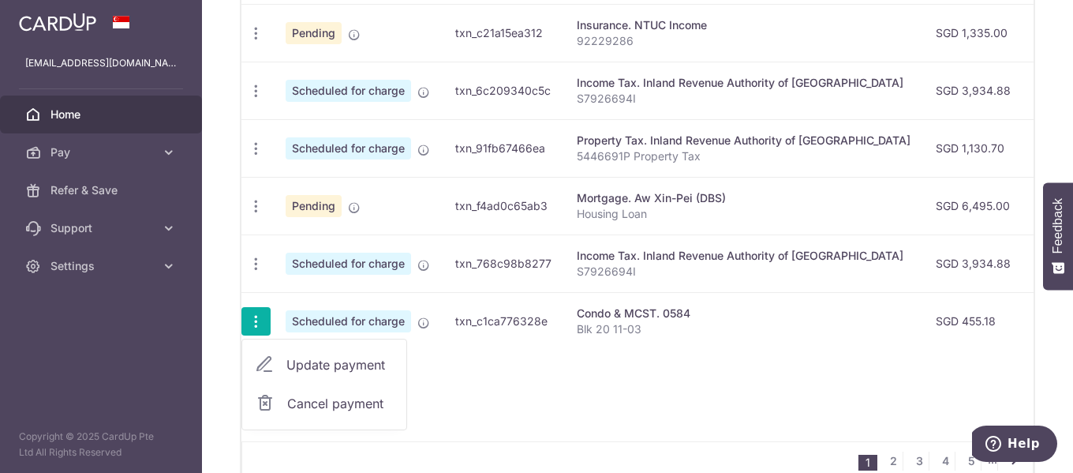
click at [297, 364] on span "Update payment" at bounding box center [339, 364] width 107 height 19
radio input "true"
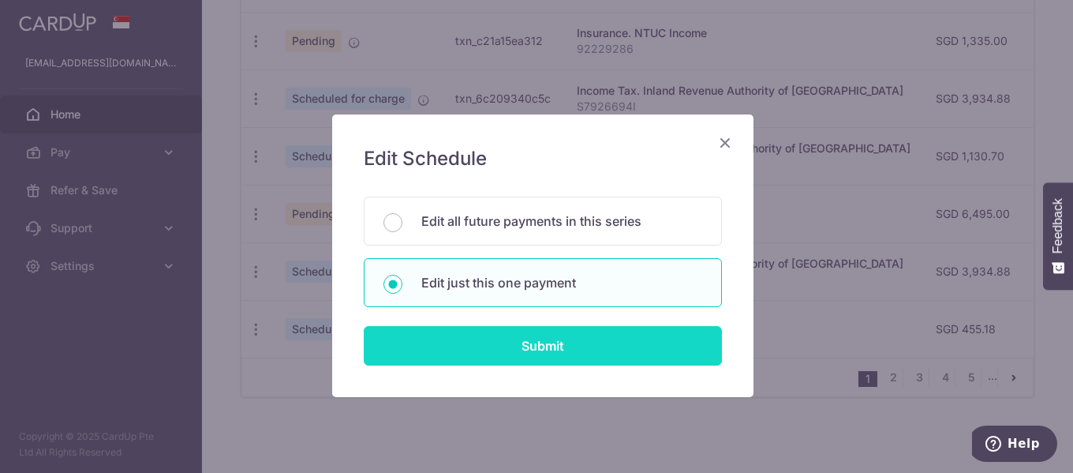
click at [512, 339] on input "Submit" at bounding box center [543, 345] width 358 height 39
radio input "true"
type input "455.18"
type input "27/11/2025"
type input "Blk 20 11-03"
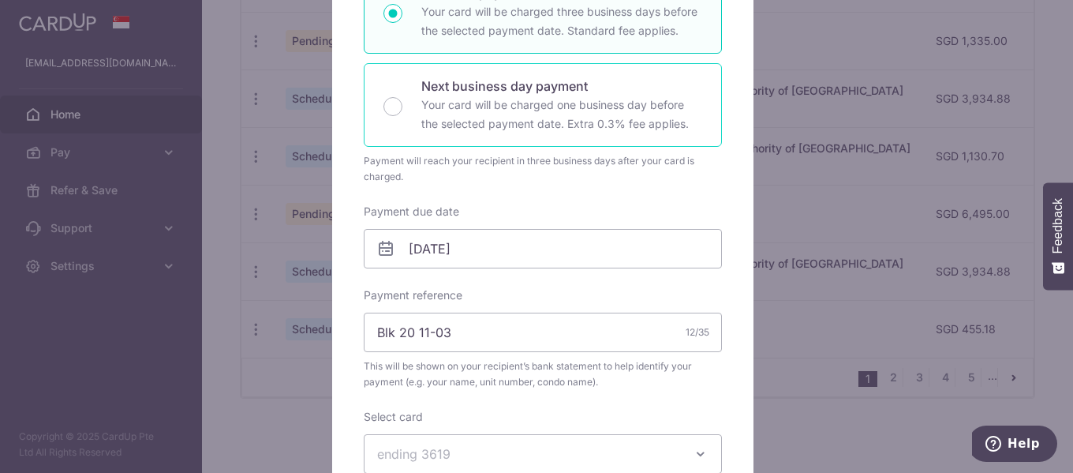
scroll to position [316, 0]
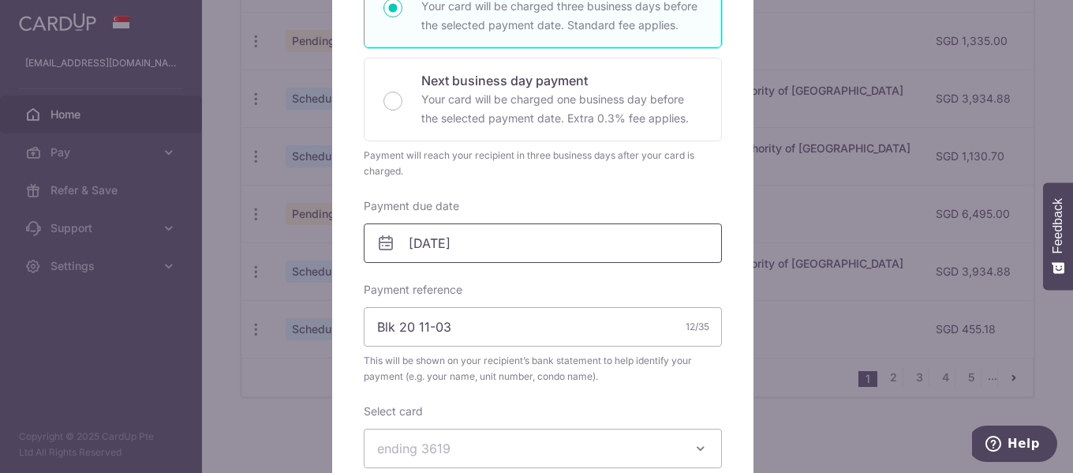
click at [507, 241] on body "mrxpaw@gmail.com Home Pay Payments Recipients Cards Refer & Save Support FAQ Co…" at bounding box center [536, 236] width 1073 height 473
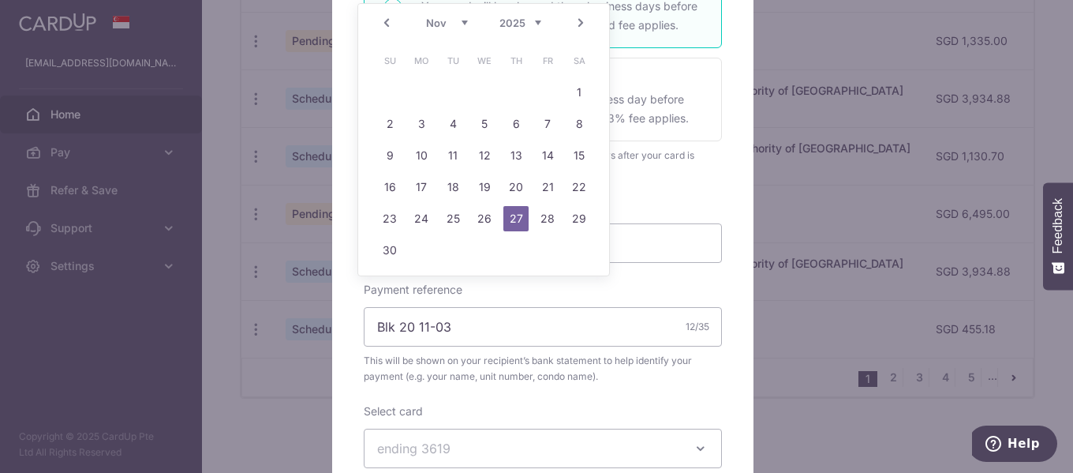
click at [575, 19] on link "Next" at bounding box center [580, 22] width 19 height 19
click at [578, 21] on link "Next" at bounding box center [580, 22] width 19 height 19
click at [423, 133] on link "5" at bounding box center [421, 123] width 25 height 25
type input "05/01/2026"
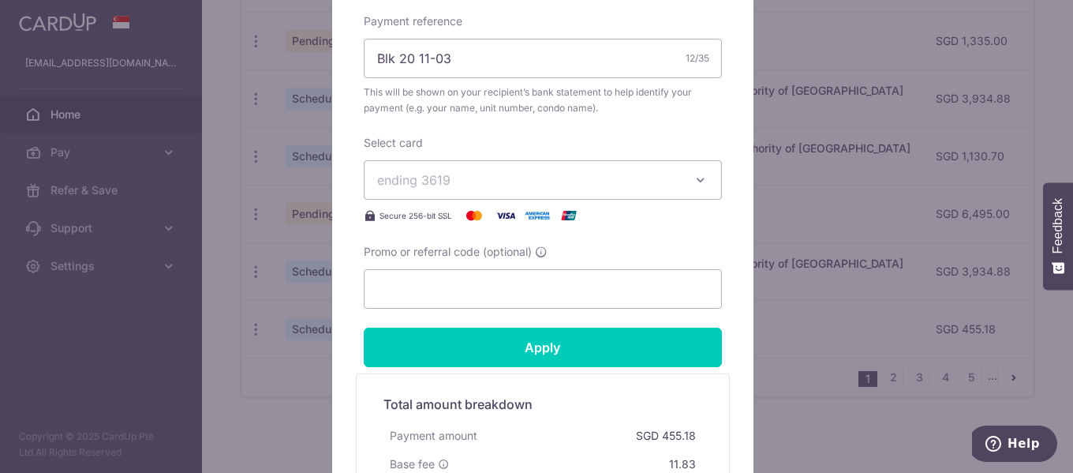
scroll to position [631, 0]
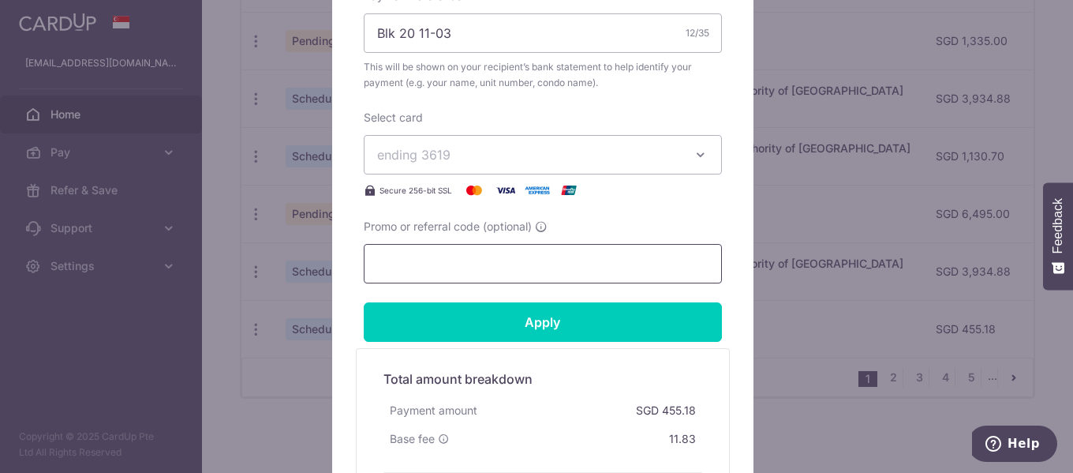
click at [507, 275] on input "Promo or referral code (optional)" at bounding box center [543, 263] width 358 height 39
type input "r"
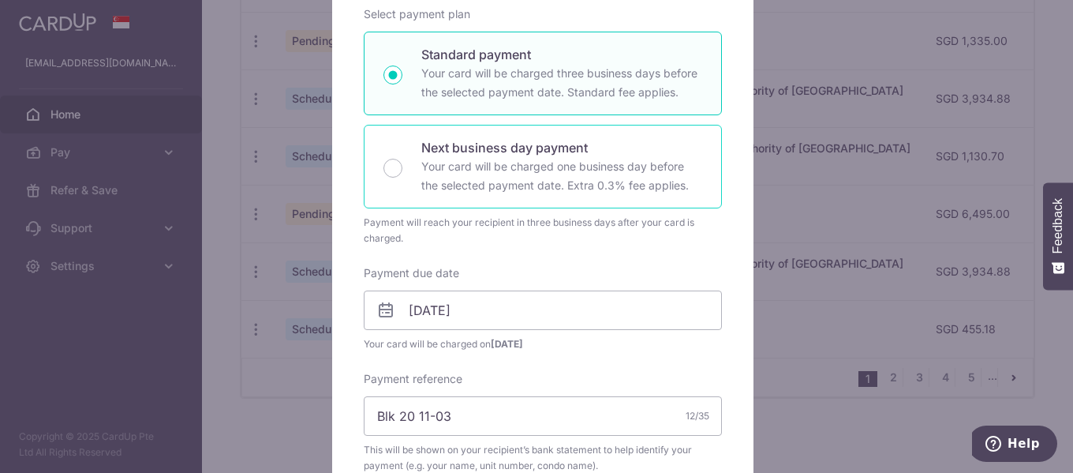
scroll to position [158, 0]
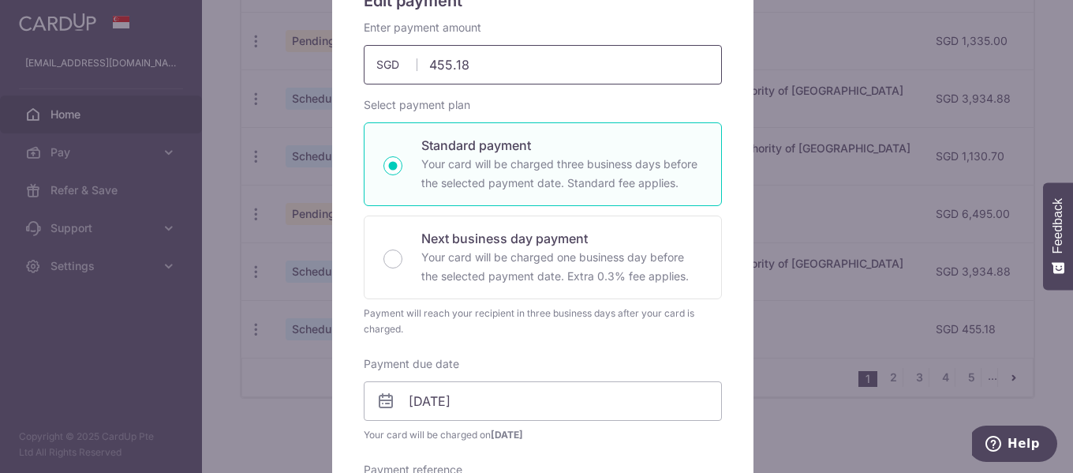
type input "rec185"
drag, startPoint x: 496, startPoint y: 62, endPoint x: 324, endPoint y: 72, distance: 172.3
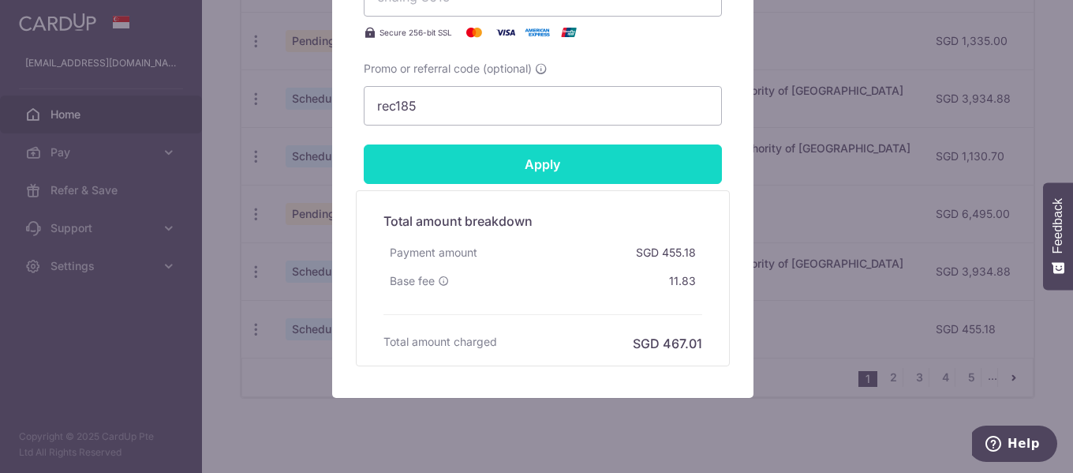
type input "1,318.46"
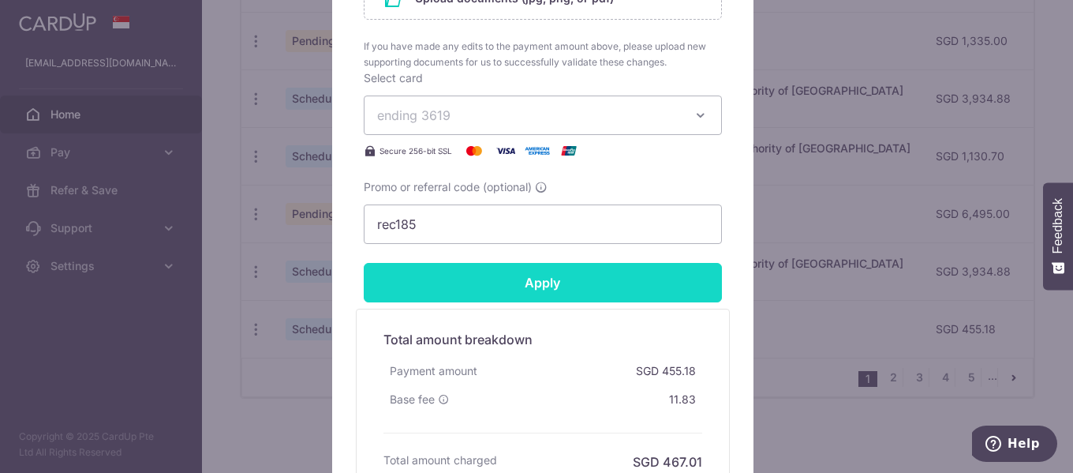
click at [522, 263] on input "Apply" at bounding box center [543, 282] width 358 height 39
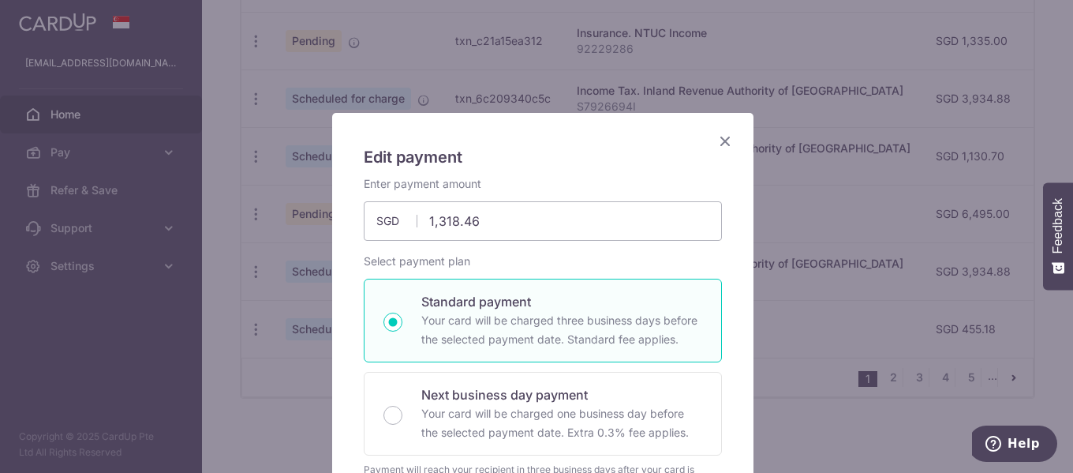
scroll to position [0, 0]
drag, startPoint x: 536, startPoint y: 223, endPoint x: 326, endPoint y: 219, distance: 209.9
click at [716, 141] on icon "Close" at bounding box center [725, 143] width 19 height 20
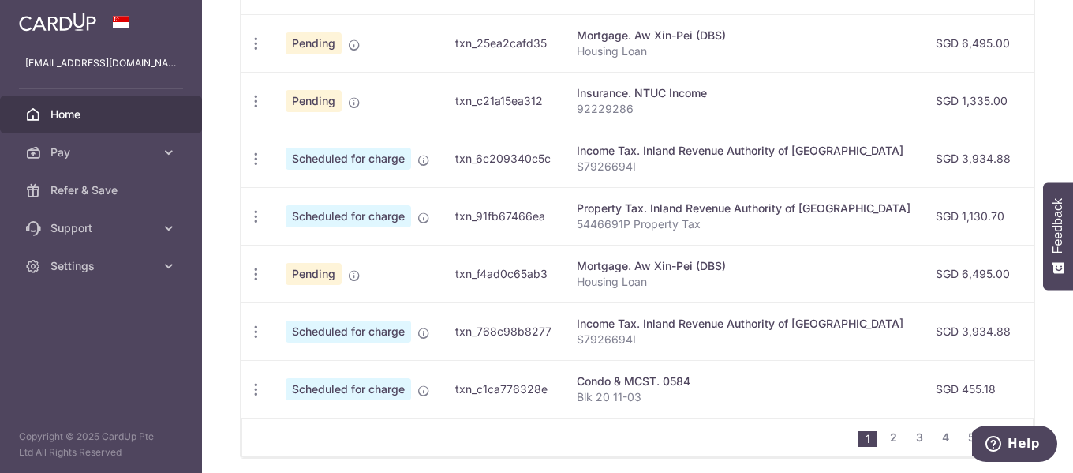
scroll to position [729, 0]
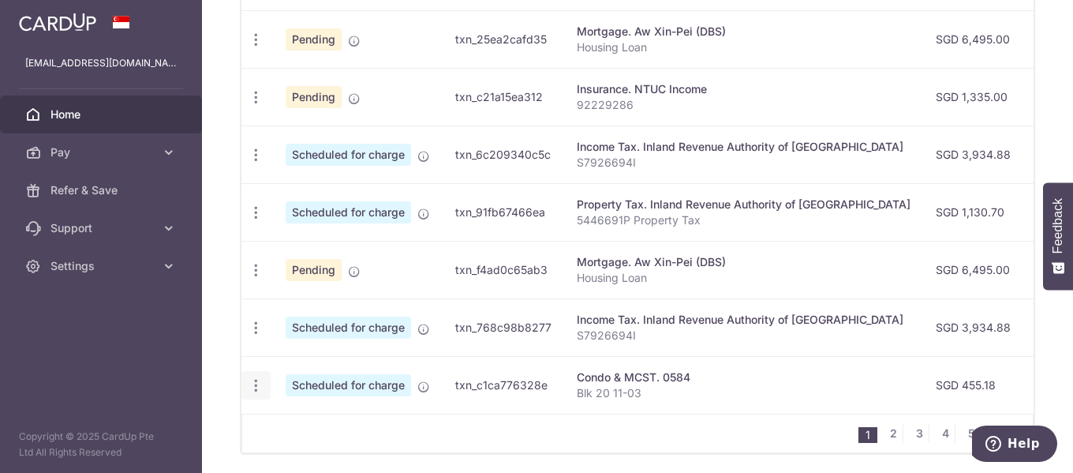
click at [264, 384] on div "Update payment Cancel payment" at bounding box center [255, 385] width 29 height 29
click at [257, 388] on icon "button" at bounding box center [256, 385] width 17 height 17
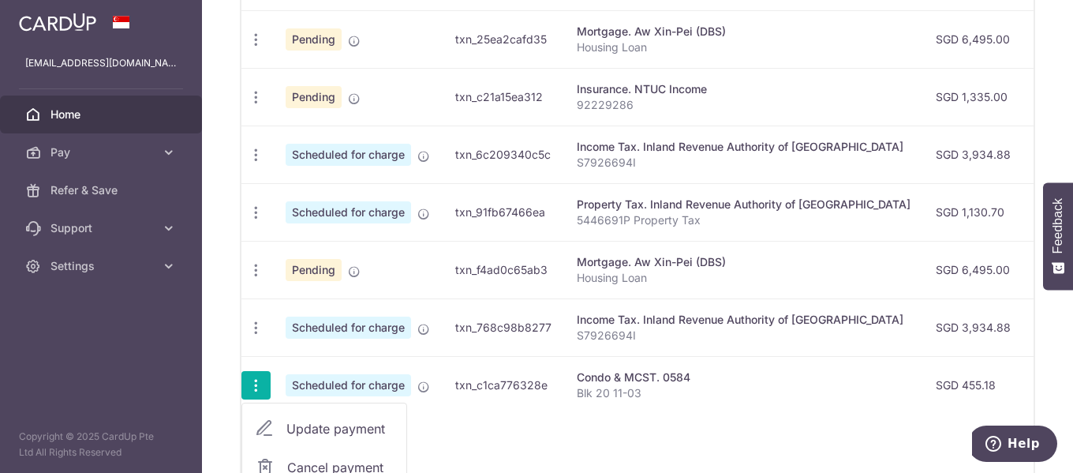
click at [299, 423] on span "Update payment" at bounding box center [339, 428] width 107 height 19
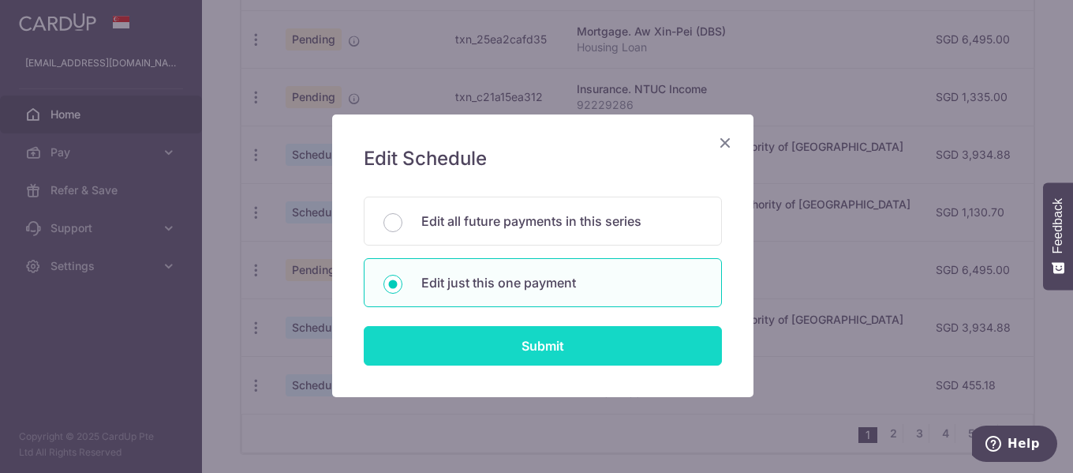
click at [529, 335] on input "Submit" at bounding box center [543, 345] width 358 height 39
radio input "true"
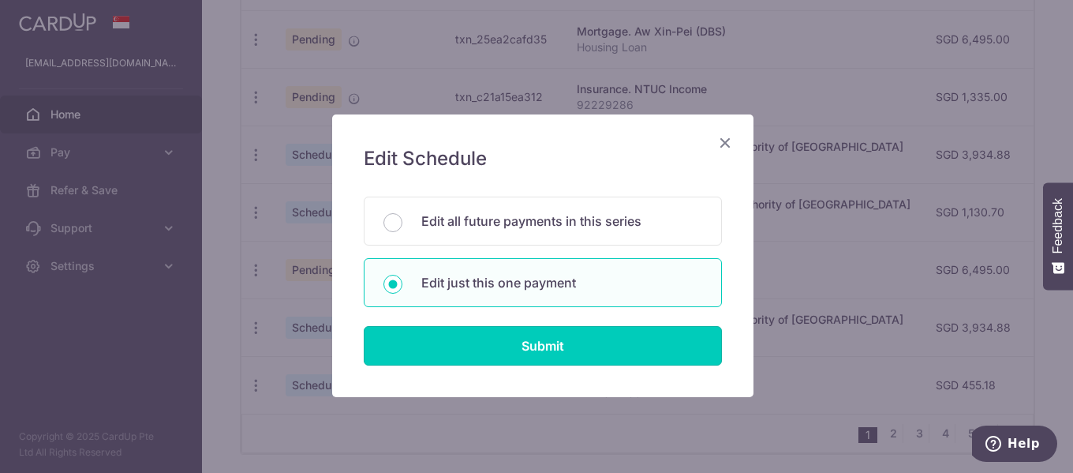
type input "455.18"
type input "27/11/2025"
type input "Blk 20 11-03"
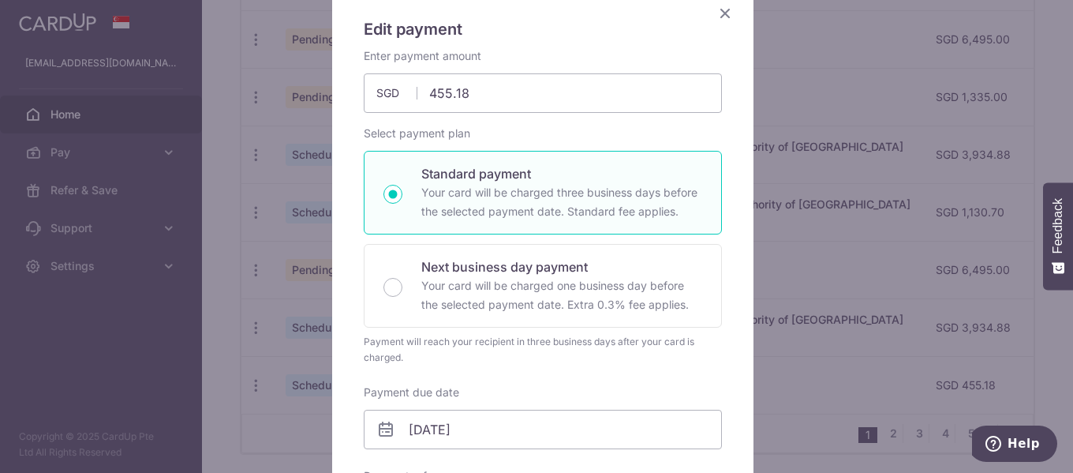
scroll to position [395, 0]
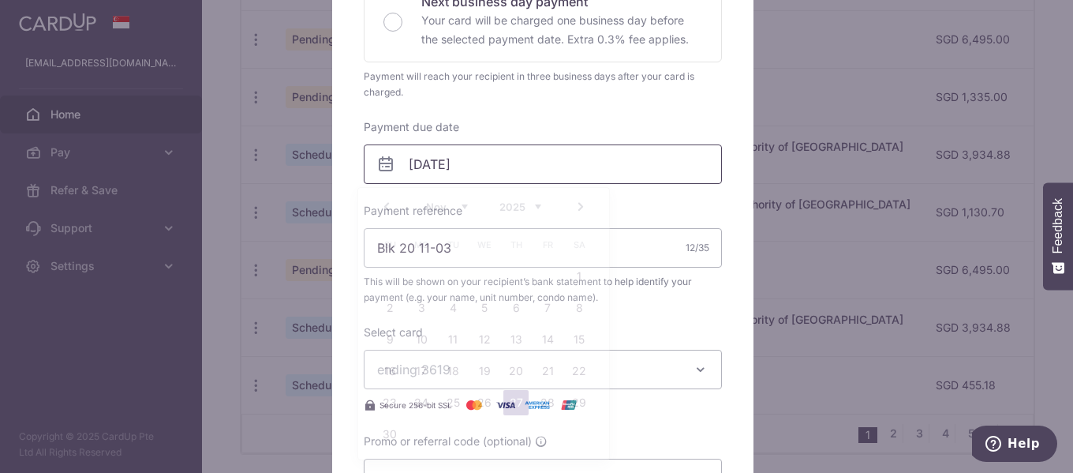
click at [495, 167] on input "27/11/2025" at bounding box center [543, 163] width 358 height 39
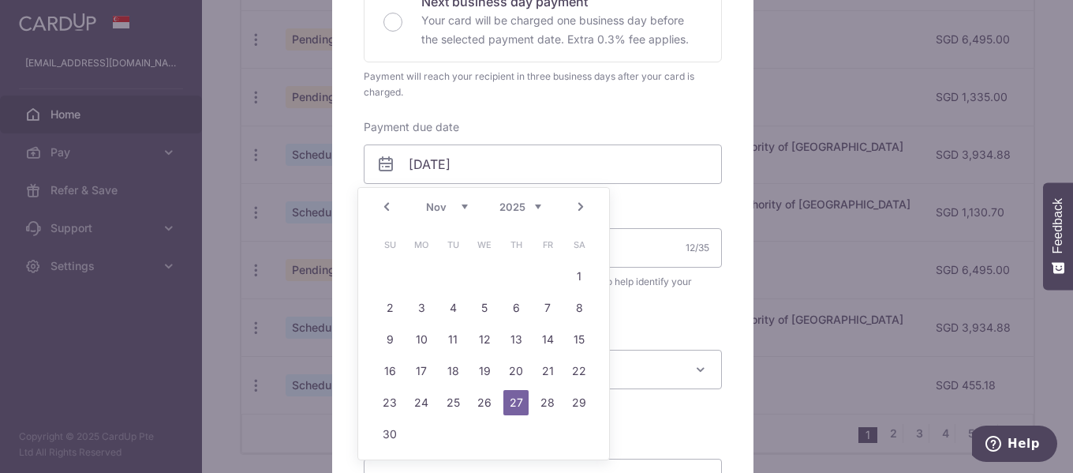
click at [584, 204] on link "Next" at bounding box center [580, 206] width 19 height 19
click at [387, 308] on link "4" at bounding box center [389, 307] width 25 height 25
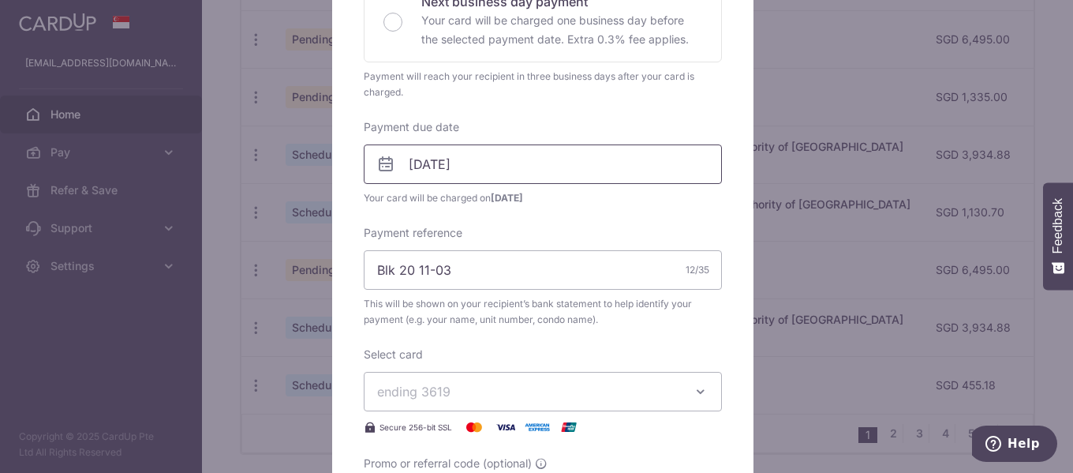
click at [631, 171] on input "04/01/2026" at bounding box center [543, 163] width 358 height 39
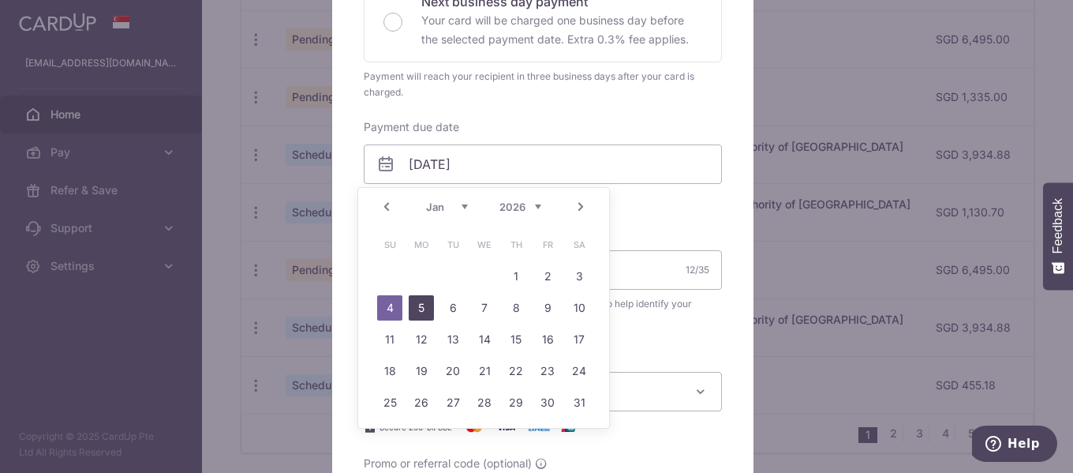
click at [417, 312] on link "5" at bounding box center [421, 307] width 25 height 25
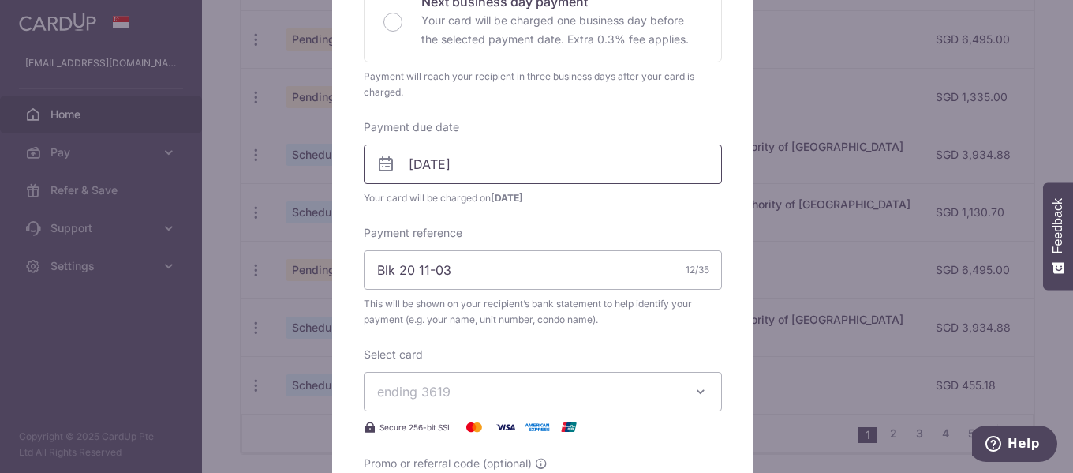
click at [593, 151] on input "05/01/2026" at bounding box center [543, 163] width 358 height 39
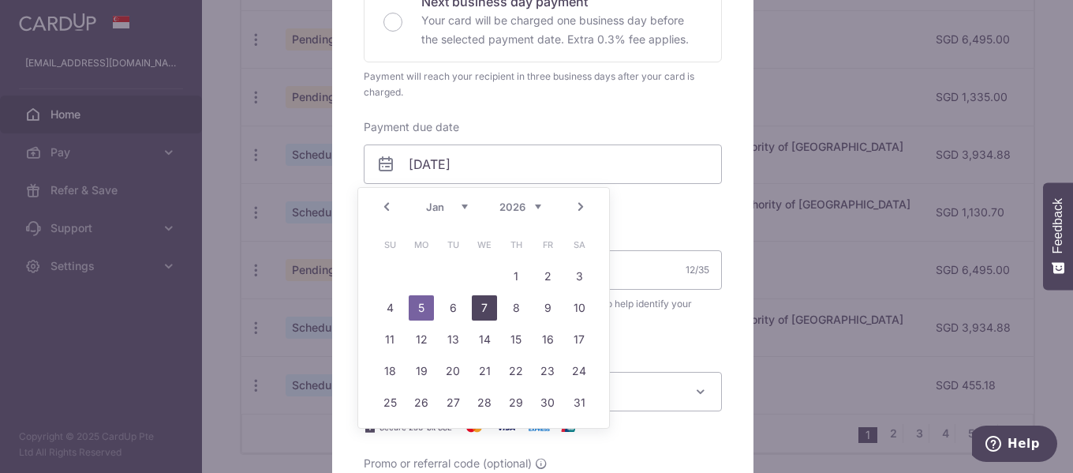
click at [488, 303] on link "7" at bounding box center [484, 307] width 25 height 25
type input "[DATE]"
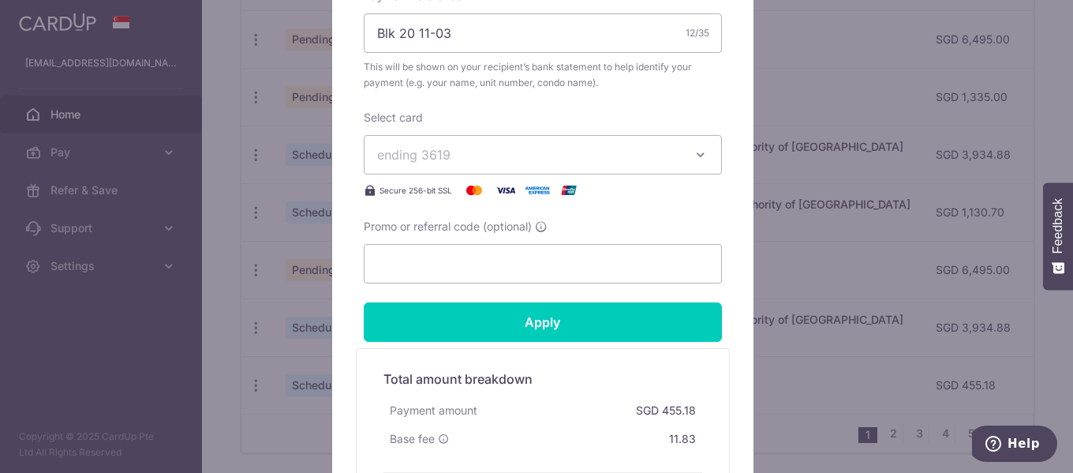
scroll to position [710, 0]
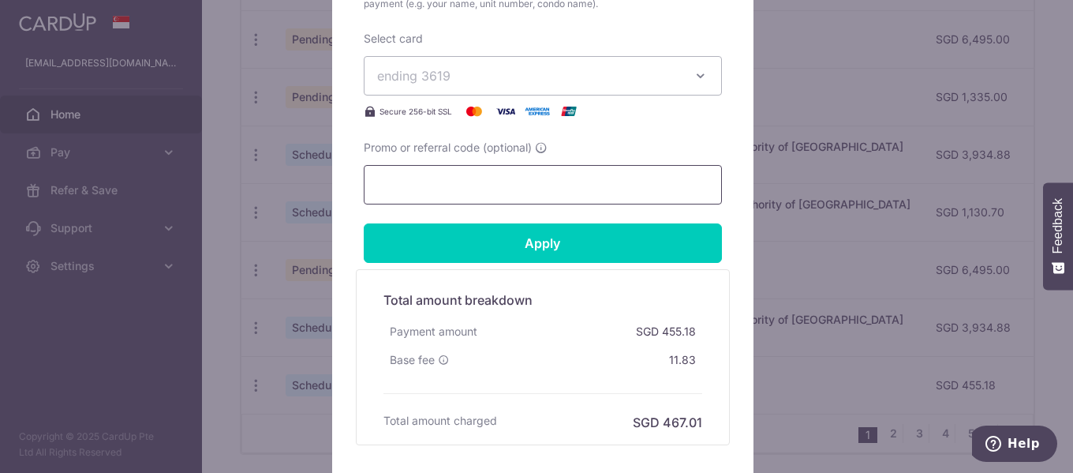
click at [524, 190] on input "Promo or referral code (optional)" at bounding box center [543, 184] width 358 height 39
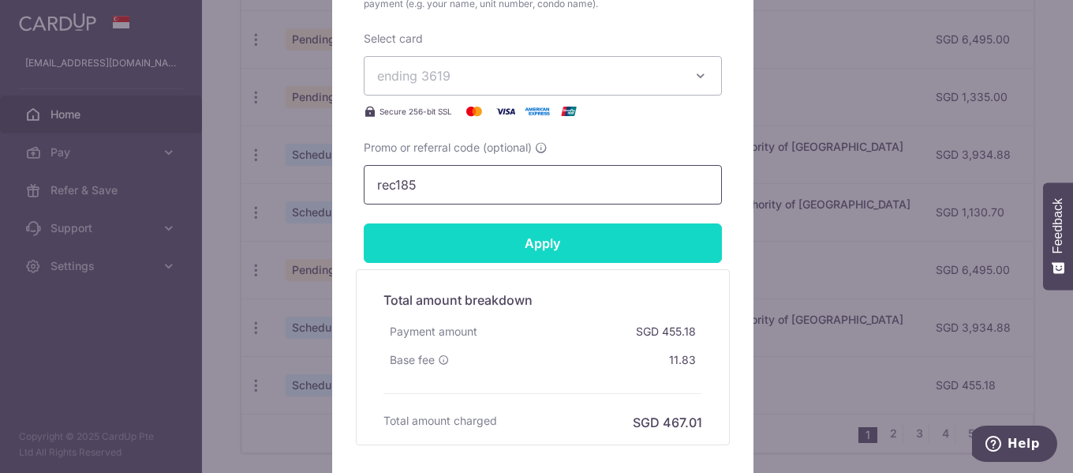
type input "rec185"
click at [542, 244] on input "Apply" at bounding box center [543, 242] width 358 height 39
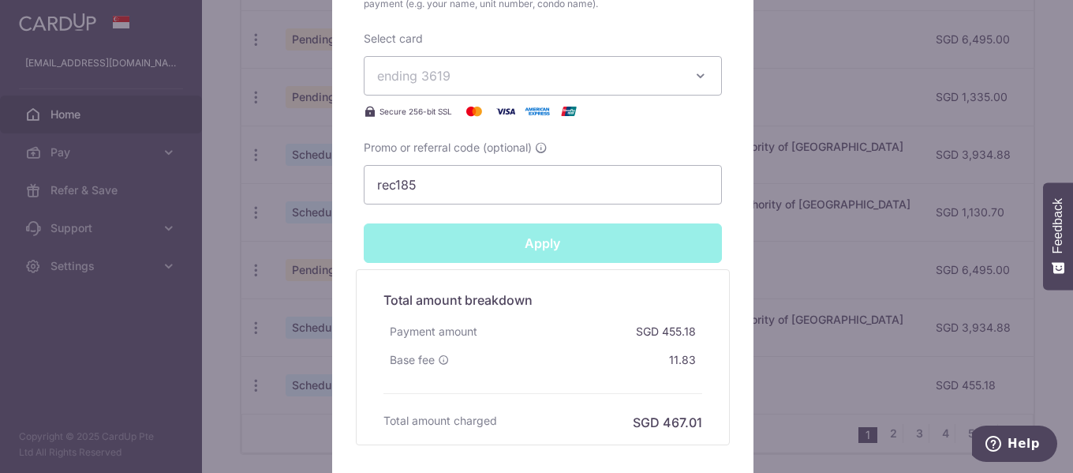
type input "Successfully Applied"
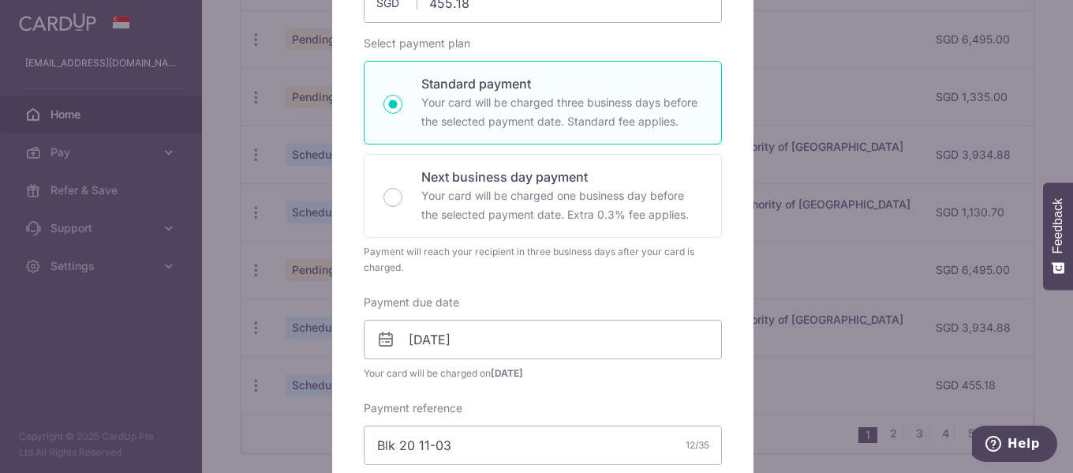
scroll to position [55, 0]
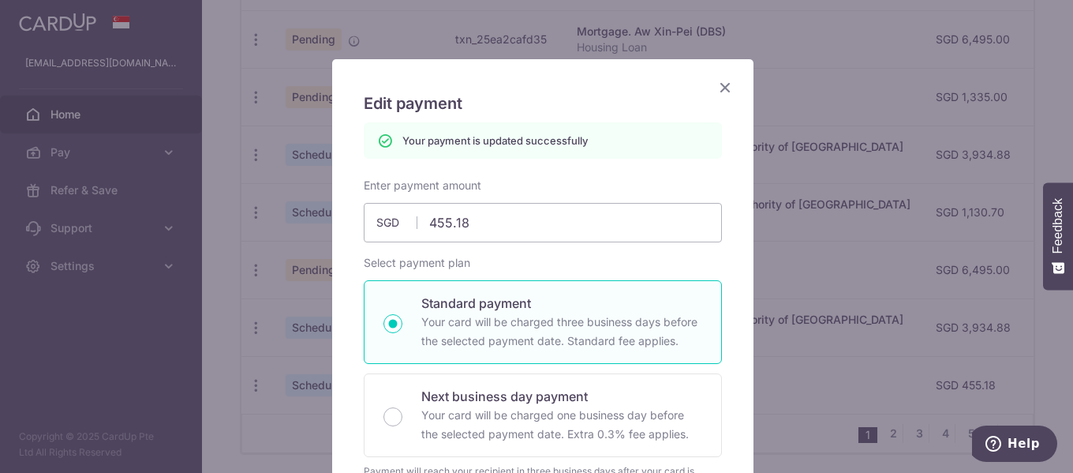
click at [720, 86] on icon "Close" at bounding box center [725, 87] width 19 height 20
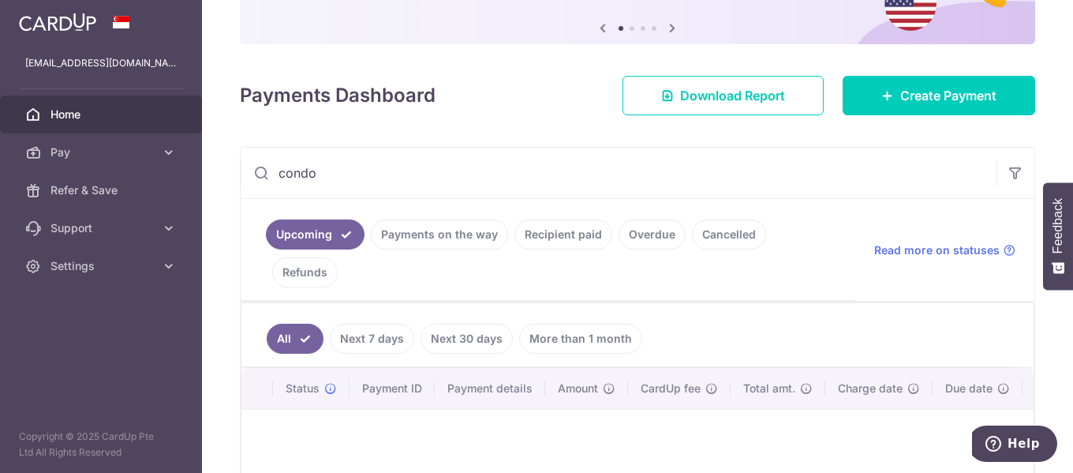
scroll to position [237, 0]
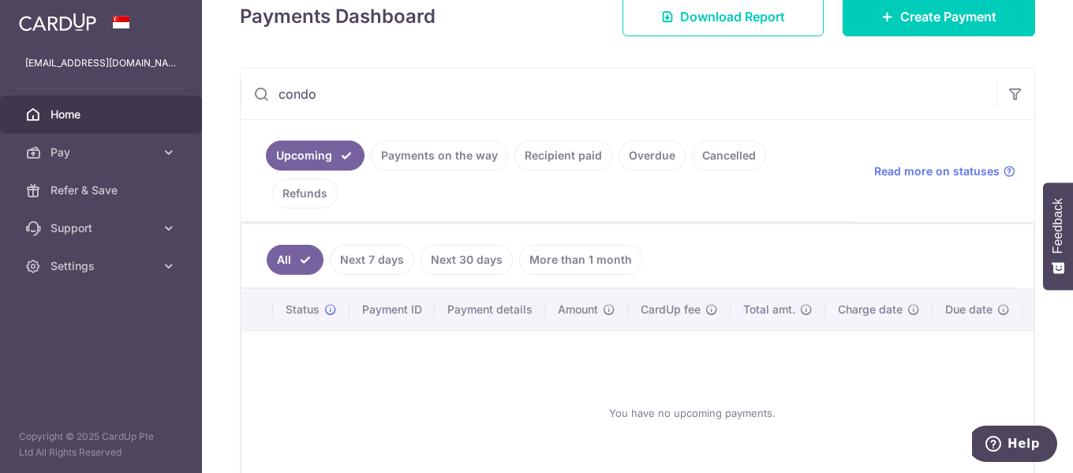
click at [257, 92] on icon at bounding box center [261, 94] width 16 height 16
click at [501, 260] on link "Next 30 days" at bounding box center [467, 260] width 92 height 30
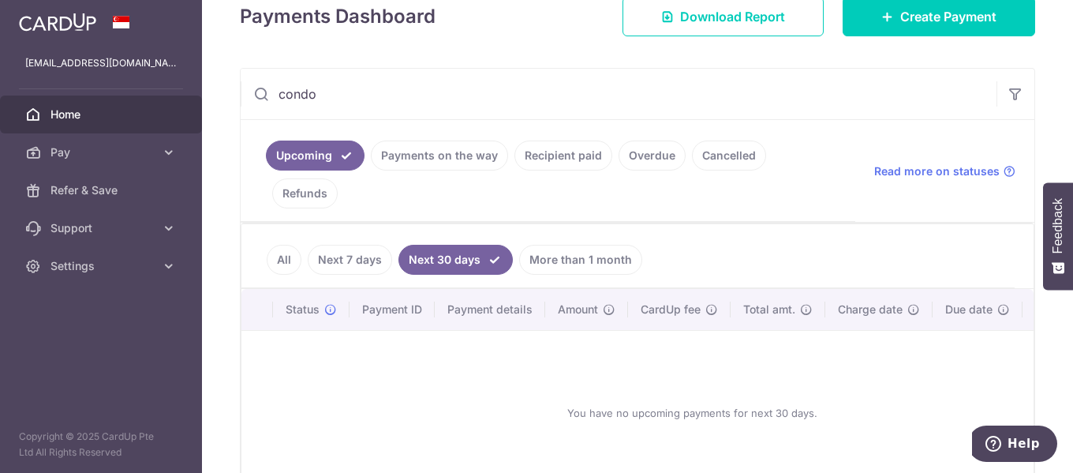
click at [599, 269] on link "More than 1 month" at bounding box center [580, 260] width 123 height 30
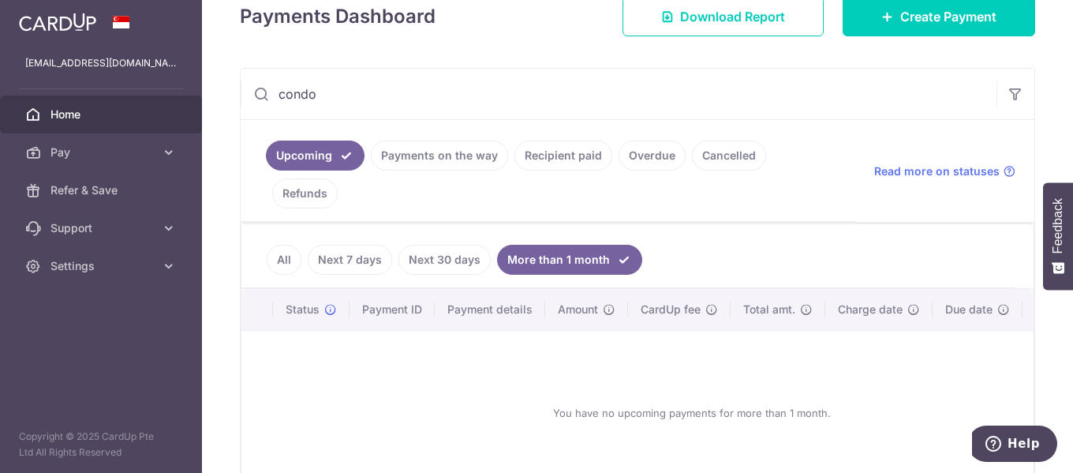
drag, startPoint x: 387, startPoint y: 91, endPoint x: 90, endPoint y: 44, distance: 300.3
click at [90, 44] on main "[EMAIL_ADDRESS][DOMAIN_NAME] Home Pay Payments Recipients Cards Refer & Save Su…" at bounding box center [536, 236] width 1073 height 473
type input "mcst"
click at [326, 155] on link "Upcoming" at bounding box center [315, 155] width 99 height 30
click at [413, 96] on input "mcst" at bounding box center [619, 94] width 756 height 50
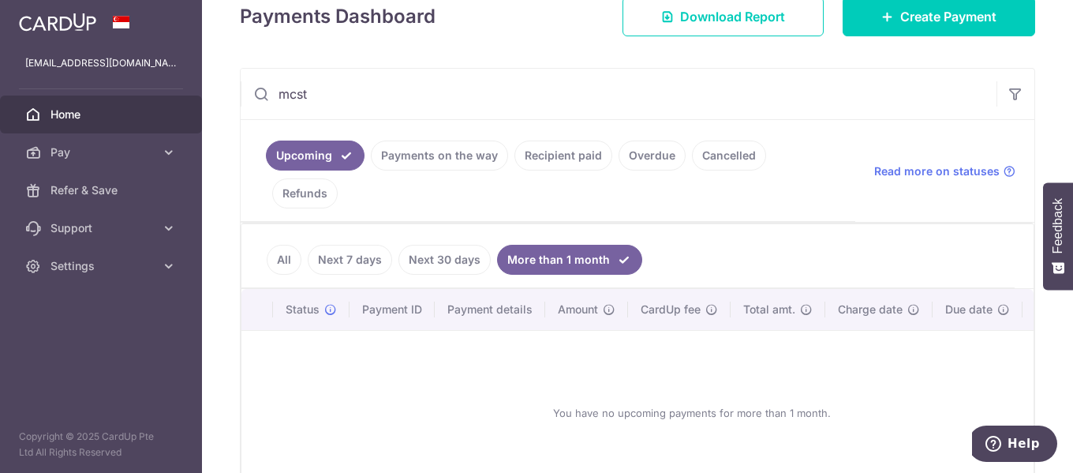
click at [413, 96] on input "mcst" at bounding box center [619, 94] width 756 height 50
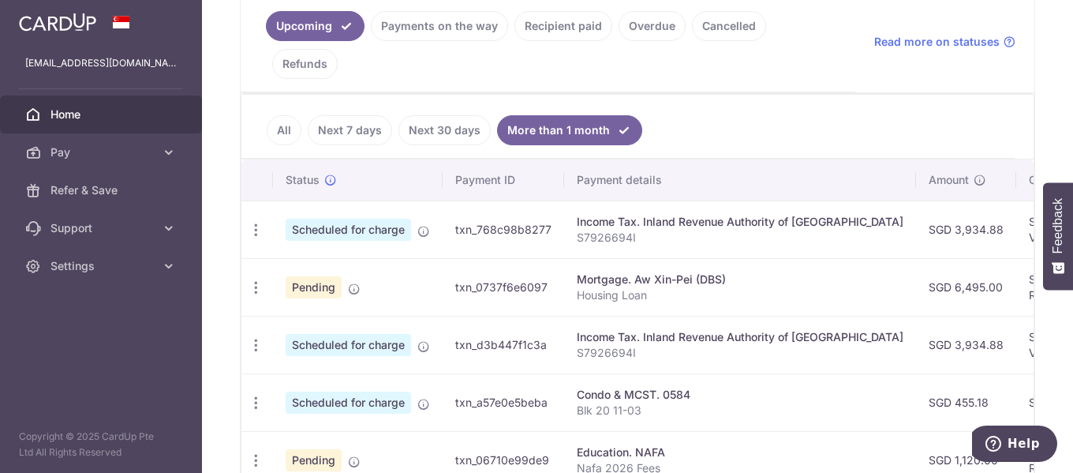
scroll to position [395, 0]
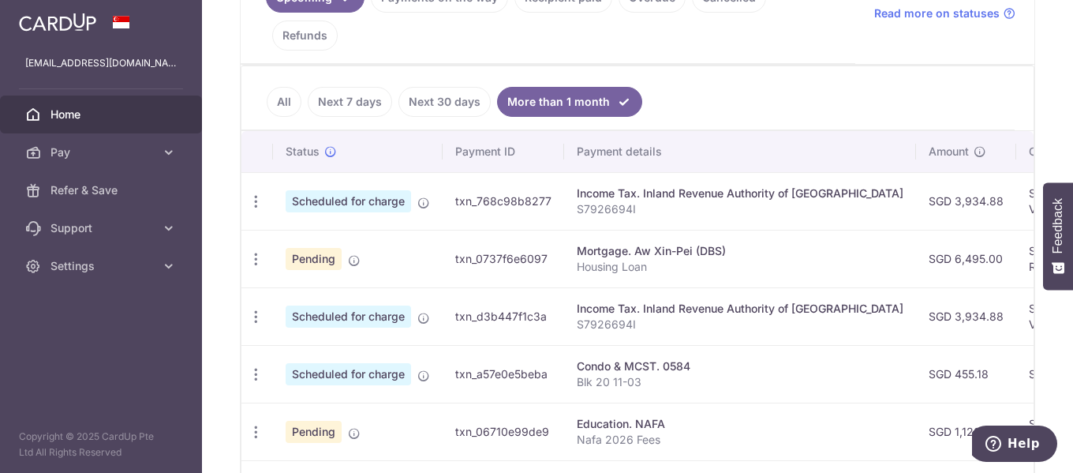
click at [282, 102] on link "All" at bounding box center [284, 102] width 35 height 30
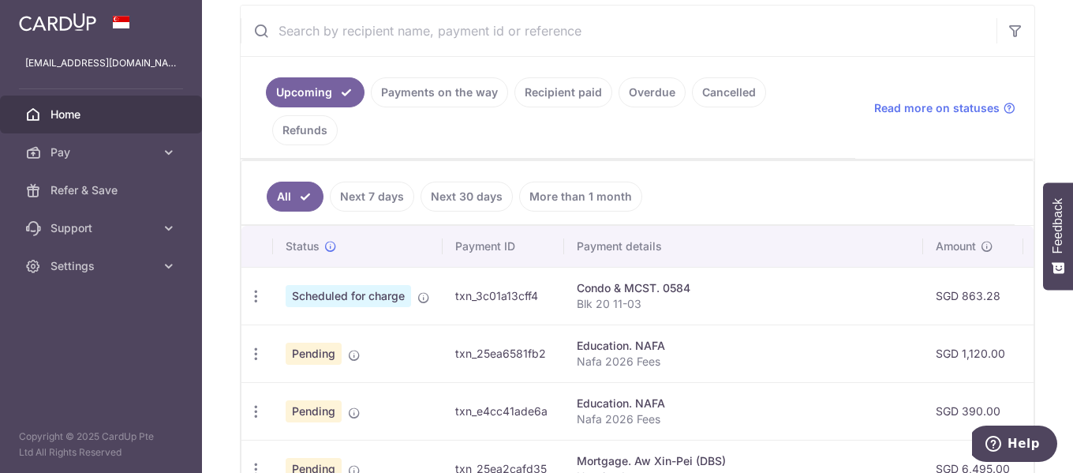
scroll to position [158, 0]
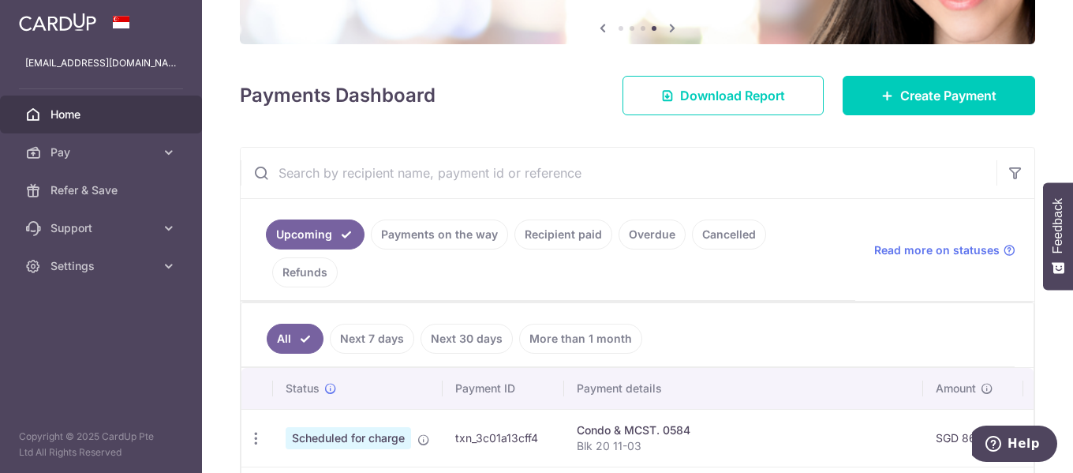
click at [315, 166] on input "text" at bounding box center [619, 173] width 756 height 50
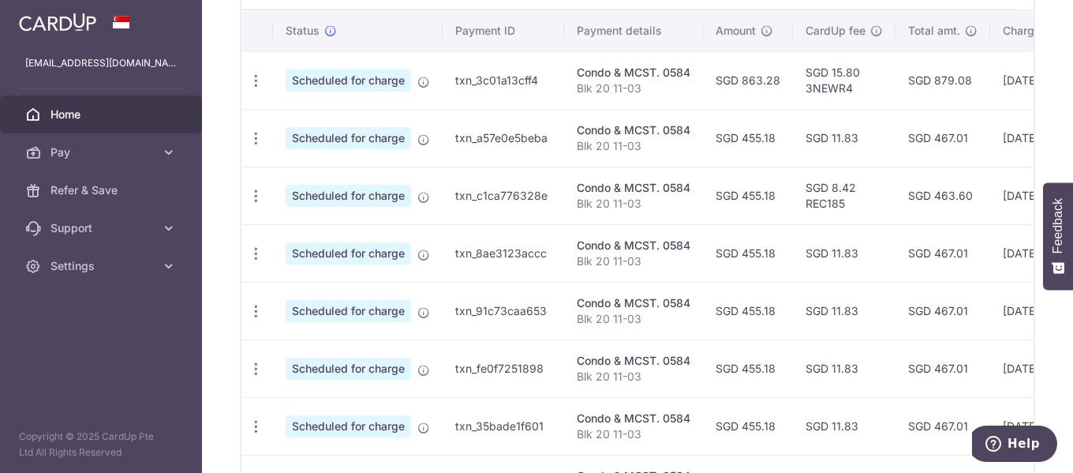
scroll to position [552, 0]
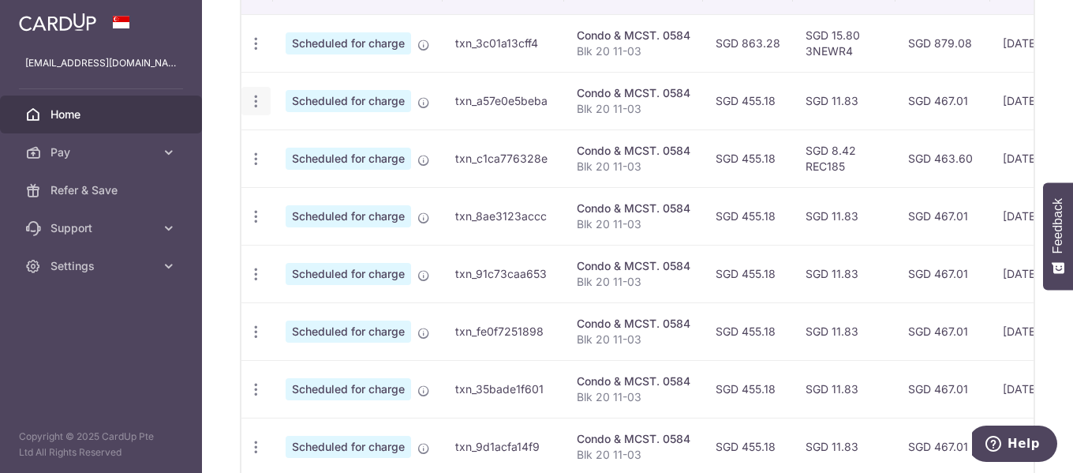
type input "blk 20"
click at [257, 102] on icon "button" at bounding box center [256, 101] width 17 height 17
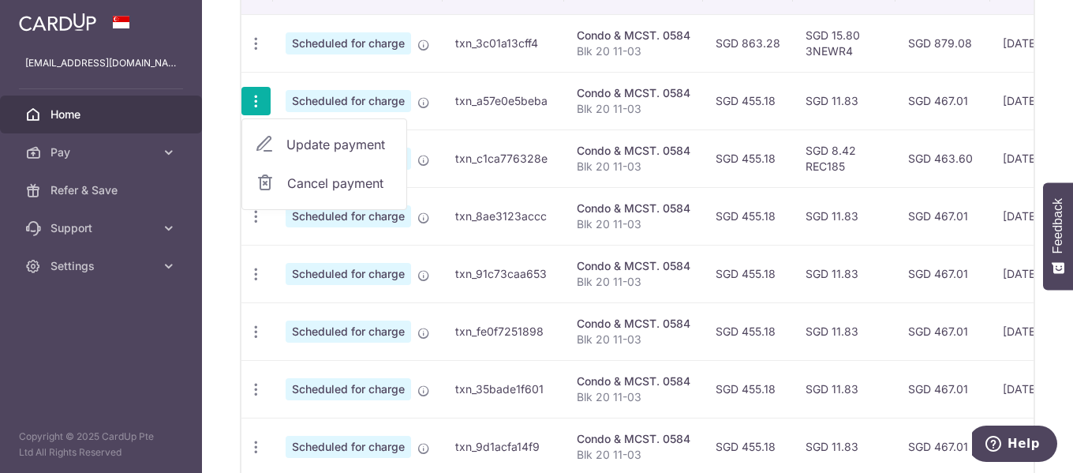
click at [273, 141] on icon at bounding box center [264, 144] width 19 height 19
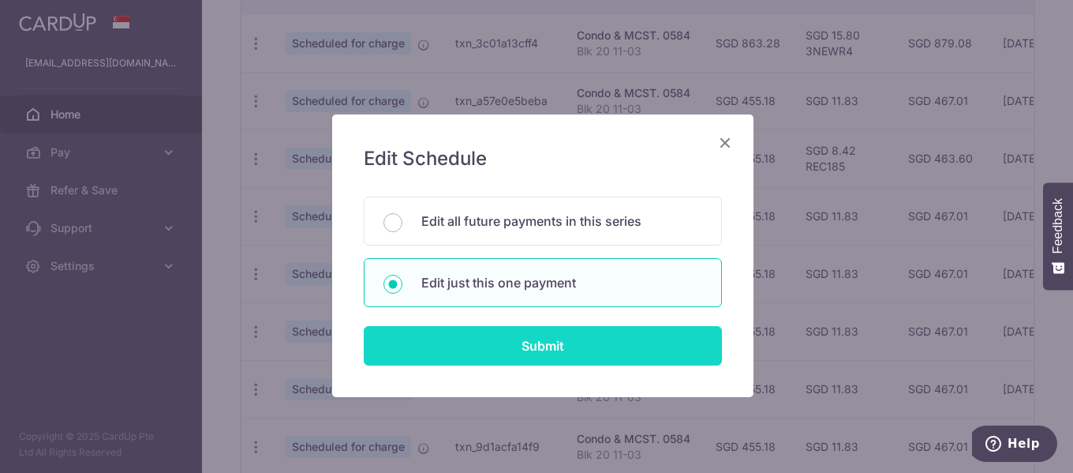
click at [511, 347] on input "Submit" at bounding box center [543, 345] width 358 height 39
radio input "true"
type input "455.18"
type input "27/12/2025"
type input "Blk 20 11-03"
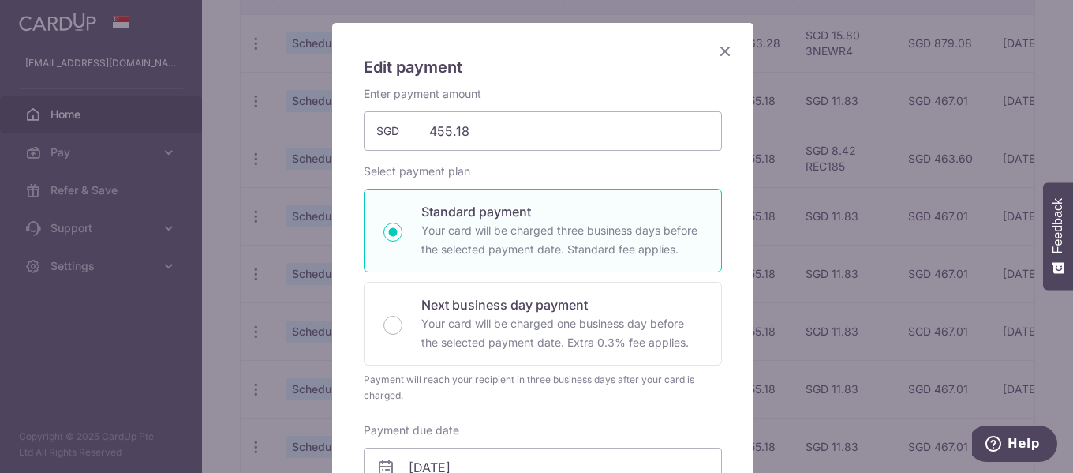
scroll to position [316, 0]
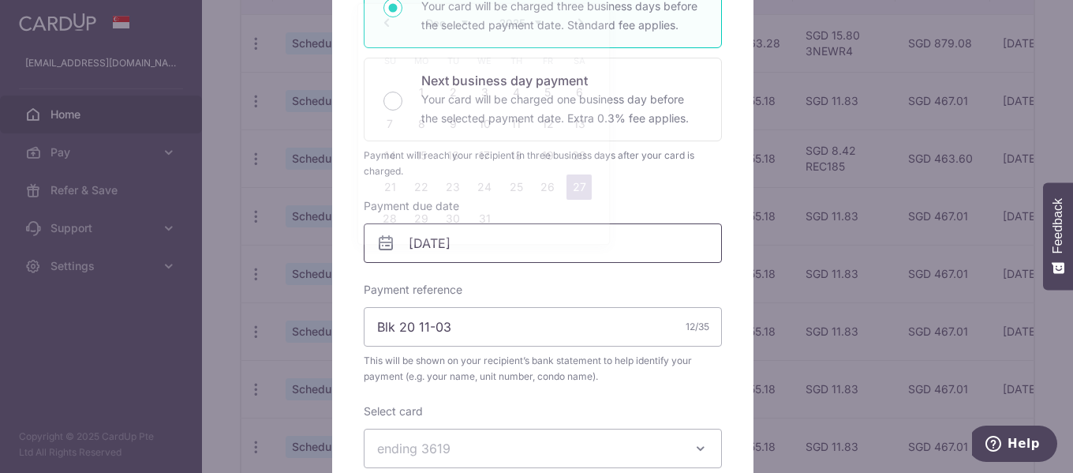
click at [507, 233] on body "mrxpaw@gmail.com Home Pay Payments Recipients Cards Refer & Save Support FAQ Co…" at bounding box center [536, 236] width 1073 height 473
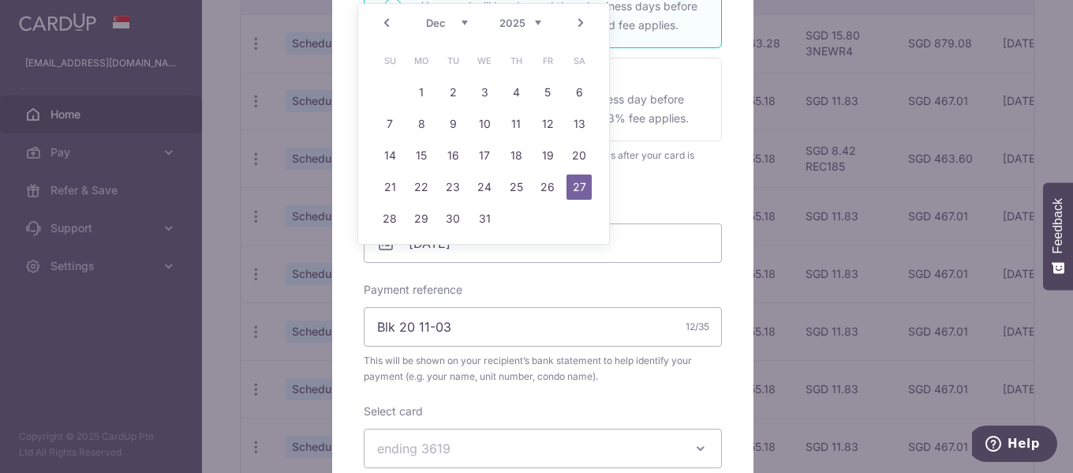
click at [582, 21] on link "Next" at bounding box center [580, 22] width 19 height 19
click at [447, 125] on link "7" at bounding box center [452, 123] width 25 height 25
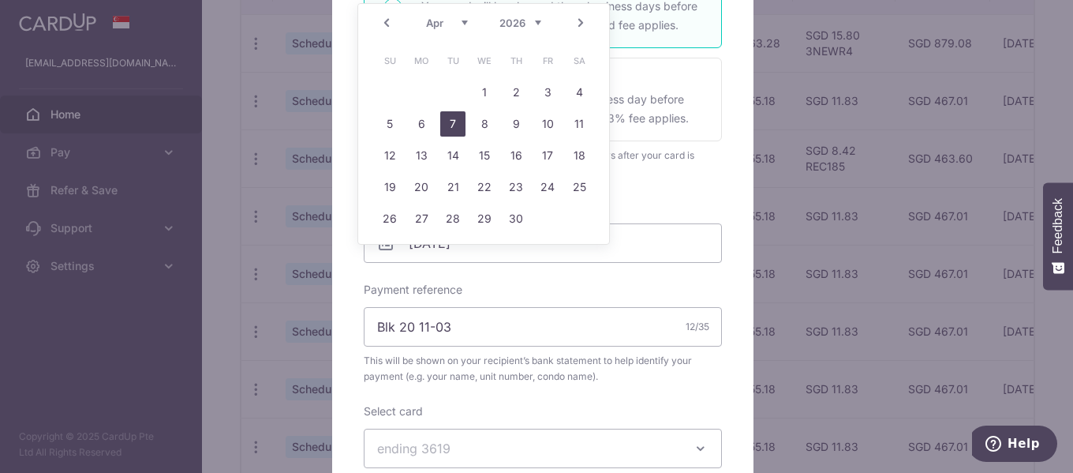
type input "[DATE]"
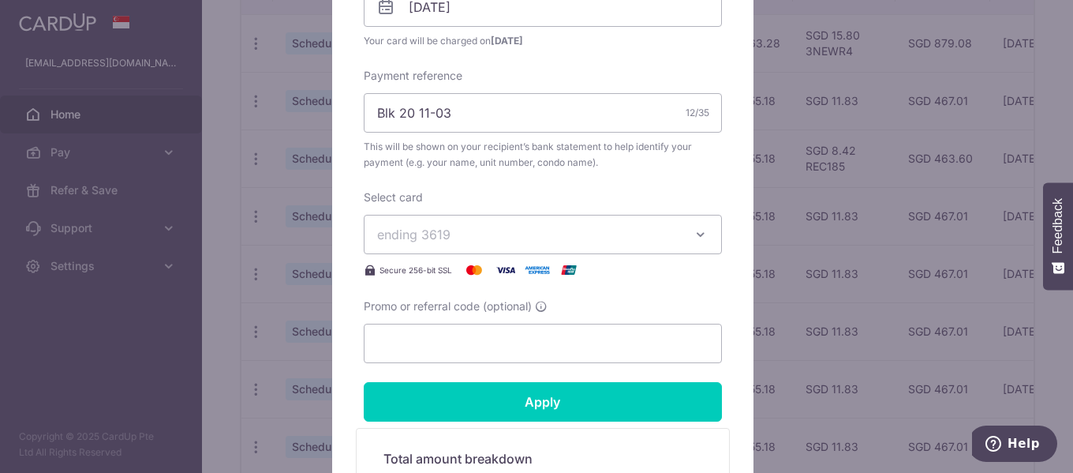
scroll to position [552, 0]
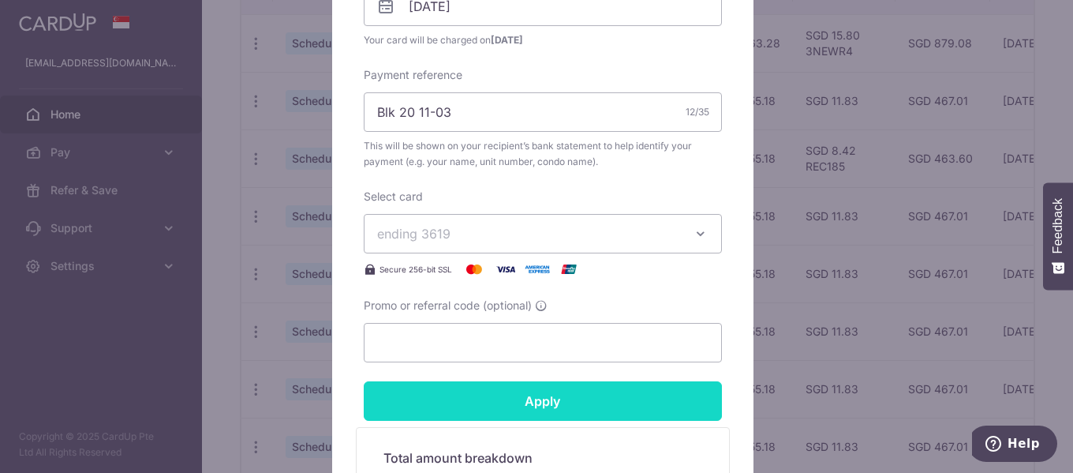
click at [544, 402] on input "Apply" at bounding box center [543, 400] width 358 height 39
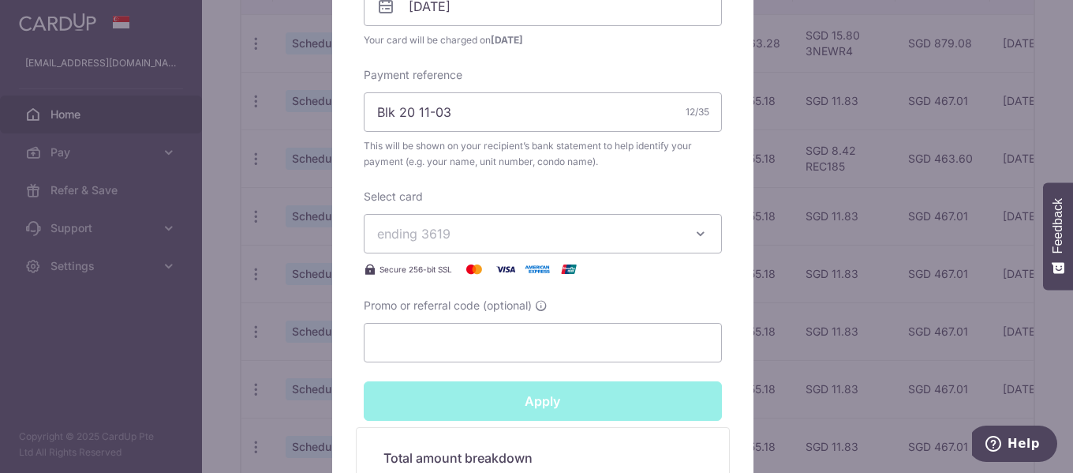
type input "Successfully Applied"
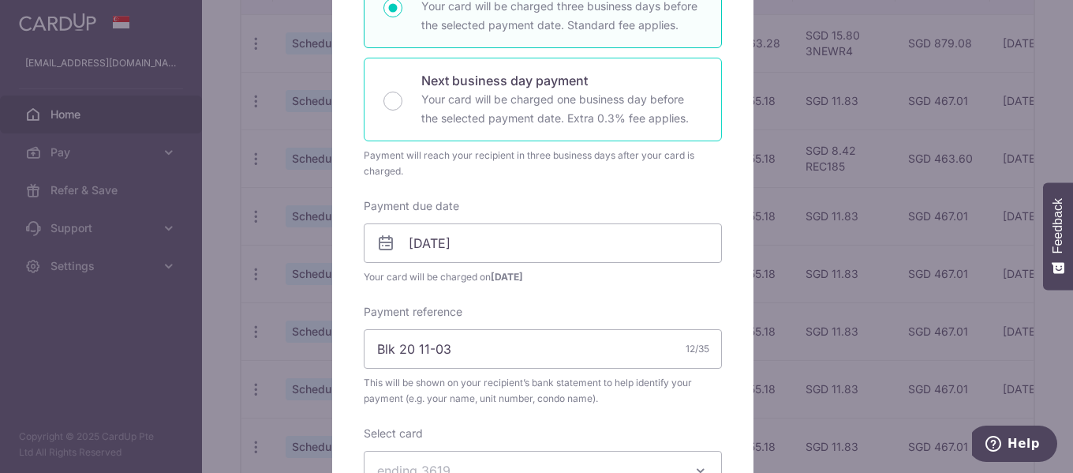
scroll to position [0, 0]
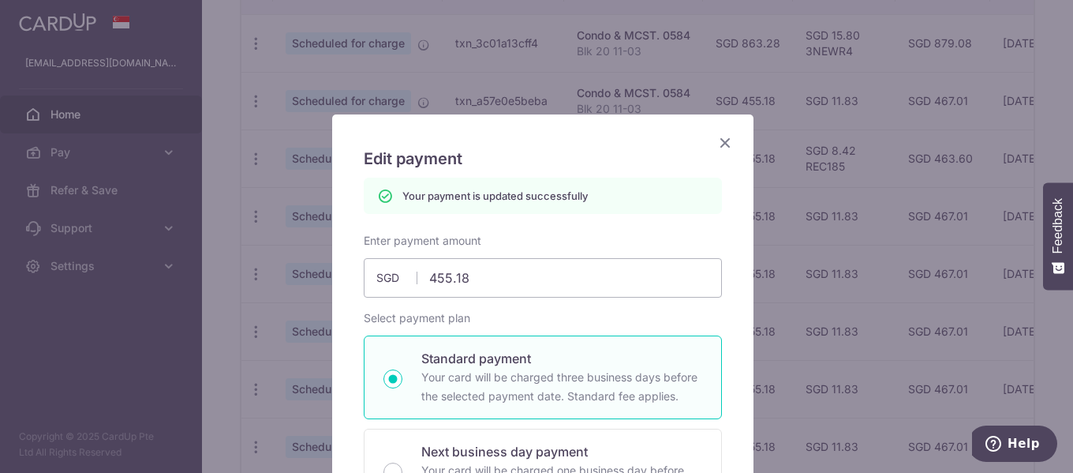
click at [719, 141] on icon "Close" at bounding box center [725, 143] width 19 height 20
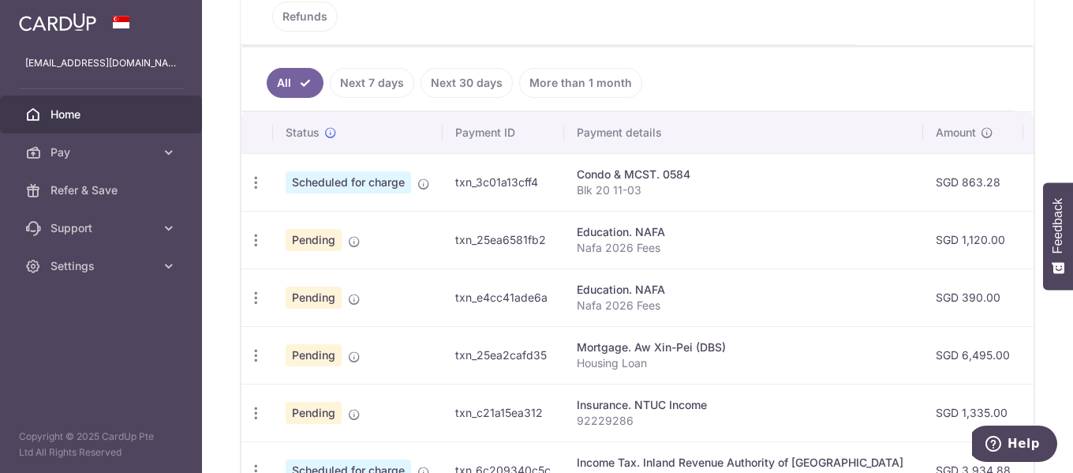
scroll to position [19, 0]
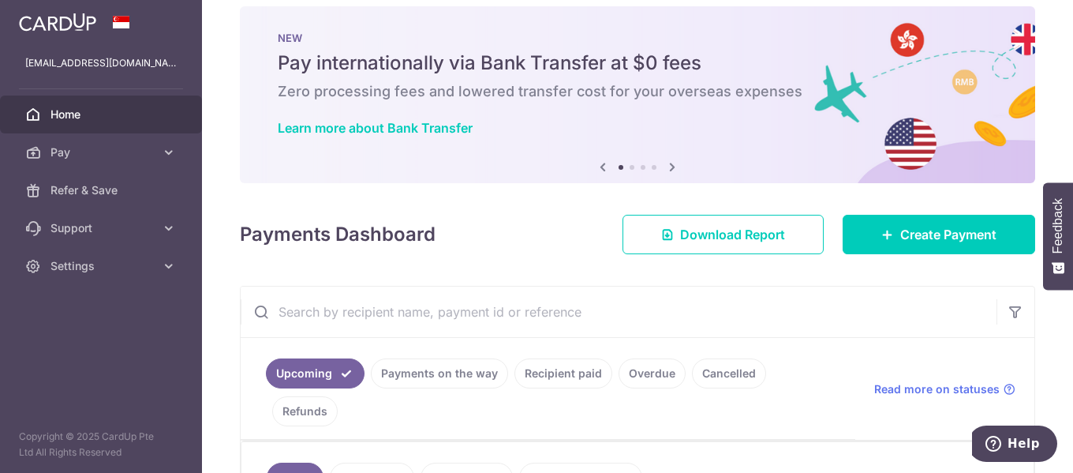
drag, startPoint x: 344, startPoint y: 327, endPoint x: 350, endPoint y: 310, distance: 18.5
click at [343, 323] on input "text" at bounding box center [619, 311] width 756 height 50
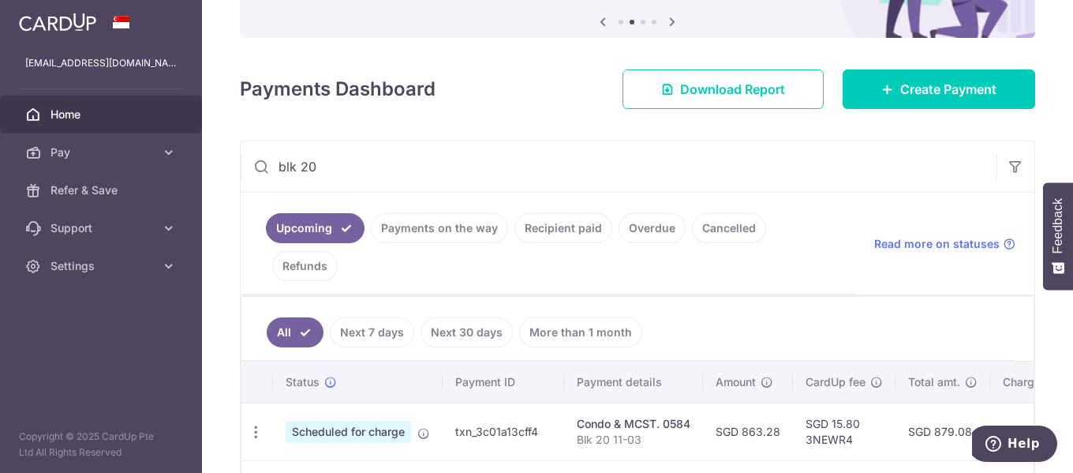
scroll to position [0, 0]
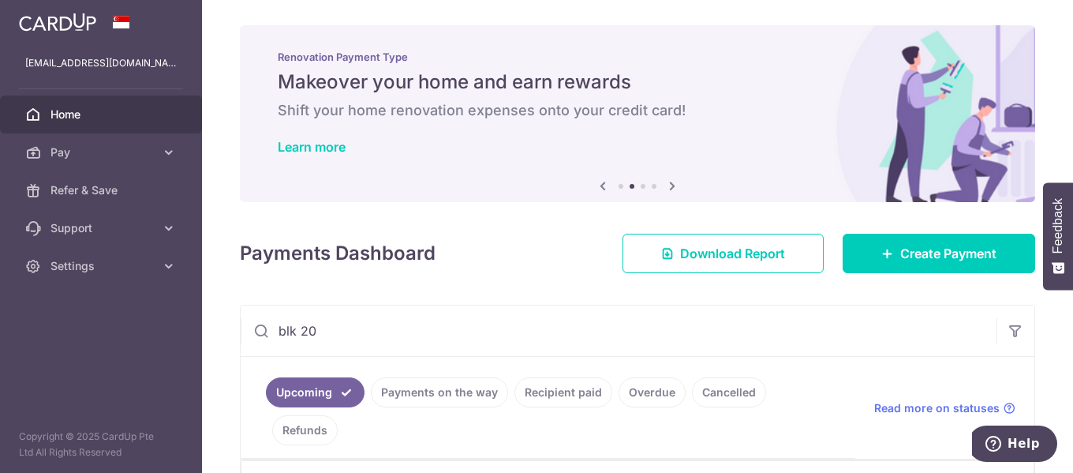
type input "blk 20"
click at [75, 110] on span "Home" at bounding box center [102, 115] width 104 height 16
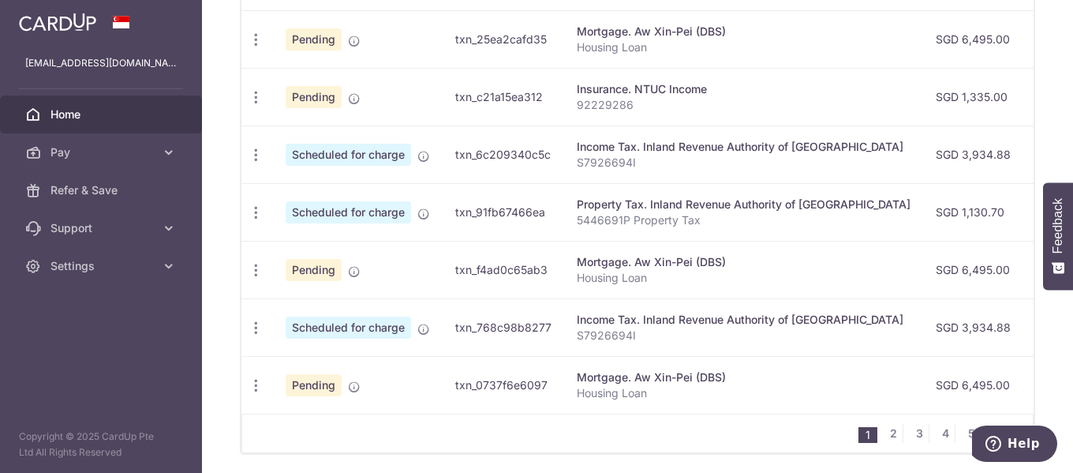
scroll to position [335, 0]
